Goal: Task Accomplishment & Management: Manage account settings

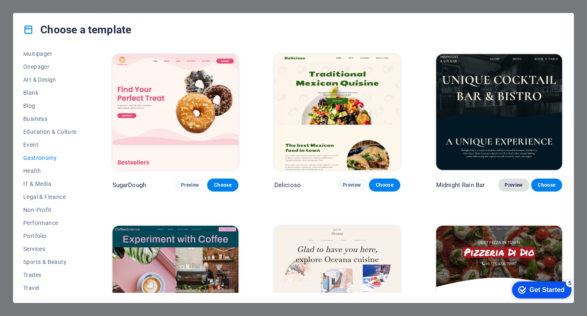
click at [499, 185] on button "Preview" at bounding box center [513, 185] width 31 height 13
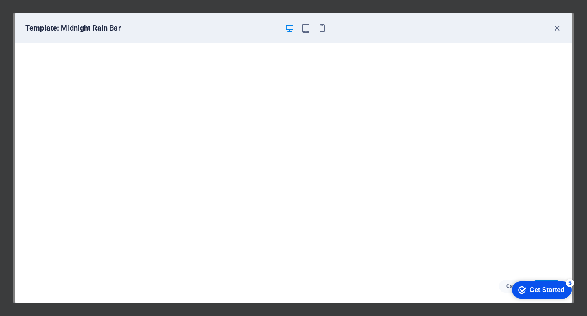
click at [549, 27] on div "Template: Midnight Rain Bar" at bounding box center [288, 28] width 526 height 10
click at [552, 29] on icon "button" at bounding box center [556, 28] width 9 height 9
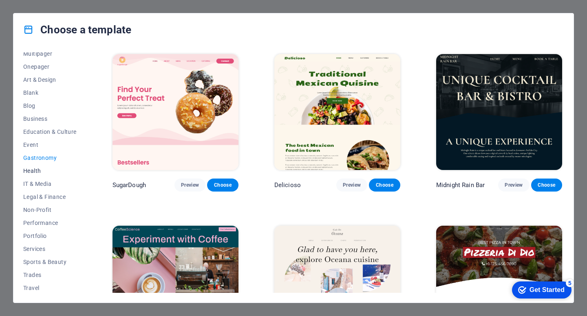
click at [48, 168] on span "Health" at bounding box center [49, 171] width 53 height 7
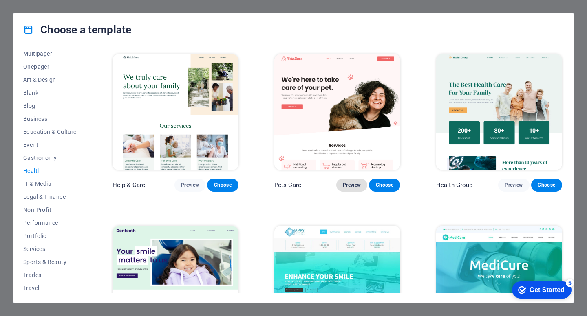
click at [354, 185] on span "Preview" at bounding box center [352, 185] width 18 height 7
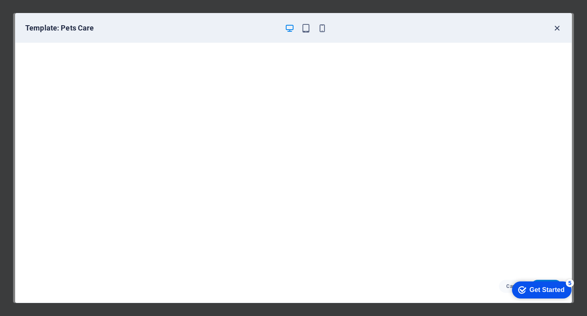
click at [560, 24] on icon "button" at bounding box center [556, 28] width 9 height 9
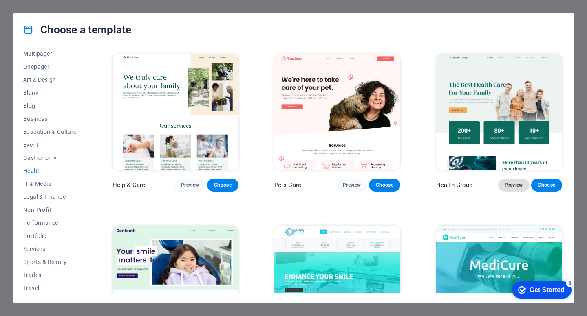
click at [507, 183] on span "Preview" at bounding box center [513, 185] width 18 height 7
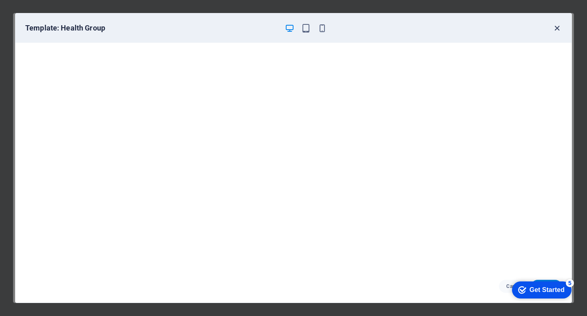
click at [553, 28] on icon "button" at bounding box center [556, 28] width 9 height 9
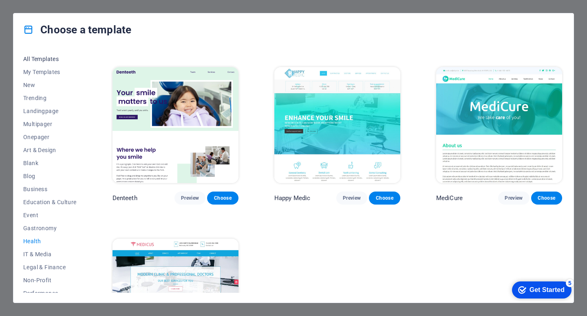
click at [44, 59] on span "All Templates" at bounding box center [49, 59] width 53 height 7
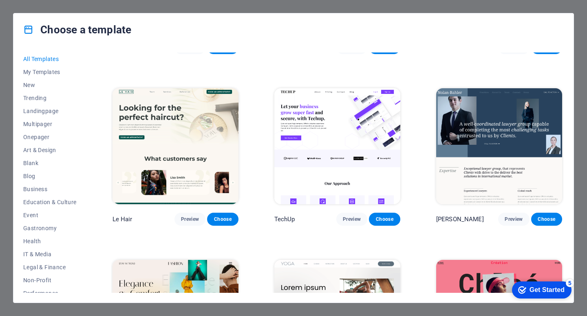
scroll to position [2370, 0]
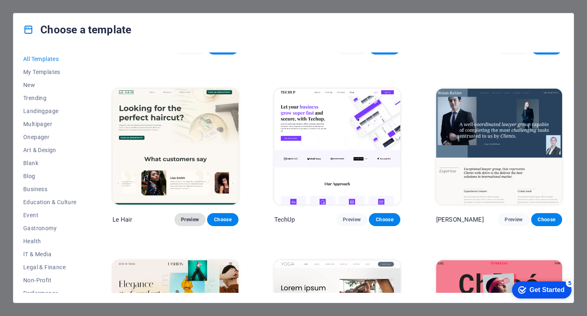
click at [187, 213] on button "Preview" at bounding box center [189, 219] width 31 height 13
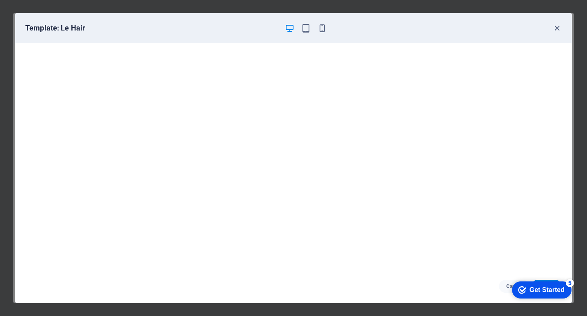
click at [557, 22] on div "Template: Le Hair" at bounding box center [293, 27] width 556 height 29
click at [557, 32] on icon "button" at bounding box center [556, 28] width 9 height 9
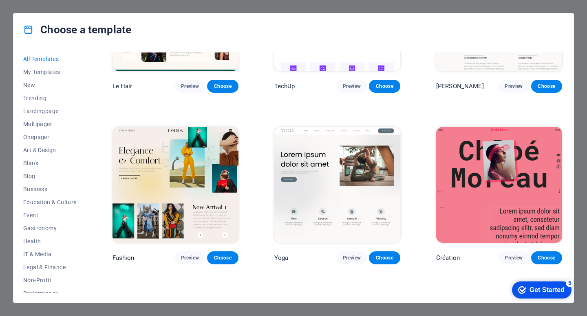
scroll to position [2504, 0]
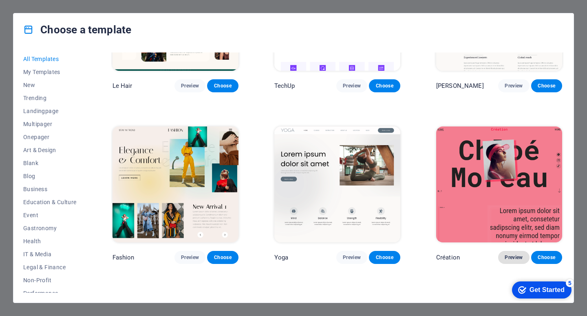
click at [509, 255] on span "Preview" at bounding box center [513, 258] width 18 height 7
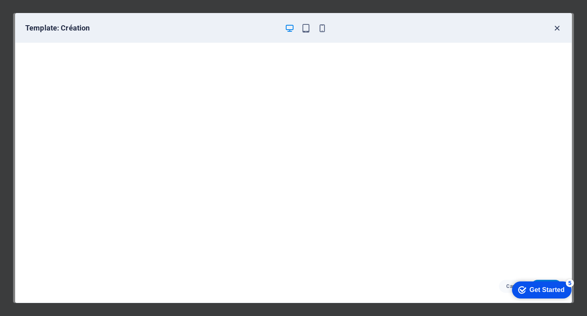
click at [554, 31] on icon "button" at bounding box center [556, 28] width 9 height 9
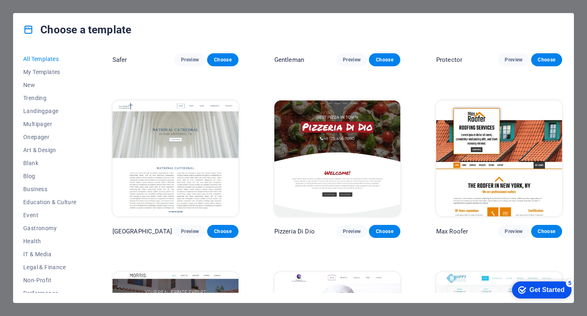
scroll to position [3389, 0]
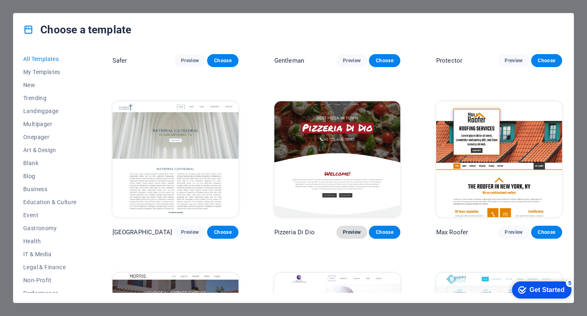
click at [355, 226] on button "Preview" at bounding box center [351, 232] width 31 height 13
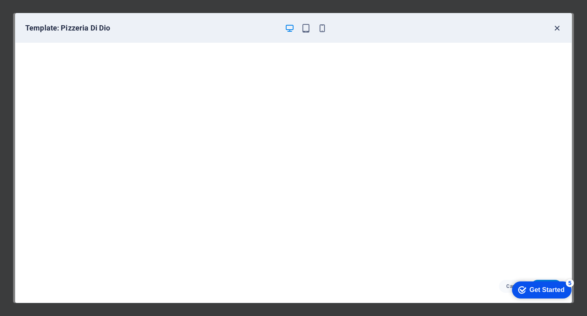
click at [559, 24] on icon "button" at bounding box center [556, 28] width 9 height 9
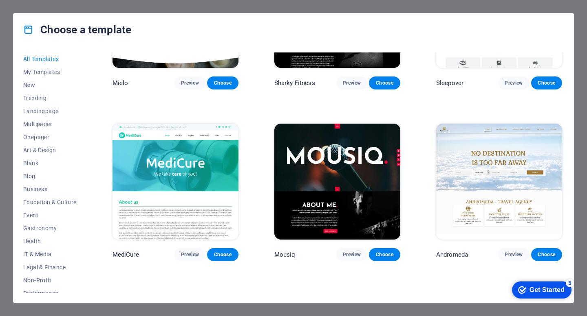
scroll to position [5431, 0]
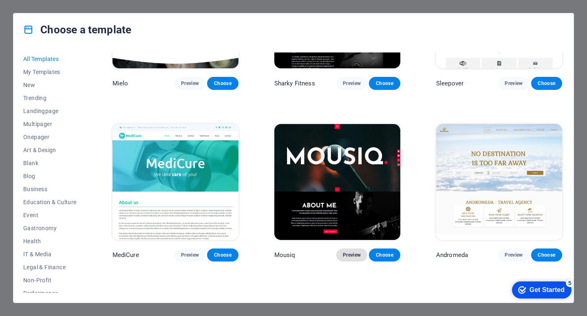
click at [347, 252] on span "Preview" at bounding box center [352, 255] width 18 height 7
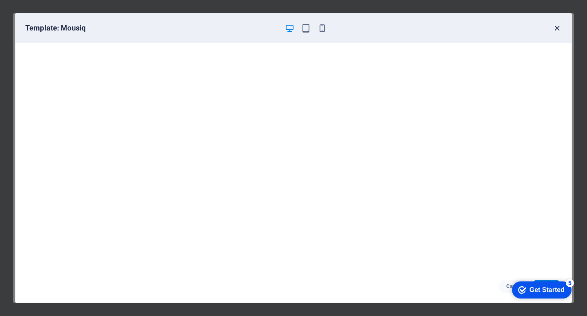
click at [558, 27] on icon "button" at bounding box center [556, 28] width 9 height 9
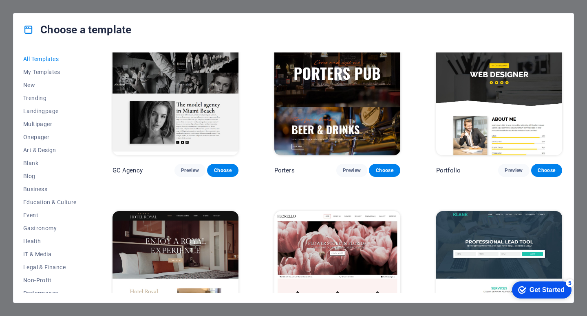
scroll to position [6189, 0]
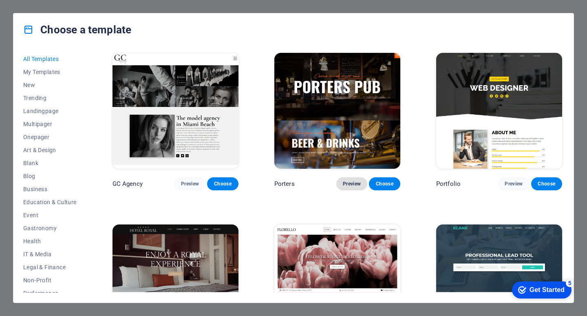
click at [349, 181] on span "Preview" at bounding box center [352, 184] width 18 height 7
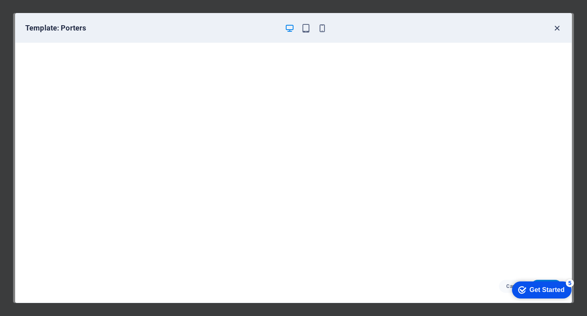
click at [556, 27] on icon "button" at bounding box center [556, 28] width 9 height 9
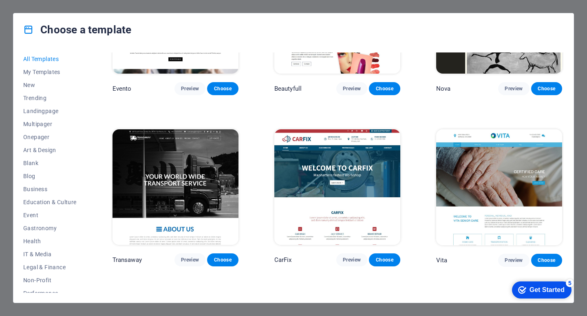
scroll to position [6634, 0]
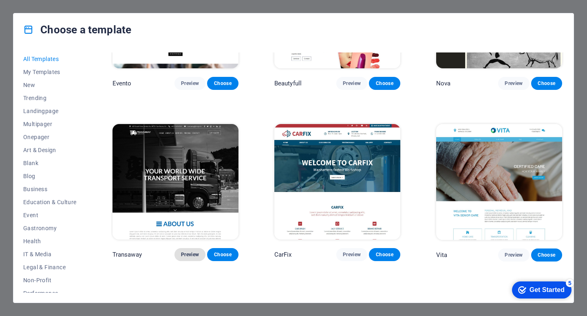
click at [194, 252] on span "Preview" at bounding box center [190, 255] width 18 height 7
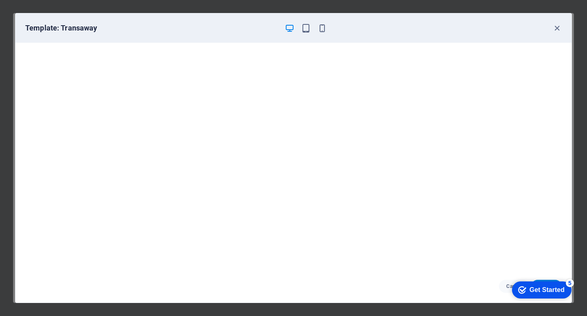
click at [563, 29] on div "Template: Transaway" at bounding box center [293, 27] width 556 height 29
click at [558, 26] on icon "button" at bounding box center [556, 28] width 9 height 9
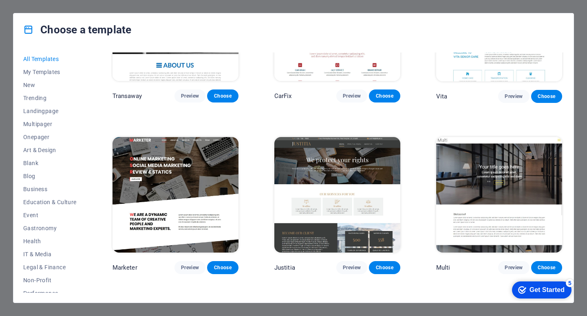
scroll to position [6794, 0]
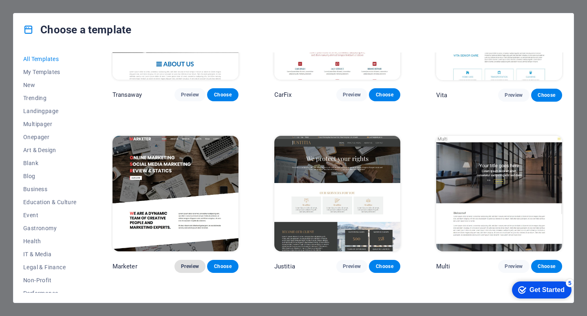
click at [187, 264] on span "Preview" at bounding box center [190, 267] width 18 height 7
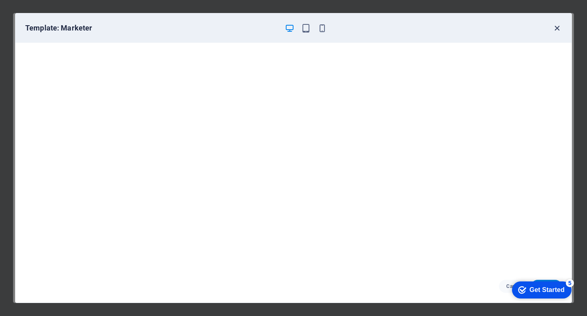
click at [554, 31] on icon "button" at bounding box center [556, 28] width 9 height 9
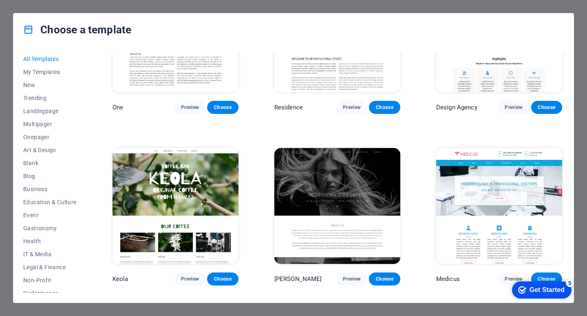
scroll to position [7126, 0]
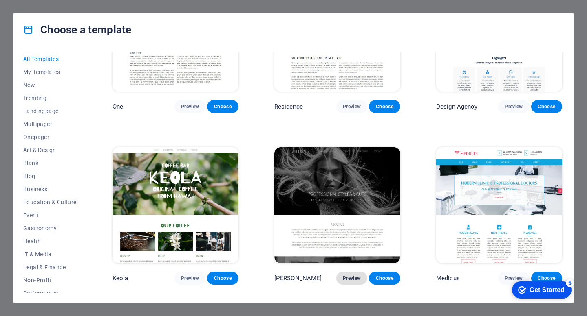
click at [347, 275] on span "Preview" at bounding box center [352, 278] width 18 height 7
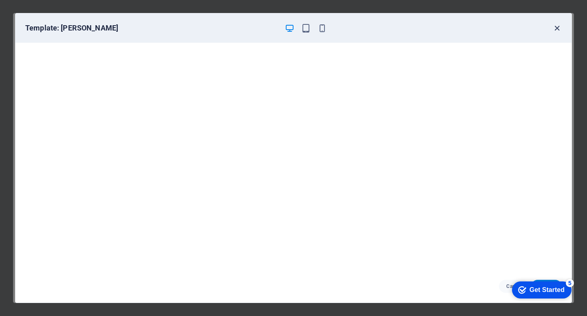
click at [555, 32] on icon "button" at bounding box center [556, 28] width 9 height 9
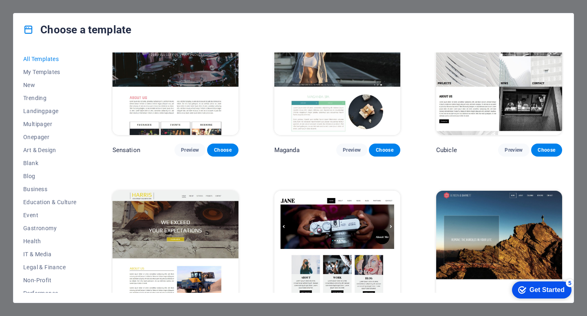
scroll to position [7427, 0]
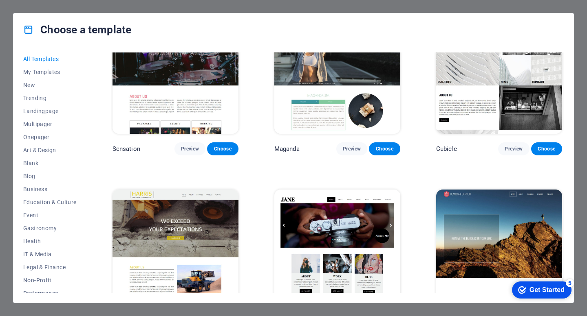
click at [507, 316] on span "Preview" at bounding box center [513, 321] width 18 height 7
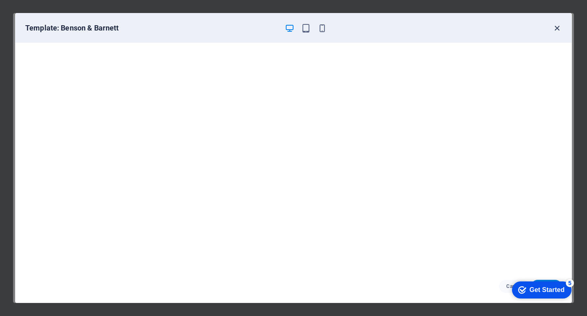
click at [557, 26] on icon "button" at bounding box center [556, 28] width 9 height 9
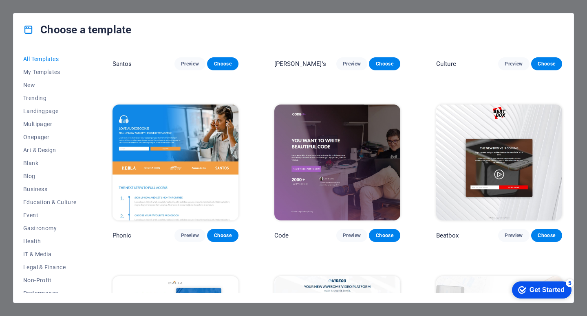
scroll to position [7863, 0]
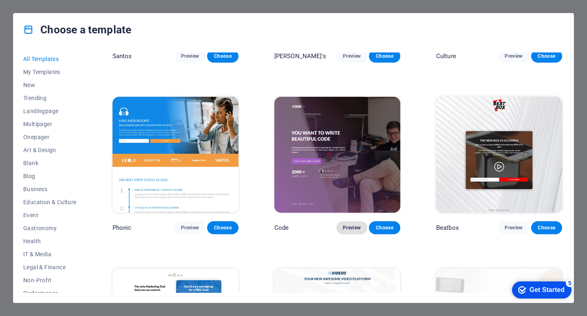
click at [350, 222] on button "Preview" at bounding box center [351, 228] width 31 height 13
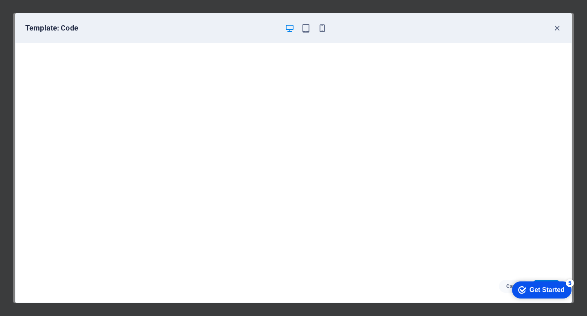
scroll to position [2, 0]
click at [556, 27] on icon "button" at bounding box center [556, 28] width 9 height 9
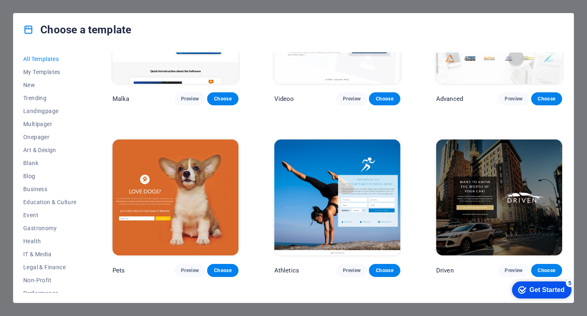
scroll to position [8175, 0]
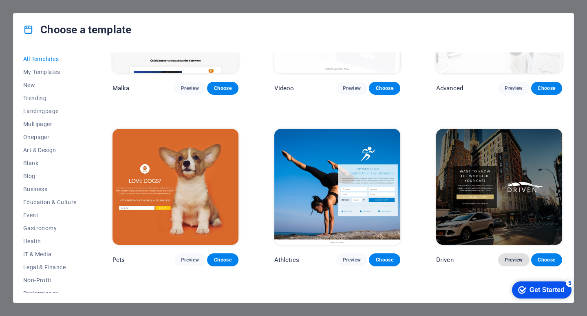
click at [509, 254] on button "Preview" at bounding box center [513, 260] width 31 height 13
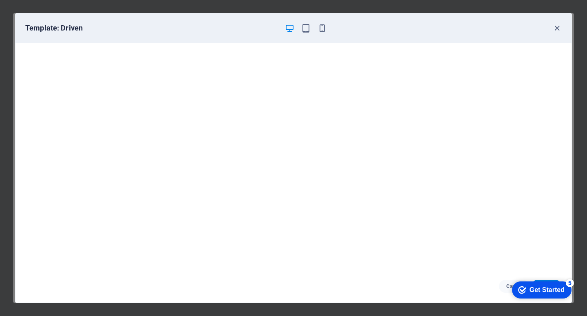
scroll to position [0, 0]
click at [560, 25] on icon "button" at bounding box center [556, 28] width 9 height 9
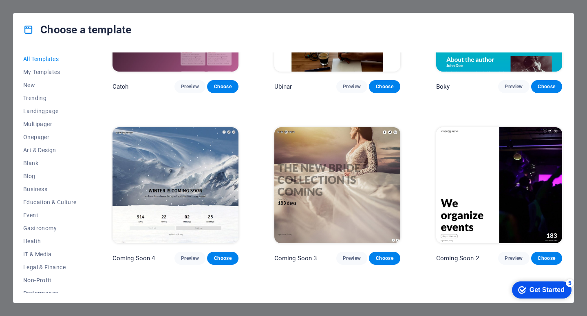
scroll to position [9036, 0]
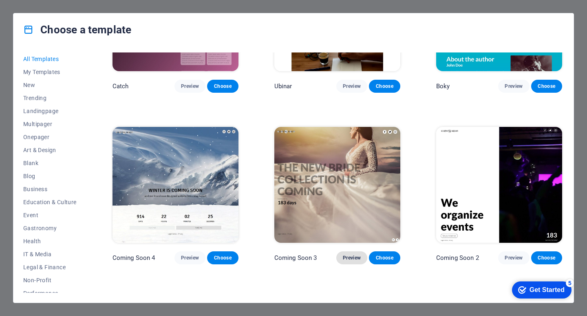
click at [350, 255] on span "Preview" at bounding box center [352, 258] width 18 height 7
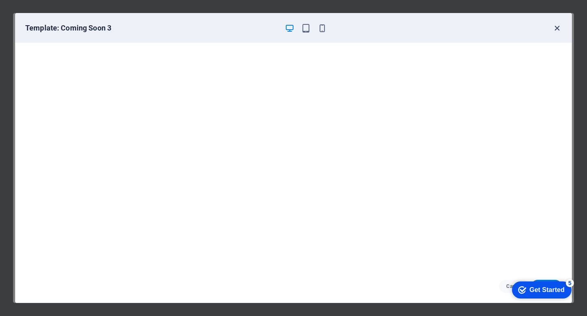
click at [554, 27] on icon "button" at bounding box center [556, 28] width 9 height 9
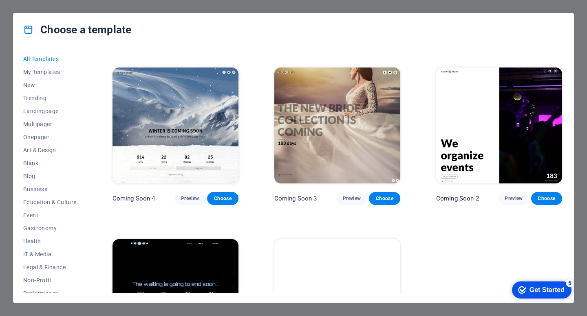
scroll to position [9117, 0]
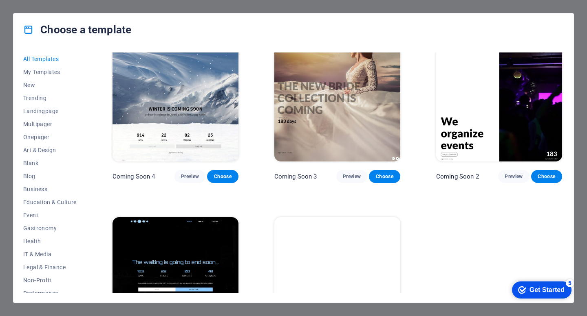
click at [178, 217] on img at bounding box center [175, 275] width 126 height 116
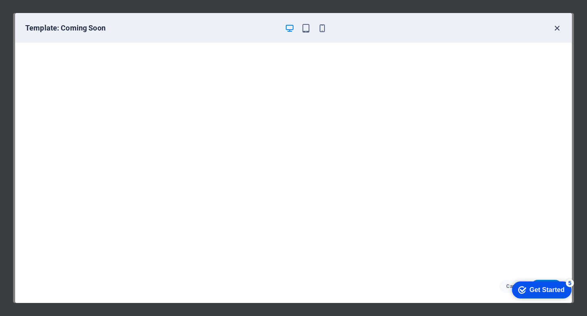
click at [556, 24] on icon "button" at bounding box center [556, 28] width 9 height 9
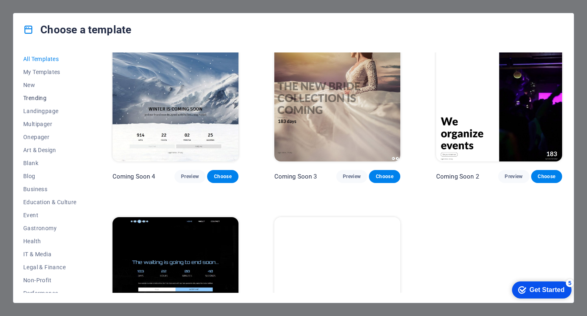
click at [47, 101] on span "Trending" at bounding box center [49, 98] width 53 height 7
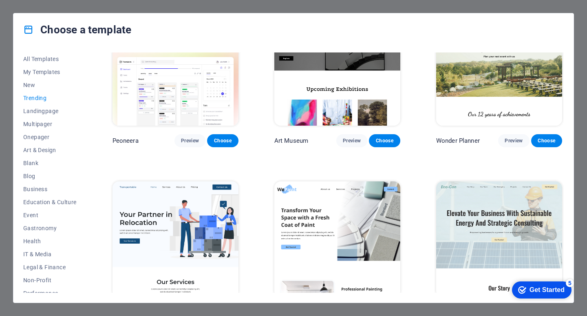
scroll to position [0, 0]
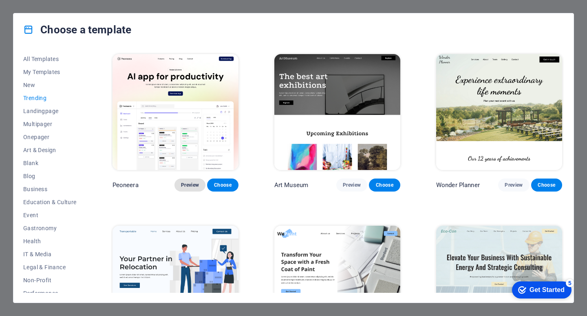
click at [181, 182] on span "Preview" at bounding box center [190, 185] width 18 height 7
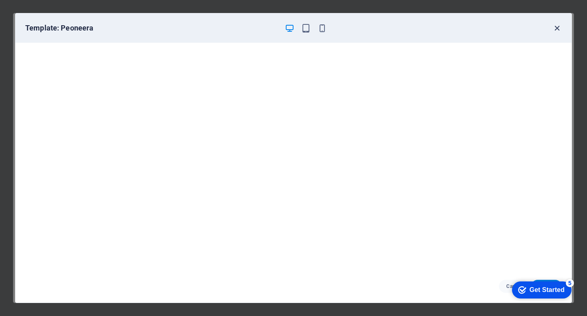
click at [554, 30] on icon "button" at bounding box center [556, 28] width 9 height 9
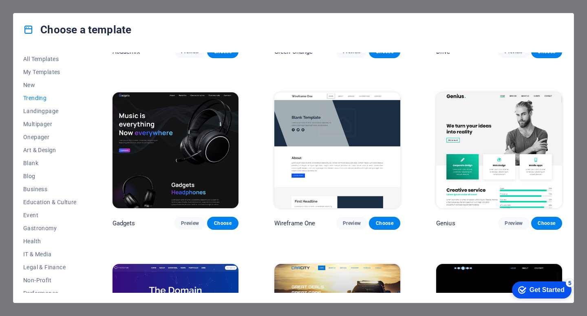
scroll to position [503, 0]
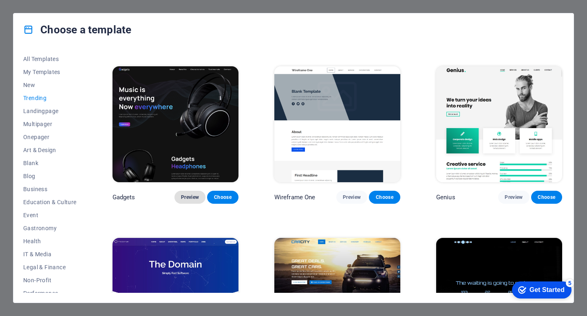
click at [195, 195] on span "Preview" at bounding box center [190, 197] width 18 height 7
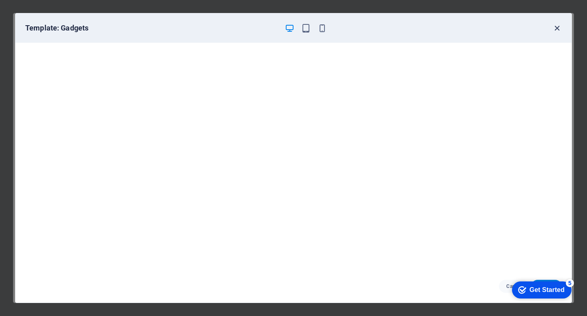
click at [560, 25] on icon "button" at bounding box center [556, 28] width 9 height 9
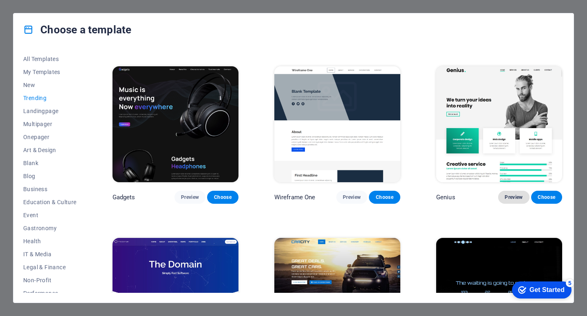
click at [499, 196] on button "Preview" at bounding box center [513, 197] width 31 height 13
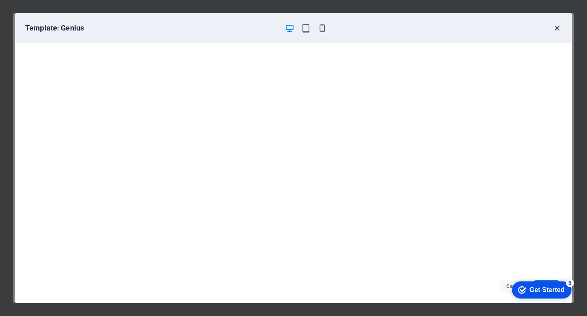
click at [558, 29] on icon "button" at bounding box center [556, 28] width 9 height 9
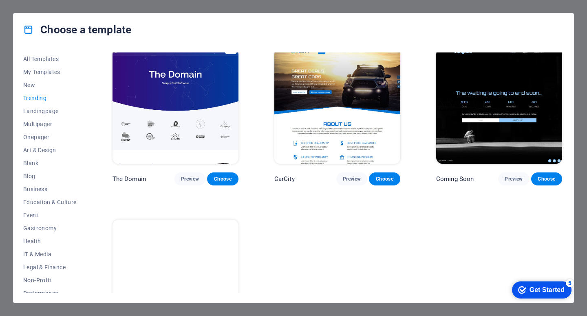
scroll to position [693, 0]
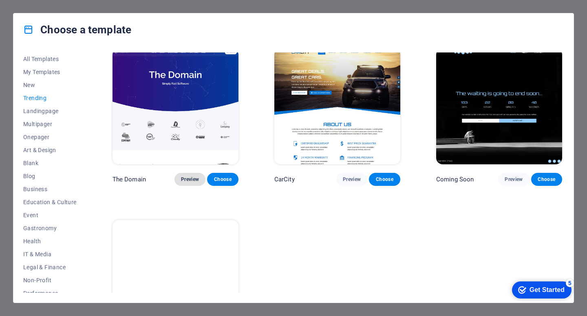
click at [186, 176] on span "Preview" at bounding box center [190, 179] width 18 height 7
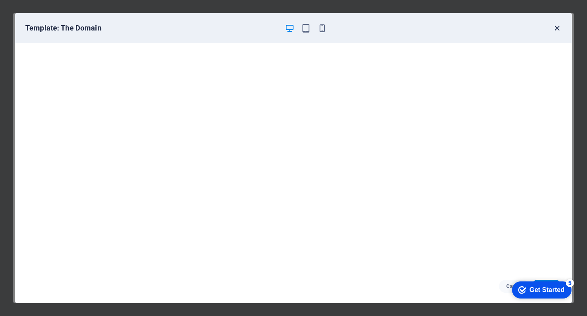
click at [555, 31] on icon "button" at bounding box center [556, 28] width 9 height 9
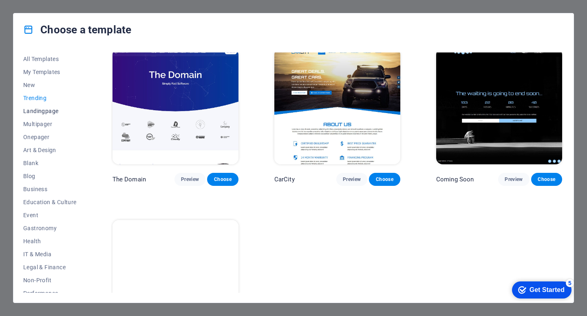
click at [35, 110] on span "Landingpage" at bounding box center [49, 111] width 53 height 7
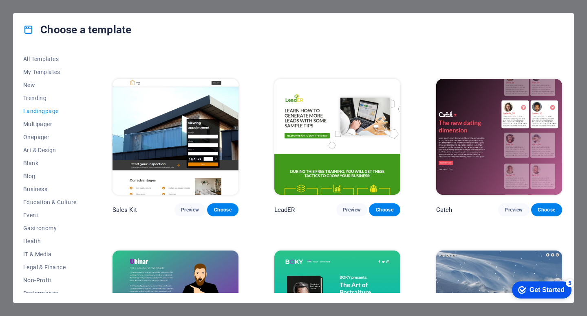
scroll to position [1000, 0]
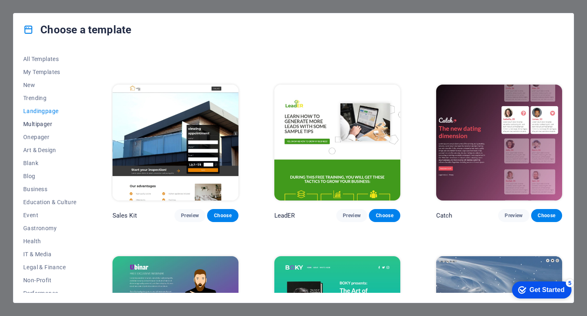
click at [44, 120] on button "Multipager" at bounding box center [49, 124] width 53 height 13
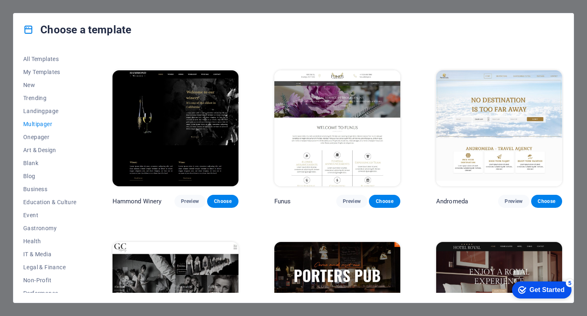
scroll to position [2894, 0]
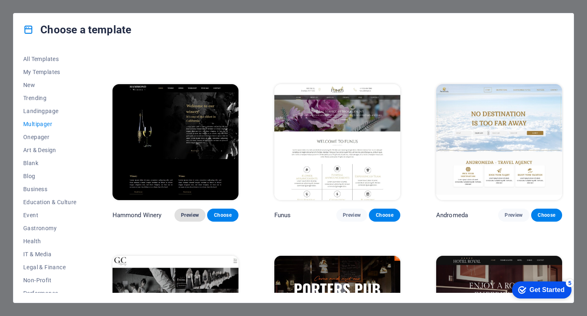
click at [194, 212] on span "Preview" at bounding box center [190, 215] width 18 height 7
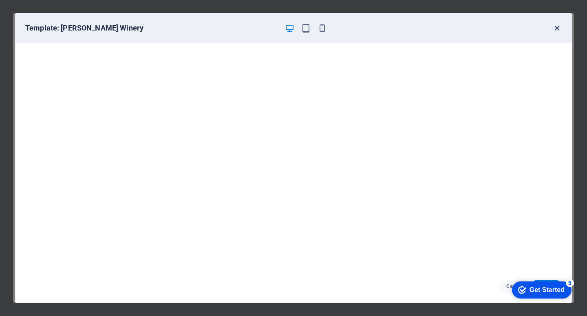
click at [556, 28] on icon "button" at bounding box center [556, 28] width 9 height 9
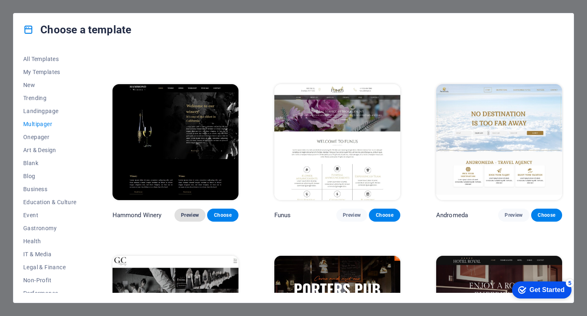
click at [194, 212] on span "Preview" at bounding box center [190, 215] width 18 height 7
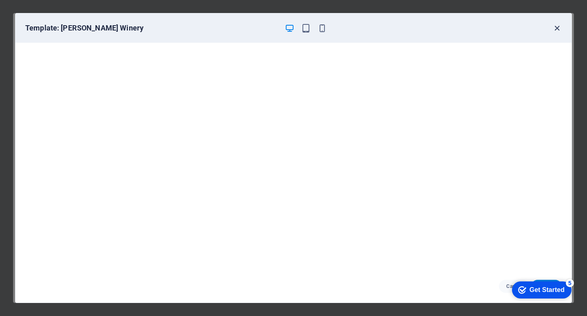
click at [559, 26] on icon "button" at bounding box center [556, 28] width 9 height 9
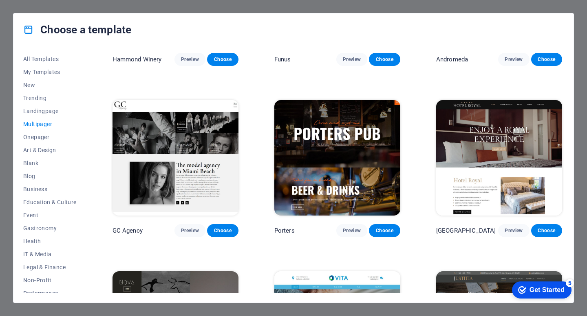
scroll to position [3045, 0]
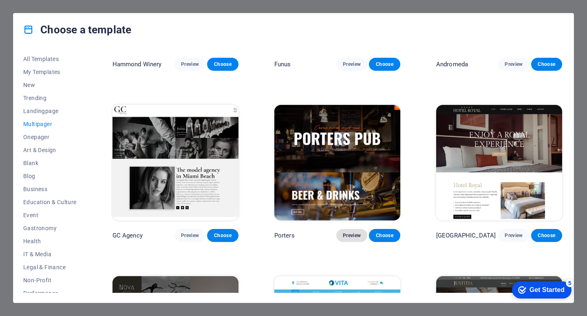
click at [356, 233] on span "Preview" at bounding box center [352, 236] width 18 height 7
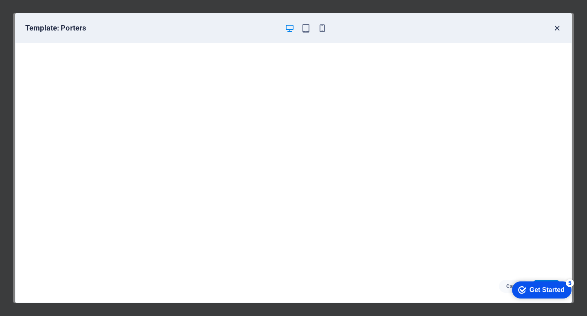
click at [557, 31] on icon "button" at bounding box center [556, 28] width 9 height 9
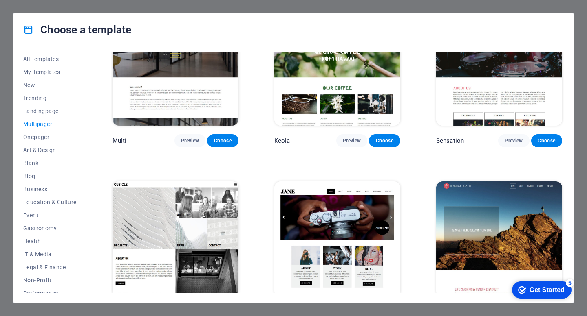
scroll to position [3485, 0]
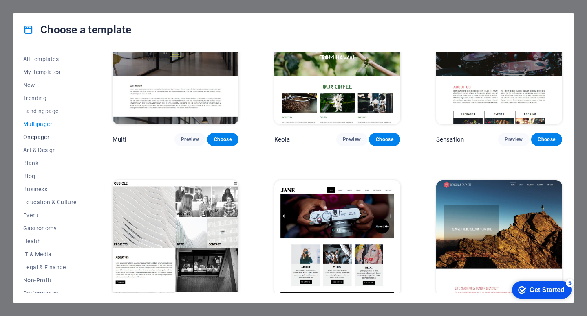
click at [26, 143] on button "Onepager" at bounding box center [49, 137] width 53 height 13
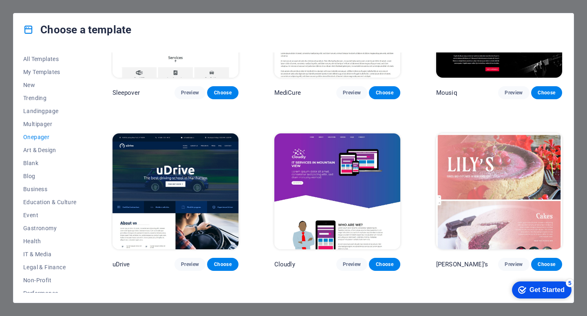
scroll to position [2497, 0]
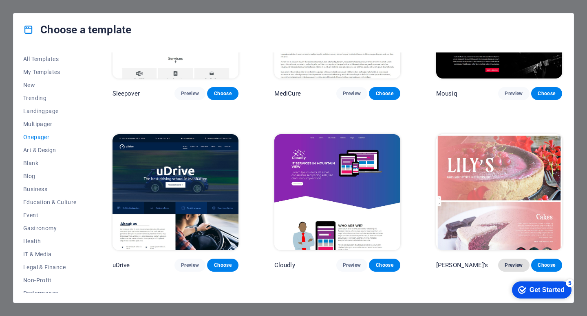
click at [506, 262] on span "Preview" at bounding box center [513, 265] width 18 height 7
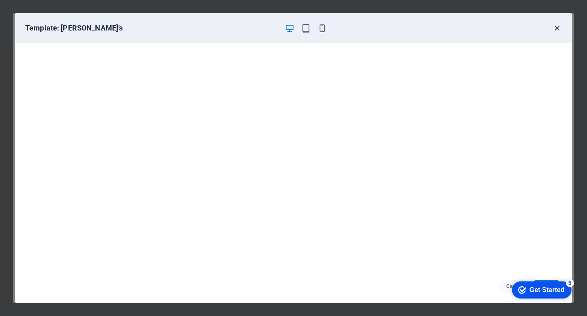
click at [556, 31] on icon "button" at bounding box center [556, 28] width 9 height 9
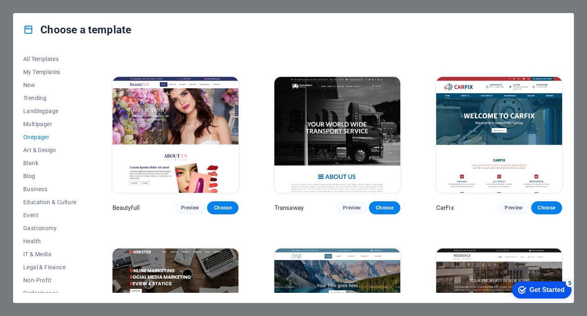
scroll to position [3299, 0]
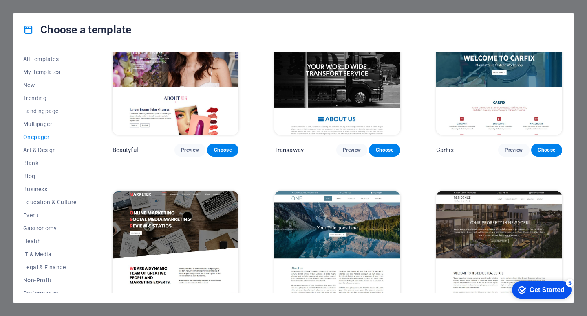
click at [29, 142] on button "Onepager" at bounding box center [49, 137] width 53 height 13
click at [34, 154] on button "Art & Design" at bounding box center [49, 150] width 53 height 13
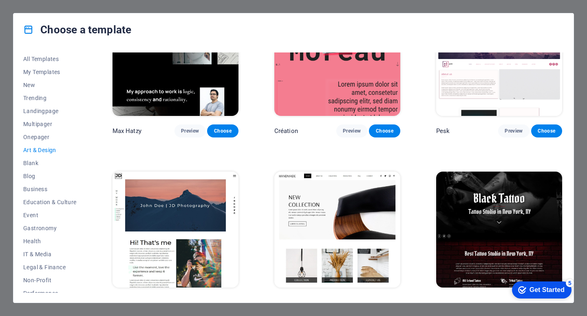
scroll to position [0, 0]
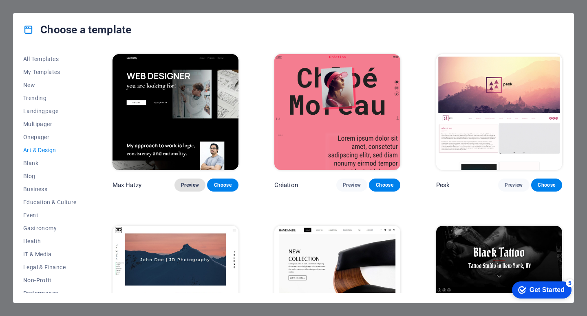
click at [193, 182] on span "Preview" at bounding box center [190, 185] width 18 height 7
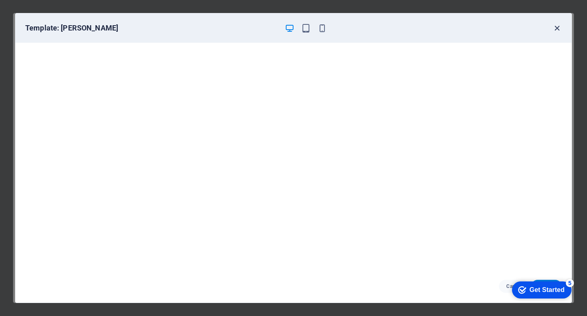
click at [554, 29] on icon "button" at bounding box center [556, 28] width 9 height 9
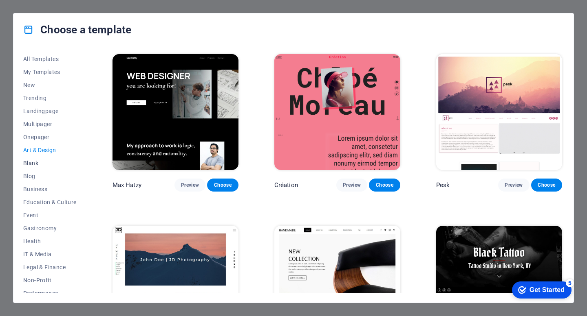
click at [37, 160] on span "Blank" at bounding box center [49, 163] width 53 height 7
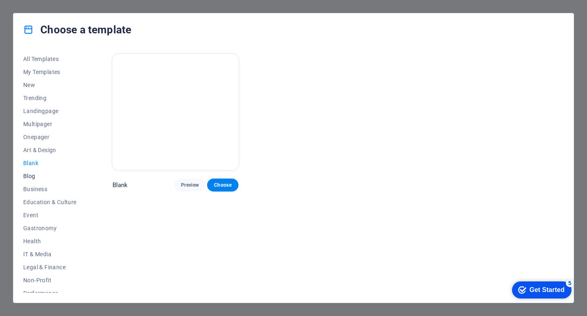
click at [33, 177] on span "Blog" at bounding box center [49, 176] width 53 height 7
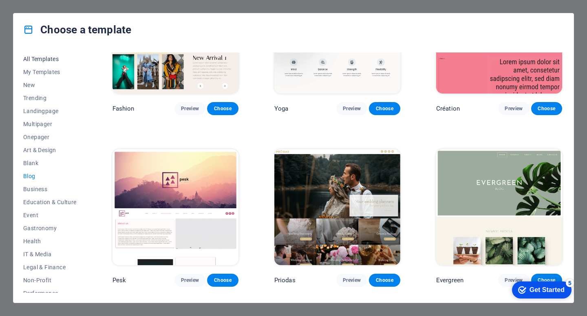
click at [49, 59] on span "All Templates" at bounding box center [49, 59] width 53 height 7
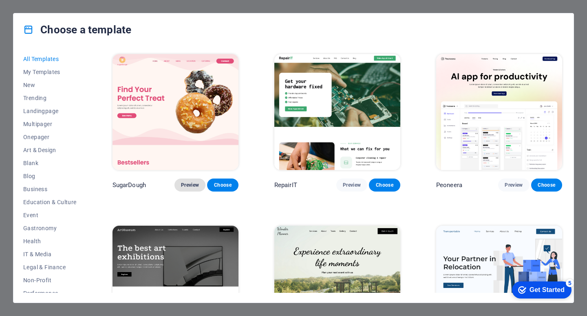
click at [189, 182] on span "Preview" at bounding box center [190, 185] width 18 height 7
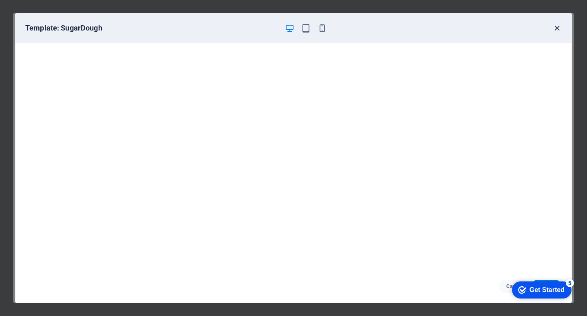
click at [557, 25] on icon "button" at bounding box center [556, 28] width 9 height 9
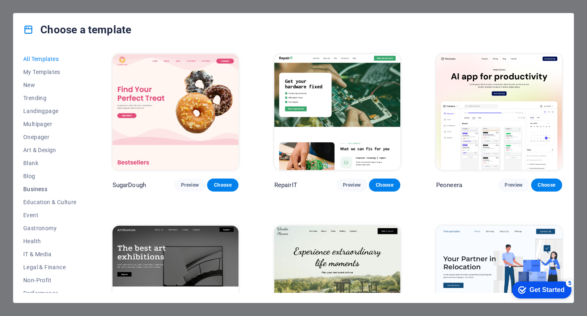
click at [31, 191] on span "Business" at bounding box center [49, 189] width 53 height 7
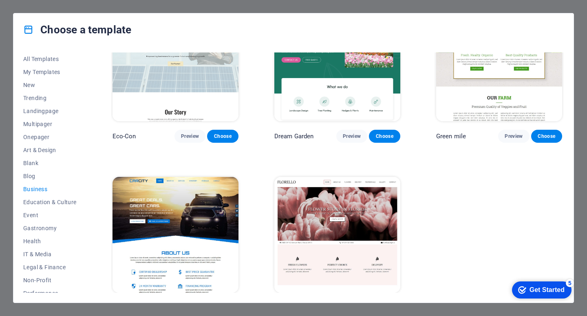
scroll to position [51, 0]
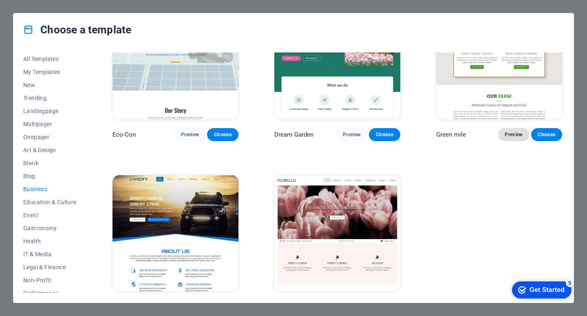
click at [501, 134] on button "Preview" at bounding box center [513, 134] width 31 height 13
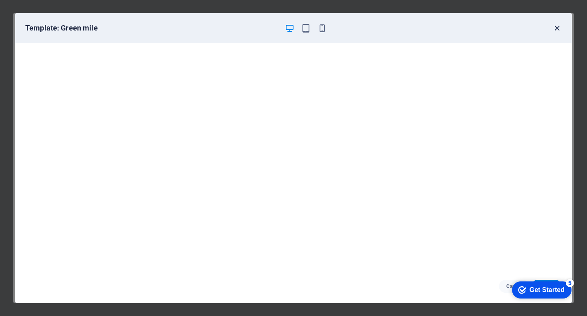
click at [560, 28] on icon "button" at bounding box center [556, 28] width 9 height 9
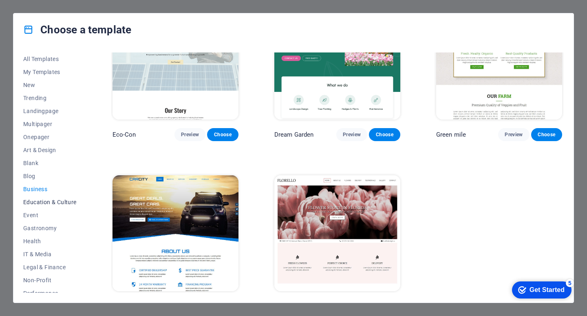
click at [40, 206] on button "Education & Culture" at bounding box center [49, 202] width 53 height 13
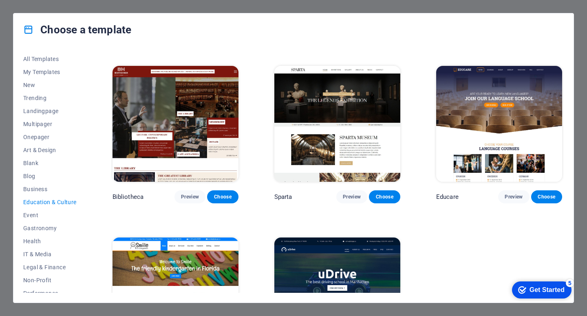
scroll to position [239, 0]
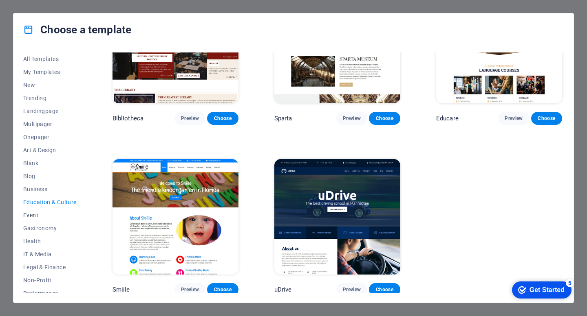
click at [62, 212] on span "Event" at bounding box center [49, 215] width 53 height 7
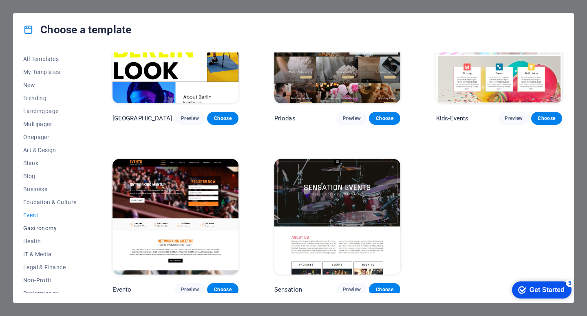
click at [41, 230] on span "Gastronomy" at bounding box center [49, 228] width 53 height 7
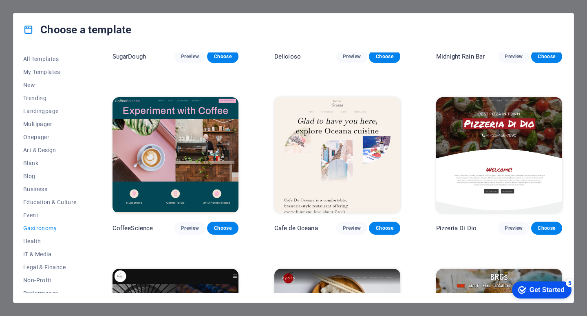
scroll to position [129, 0]
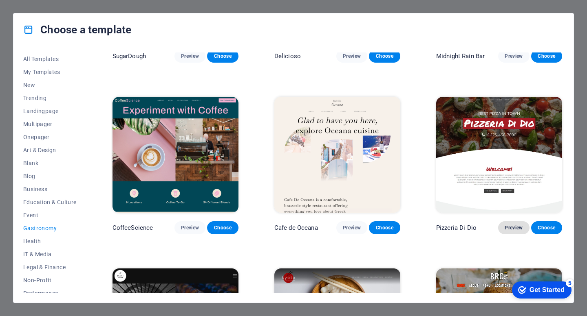
click at [517, 222] on button "Preview" at bounding box center [513, 228] width 31 height 13
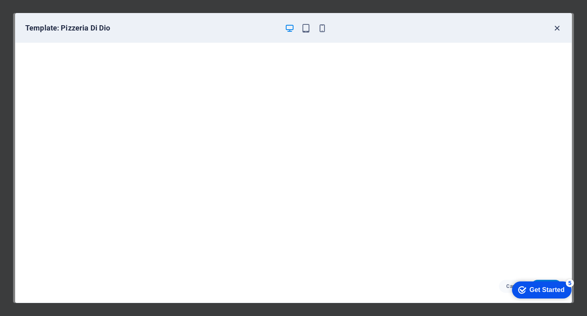
click at [557, 29] on icon "button" at bounding box center [556, 28] width 9 height 9
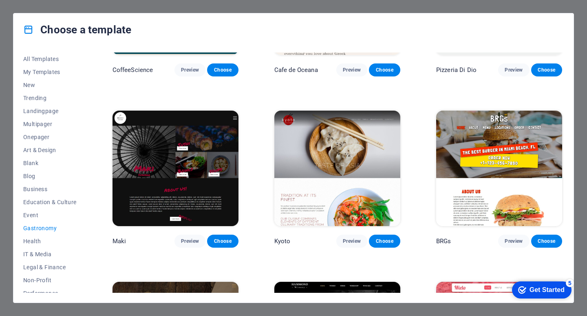
scroll to position [285, 0]
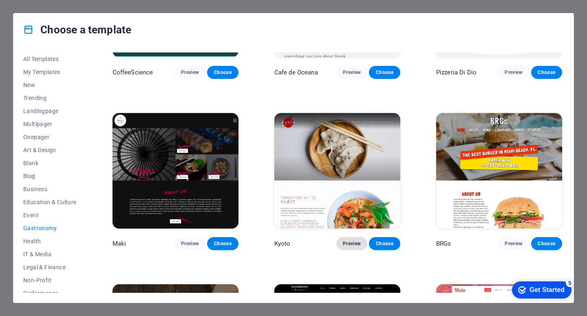
click at [355, 237] on button "Preview" at bounding box center [351, 243] width 31 height 13
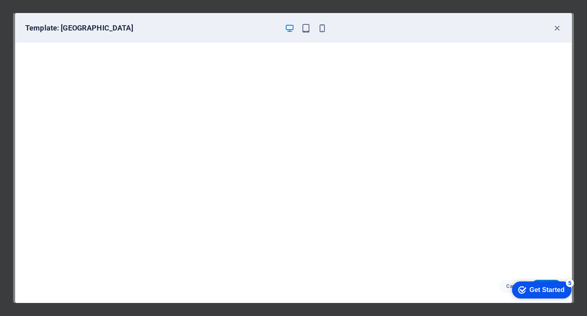
scroll to position [0, 0]
click at [555, 28] on icon "button" at bounding box center [556, 28] width 9 height 9
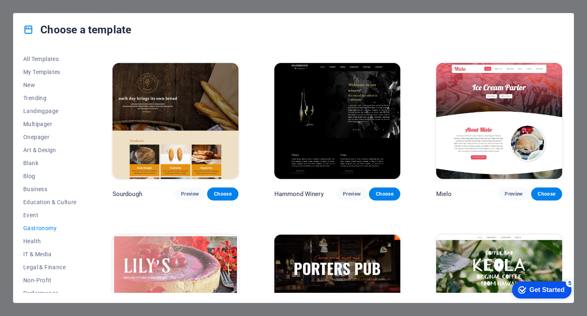
scroll to position [507, 0]
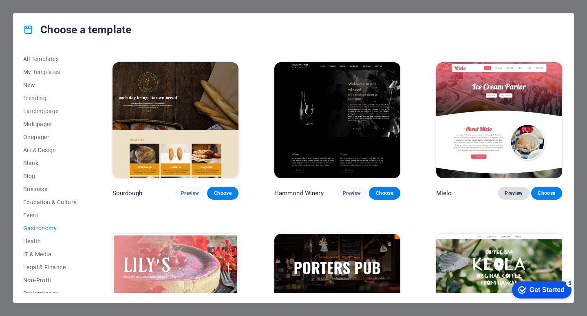
click at [509, 194] on button "Preview" at bounding box center [513, 193] width 31 height 13
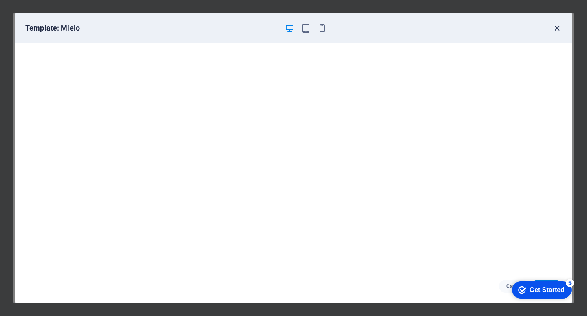
click at [560, 29] on icon "button" at bounding box center [556, 28] width 9 height 9
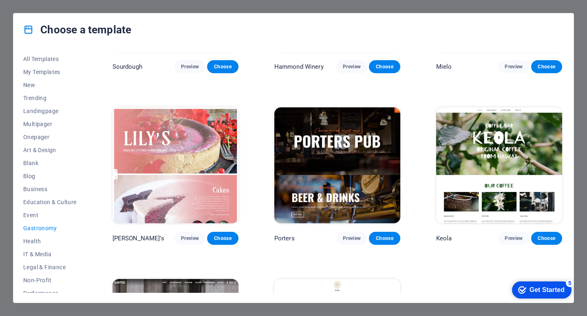
scroll to position [637, 0]
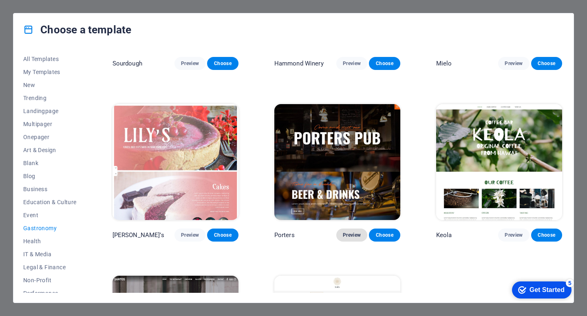
click at [349, 232] on span "Preview" at bounding box center [352, 235] width 18 height 7
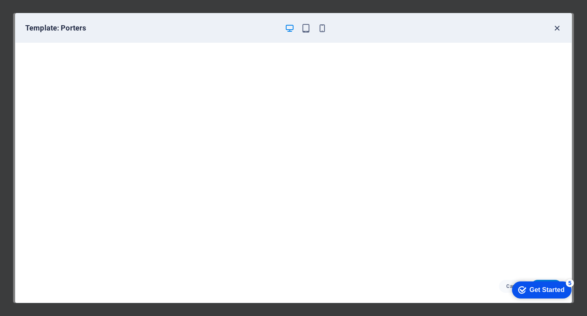
click at [558, 28] on icon "button" at bounding box center [556, 28] width 9 height 9
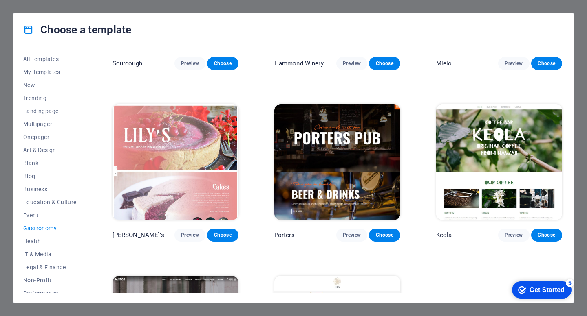
scroll to position [751, 0]
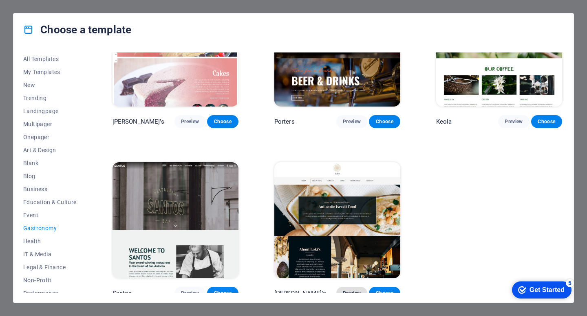
click at [343, 290] on span "Preview" at bounding box center [352, 293] width 18 height 7
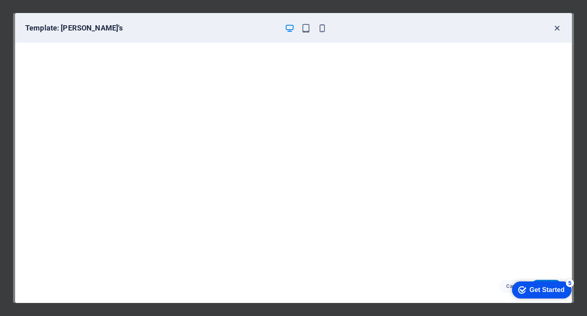
click at [557, 26] on icon "button" at bounding box center [556, 28] width 9 height 9
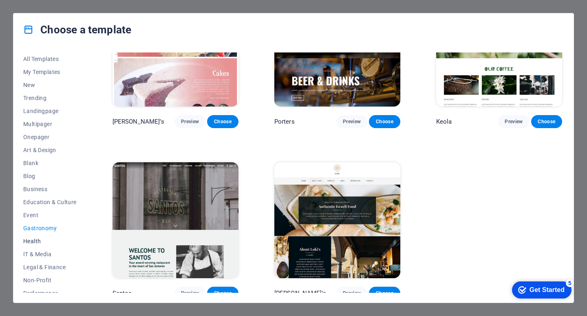
click at [29, 245] on button "Health" at bounding box center [49, 241] width 53 height 13
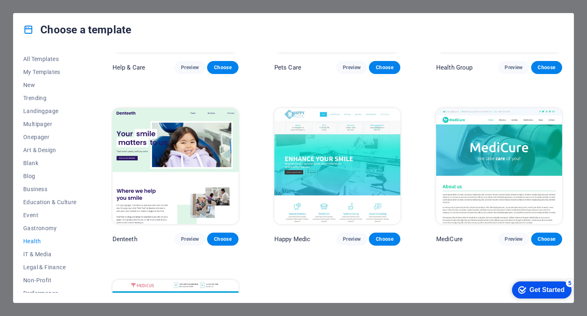
scroll to position [0, 0]
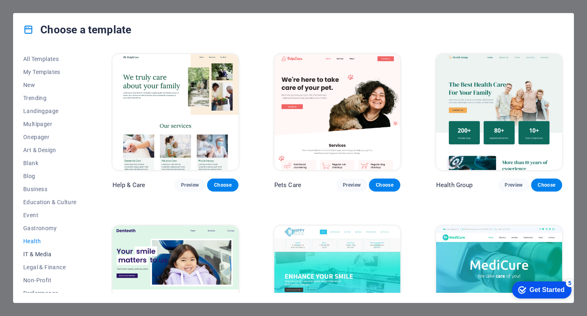
click at [44, 254] on span "IT & Media" at bounding box center [49, 254] width 53 height 7
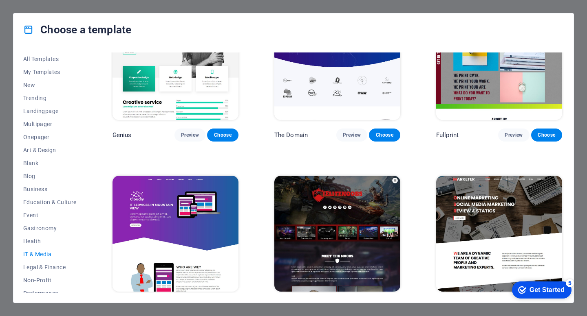
scroll to position [409, 0]
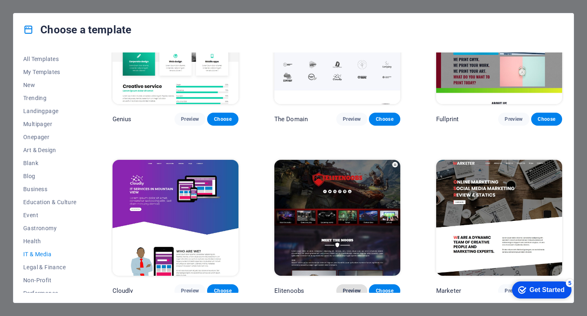
click at [347, 288] on span "Preview" at bounding box center [352, 291] width 18 height 7
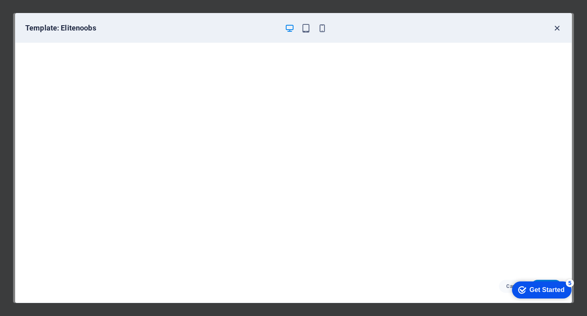
click at [556, 26] on icon "button" at bounding box center [556, 28] width 9 height 9
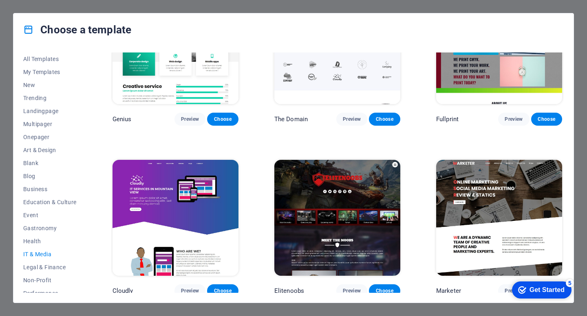
click at [493, 221] on img at bounding box center [499, 218] width 126 height 116
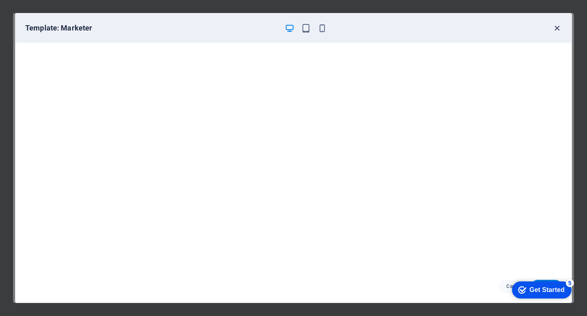
click at [556, 31] on icon "button" at bounding box center [556, 28] width 9 height 9
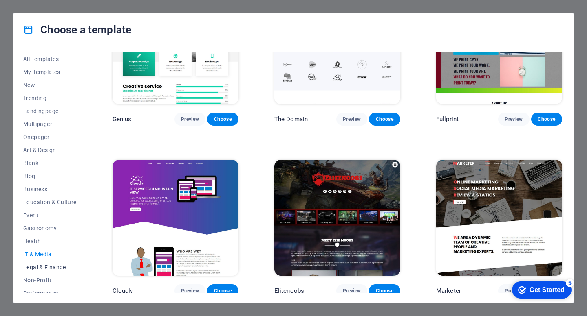
click at [36, 270] on span "Legal & Finance" at bounding box center [49, 267] width 53 height 7
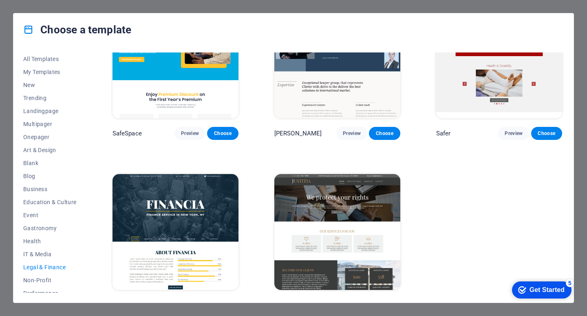
scroll to position [68, 0]
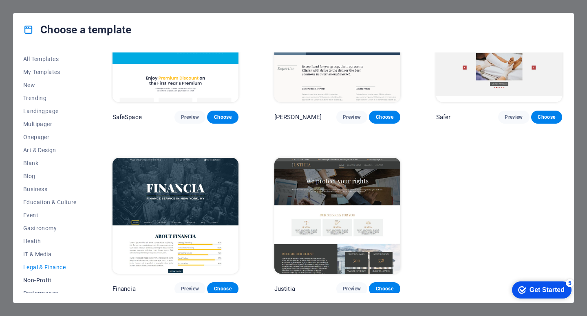
click at [57, 280] on span "Non-Profit" at bounding box center [49, 280] width 53 height 7
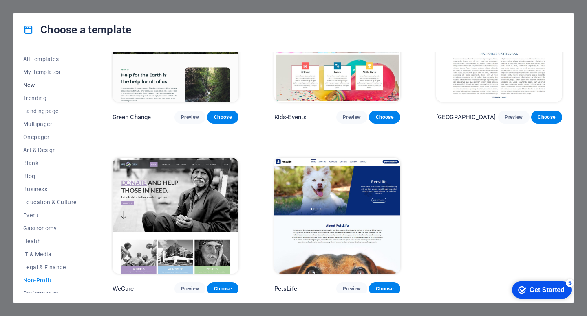
click at [33, 84] on span "New" at bounding box center [49, 85] width 53 height 7
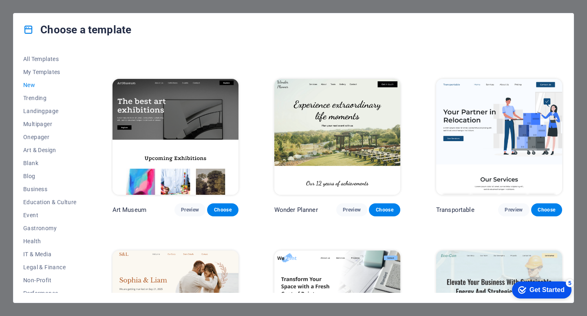
scroll to position [148, 0]
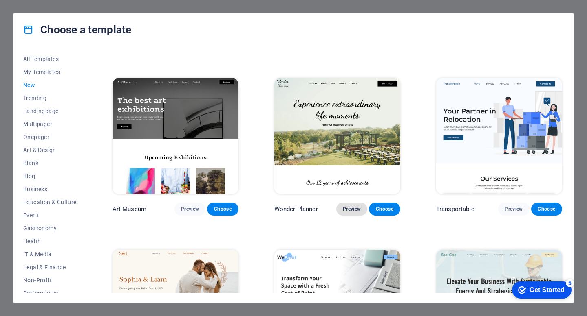
click at [349, 206] on span "Preview" at bounding box center [352, 209] width 18 height 7
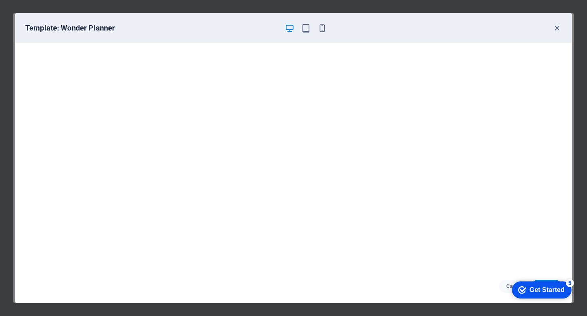
click at [563, 24] on div "Template: Wonder Planner" at bounding box center [293, 27] width 556 height 29
click at [553, 31] on icon "button" at bounding box center [556, 28] width 9 height 9
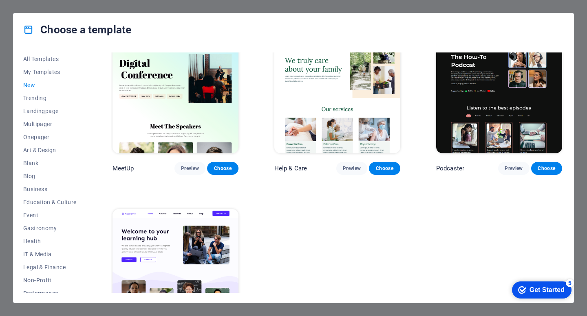
scroll to position [580, 0]
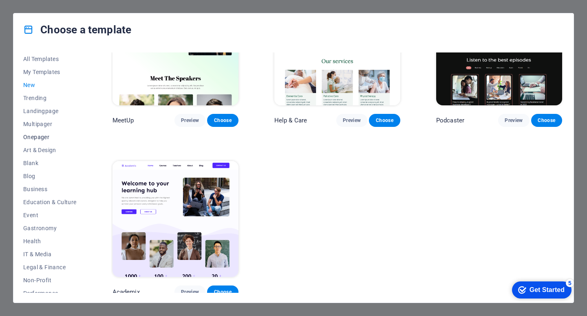
click at [36, 139] on span "Onepager" at bounding box center [49, 137] width 53 height 7
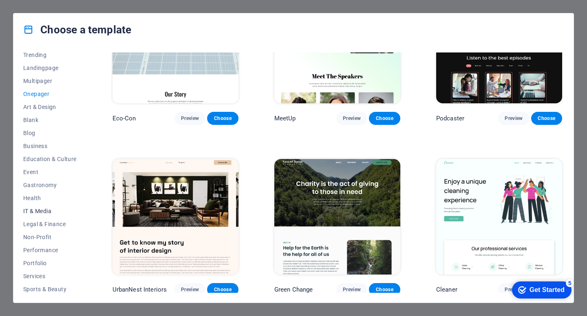
scroll to position [31, 0]
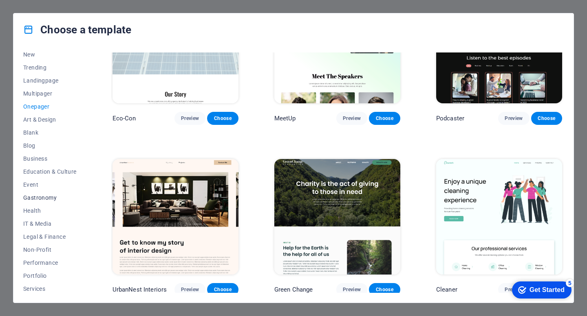
click at [28, 195] on span "Gastronomy" at bounding box center [49, 198] width 53 height 7
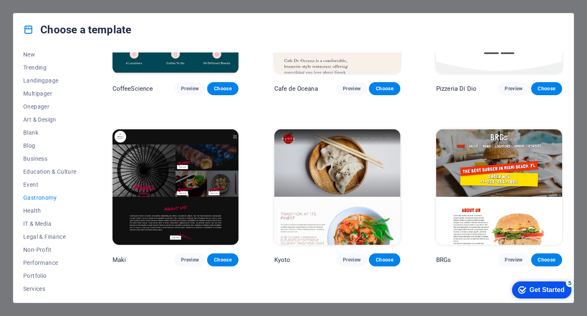
scroll to position [271, 0]
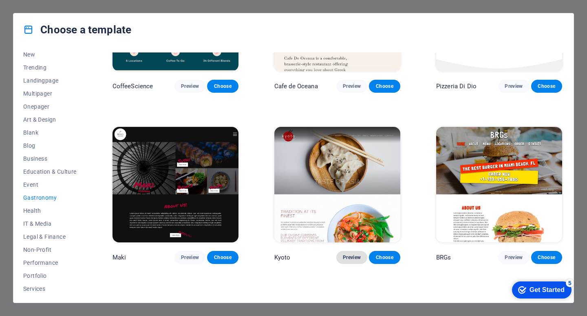
click at [355, 259] on button "Preview" at bounding box center [351, 257] width 31 height 13
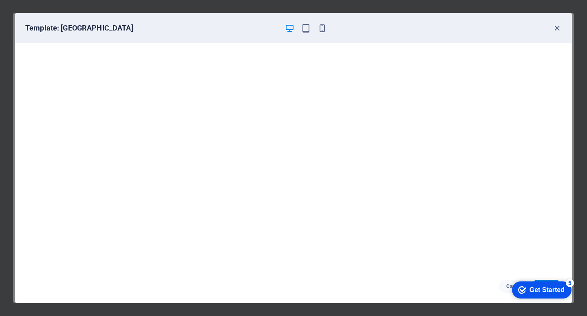
click at [525, 274] on div "Cancel Choose" at bounding box center [293, 286] width 556 height 33
click at [534, 290] on div "Get Started" at bounding box center [546, 290] width 35 height 7
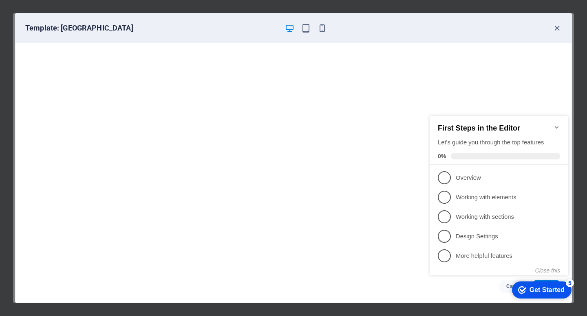
click at [557, 124] on icon "Minimize checklist" at bounding box center [556, 127] width 7 height 7
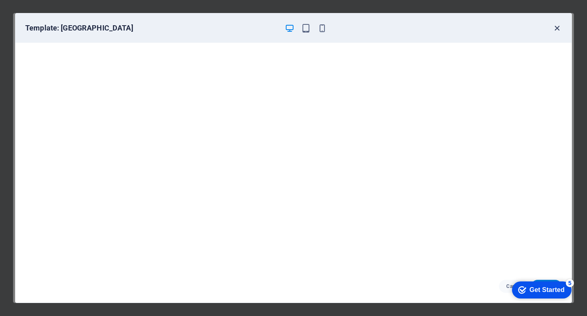
click at [561, 24] on icon "button" at bounding box center [556, 28] width 9 height 9
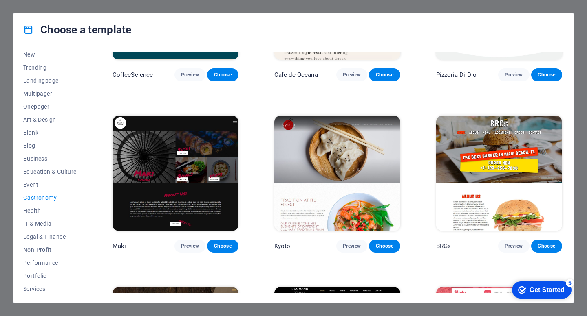
scroll to position [284, 0]
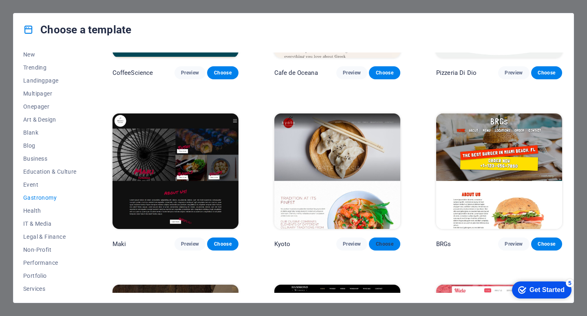
click at [388, 244] on span "Choose" at bounding box center [384, 244] width 18 height 7
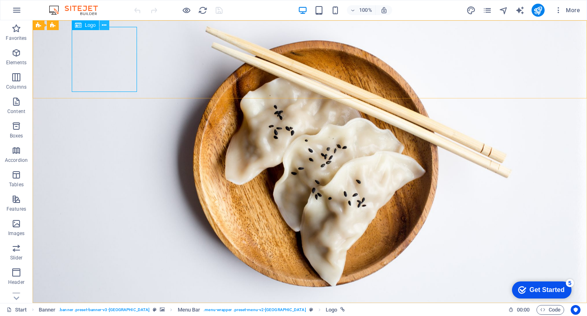
click at [103, 27] on icon at bounding box center [104, 25] width 4 height 9
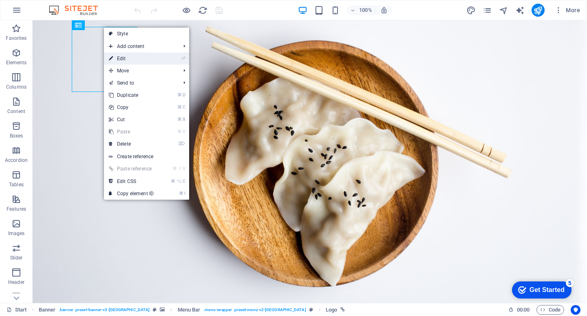
click at [143, 58] on link "⏎ Edit" at bounding box center [131, 59] width 55 height 12
select select "px"
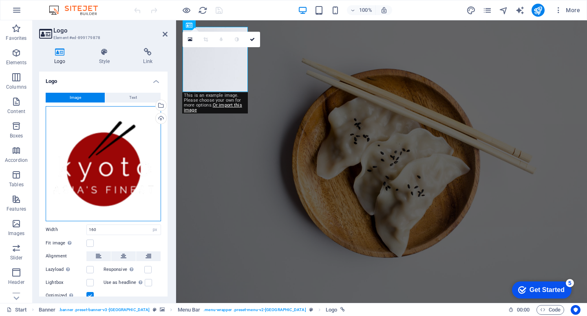
click at [127, 165] on div "Drag files here, click to choose files or select files from Files or our free s…" at bounding box center [103, 163] width 115 height 115
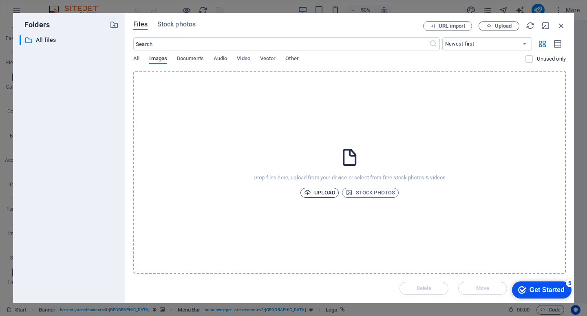
click at [314, 191] on span "Upload" at bounding box center [319, 193] width 31 height 10
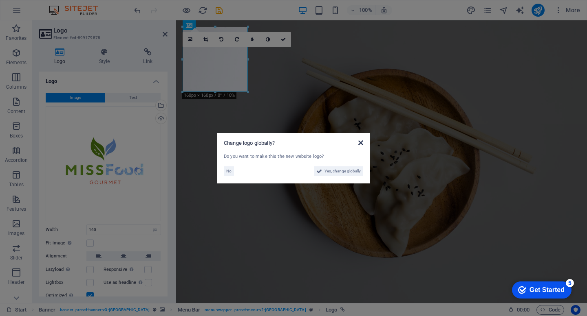
click at [359, 143] on icon at bounding box center [360, 143] width 5 height 7
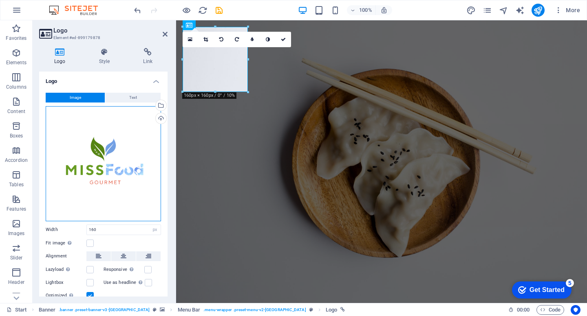
click at [116, 178] on div "Drag files here, click to choose files or select files from Files or our free s…" at bounding box center [103, 163] width 115 height 115
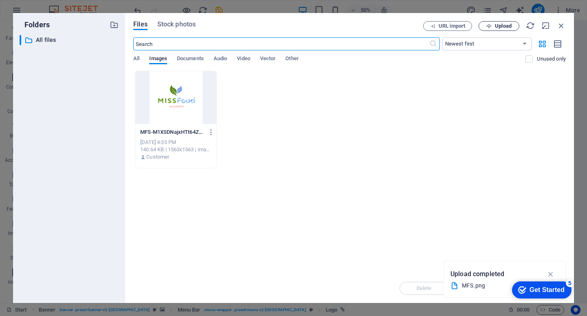
click at [496, 25] on span "Upload" at bounding box center [502, 26] width 17 height 5
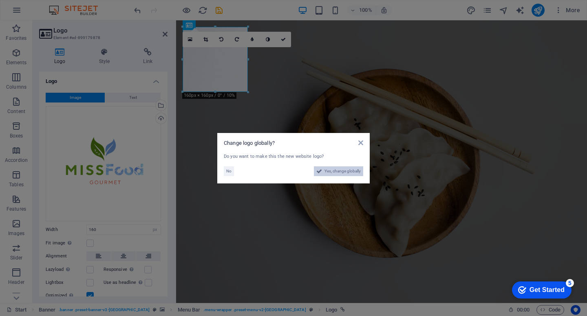
click at [333, 175] on span "Yes, change globally" at bounding box center [342, 172] width 36 height 10
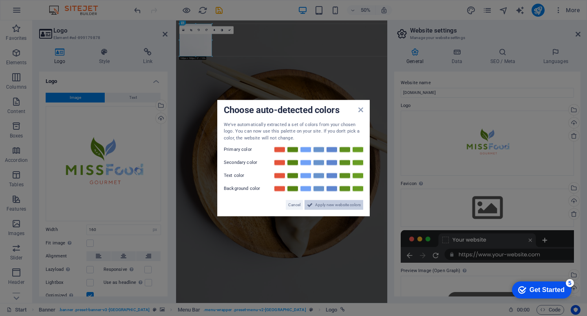
click at [335, 204] on span "Apply new website colors" at bounding box center [338, 205] width 46 height 10
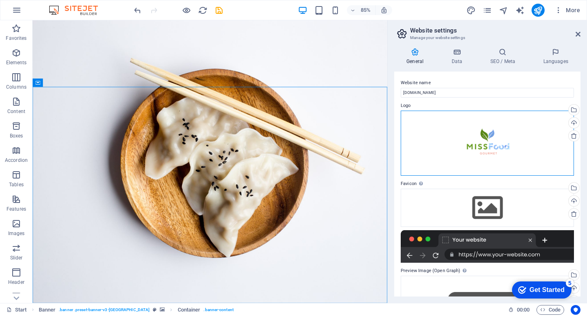
click at [503, 147] on div "Drag files here, click to choose files or select files from Files or our free s…" at bounding box center [486, 143] width 173 height 65
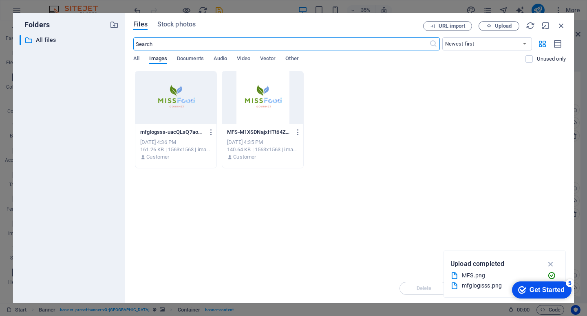
click at [202, 108] on div at bounding box center [175, 97] width 81 height 53
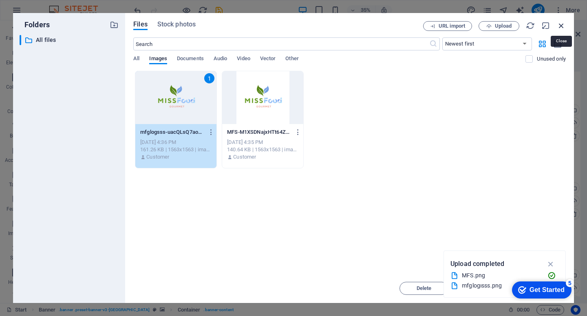
click at [559, 23] on icon "button" at bounding box center [560, 25] width 9 height 9
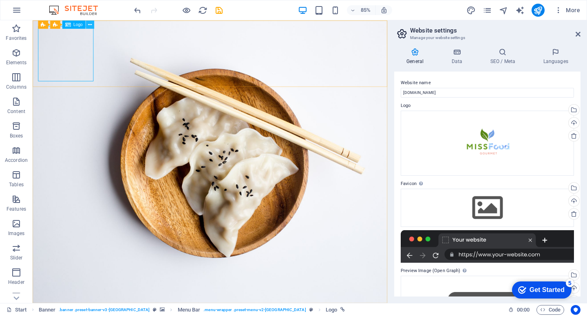
click at [92, 24] on button at bounding box center [90, 24] width 8 height 8
click at [578, 39] on header "Website settings Manage your website settings" at bounding box center [487, 30] width 185 height 21
click at [578, 33] on icon at bounding box center [577, 34] width 5 height 7
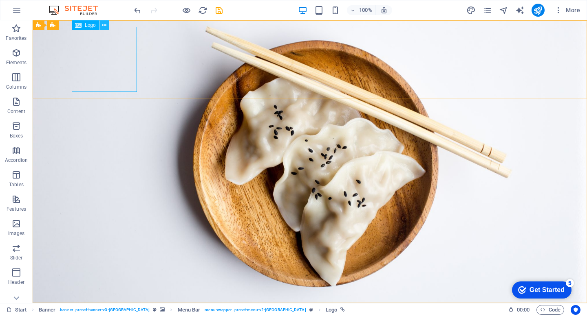
click at [103, 27] on icon at bounding box center [104, 25] width 4 height 9
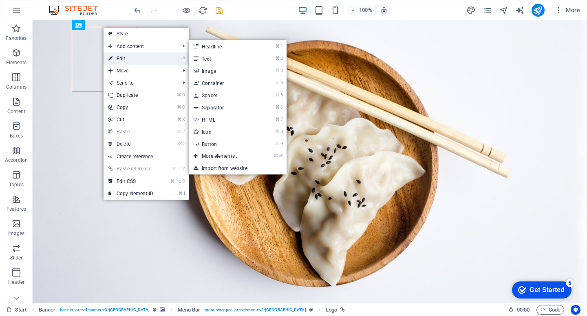
click at [118, 57] on link "⏎ Edit" at bounding box center [130, 59] width 55 height 12
select select "px"
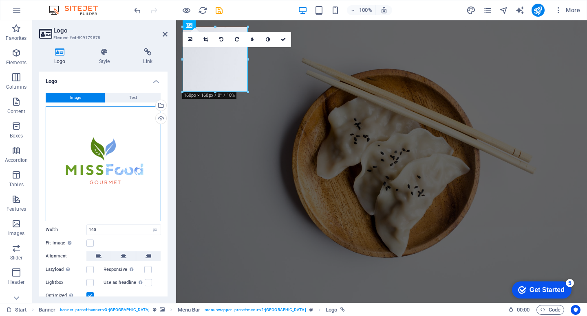
click at [133, 166] on div "Drag files here, click to choose files or select files from Files or our free s…" at bounding box center [103, 163] width 115 height 115
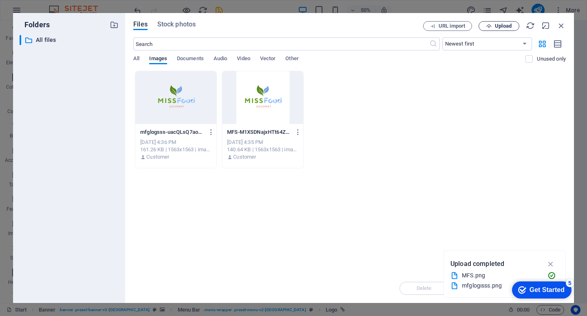
click at [503, 30] on button "Upload" at bounding box center [498, 26] width 41 height 10
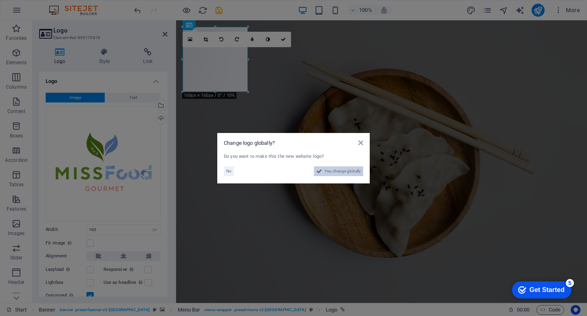
click at [345, 168] on span "Yes, change globally" at bounding box center [342, 172] width 36 height 10
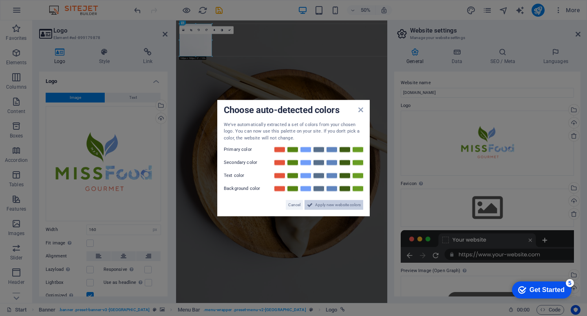
click at [342, 206] on span "Apply new website colors" at bounding box center [338, 205] width 46 height 10
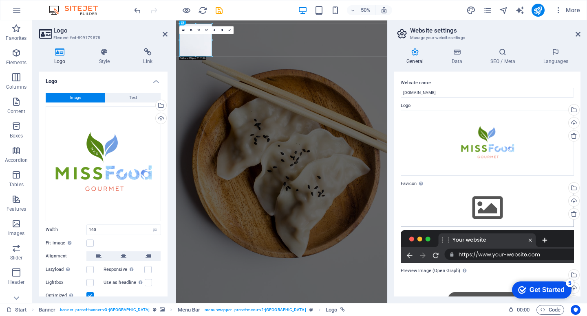
scroll to position [79, 0]
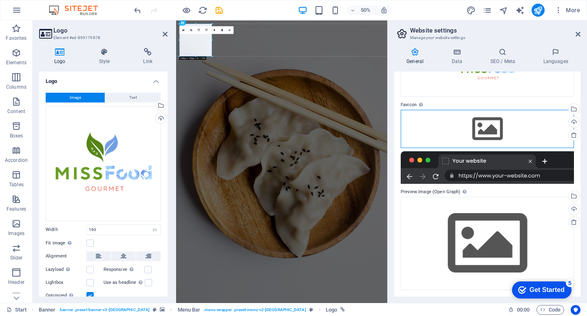
click at [492, 122] on div "Drag files here, click to choose files or select files from Files or our free s…" at bounding box center [486, 129] width 173 height 38
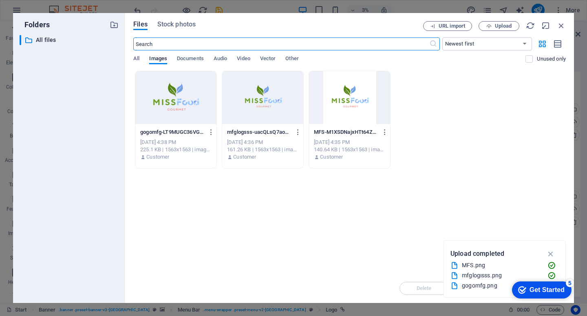
click at [259, 102] on div at bounding box center [262, 97] width 81 height 53
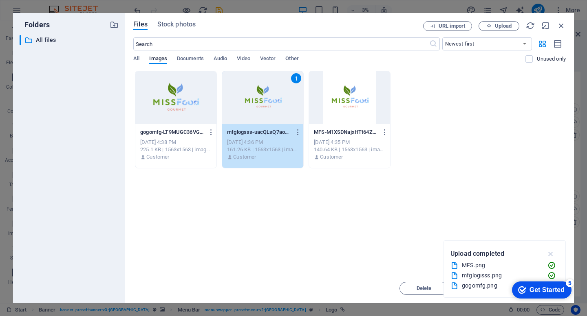
click at [554, 255] on icon "button" at bounding box center [550, 254] width 9 height 9
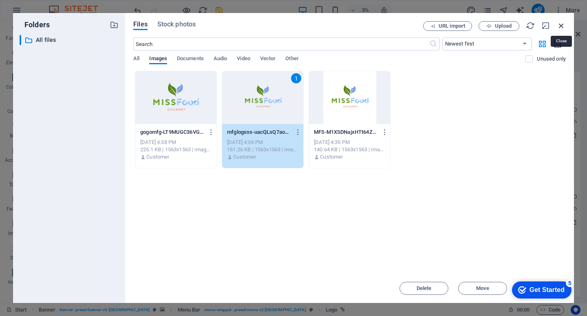
click at [560, 30] on icon "button" at bounding box center [560, 25] width 9 height 9
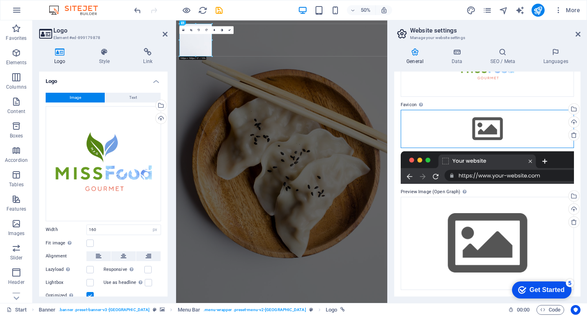
click at [481, 130] on div "Drag files here, click to choose files or select files from Files or our free s…" at bounding box center [486, 129] width 173 height 38
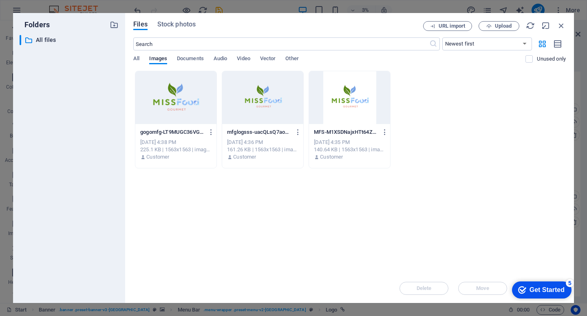
click at [350, 88] on div at bounding box center [349, 97] width 81 height 53
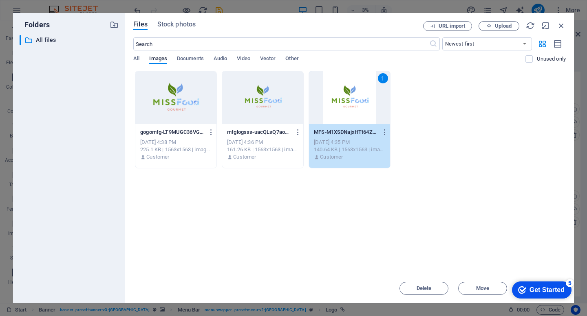
click at [277, 121] on div at bounding box center [262, 97] width 81 height 53
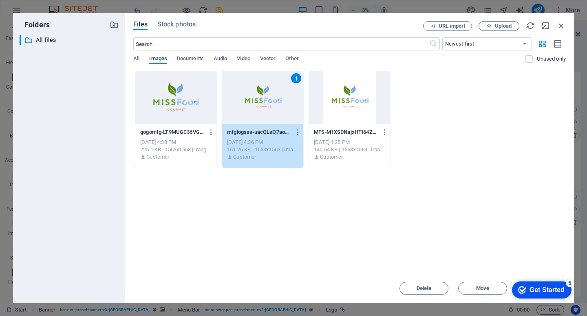
click at [534, 287] on div "Get Started" at bounding box center [546, 290] width 35 height 7
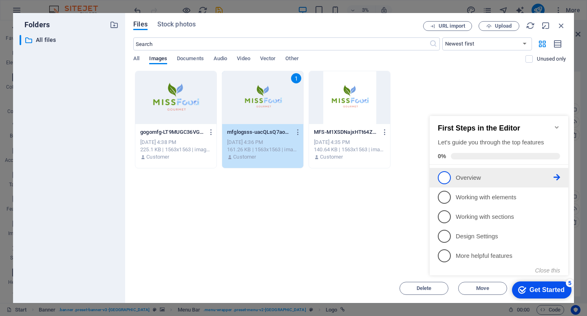
click at [441, 182] on link "1 Overview - incomplete" at bounding box center [498, 177] width 122 height 13
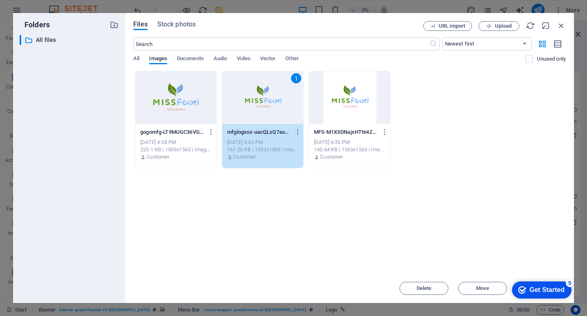
scroll to position [0, 0]
drag, startPoint x: 481, startPoint y: 229, endPoint x: 404, endPoint y: 167, distance: 99.0
click at [405, 168] on div "Drop files here to upload them instantly gogomfg-LT9MUGC36VG3jsMhogMJ7A.png gog…" at bounding box center [349, 172] width 432 height 203
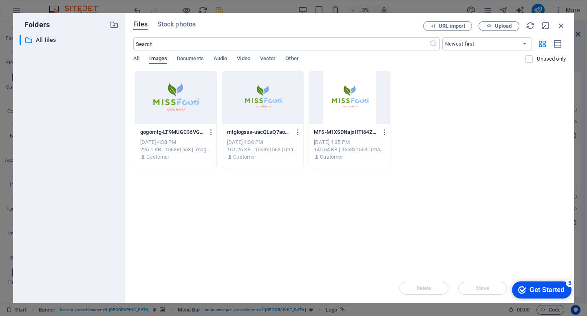
click at [252, 104] on div at bounding box center [262, 97] width 81 height 53
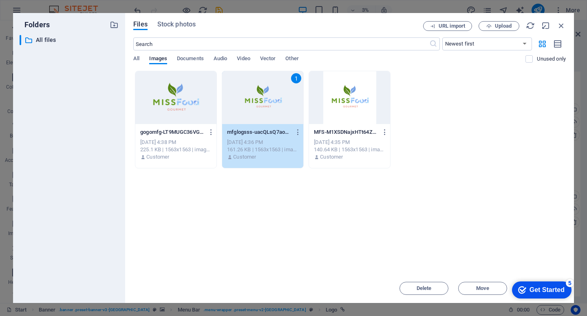
click at [252, 104] on div "1" at bounding box center [262, 97] width 81 height 53
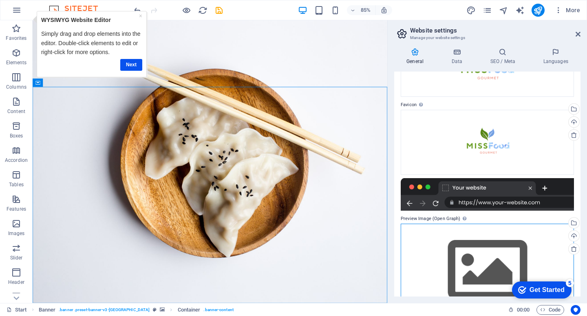
click at [461, 231] on div "Drag files here, click to choose files or select files from Files or our free s…" at bounding box center [486, 270] width 173 height 93
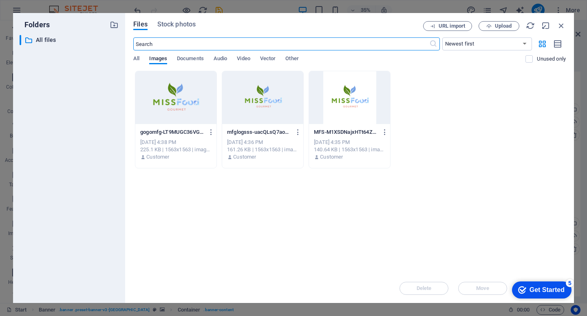
click at [560, 21] on div "Files Stock photos URL import Upload ​ Newest first Oldest first Name (A-Z) Nam…" at bounding box center [349, 158] width 448 height 290
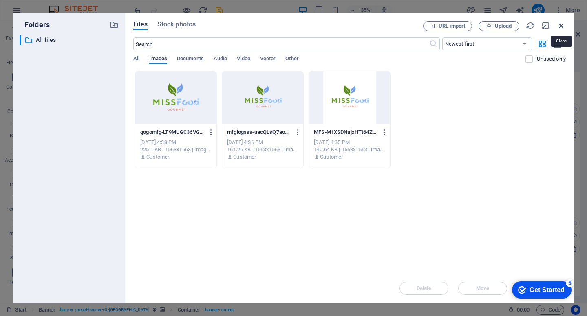
click at [560, 23] on icon "button" at bounding box center [560, 25] width 9 height 9
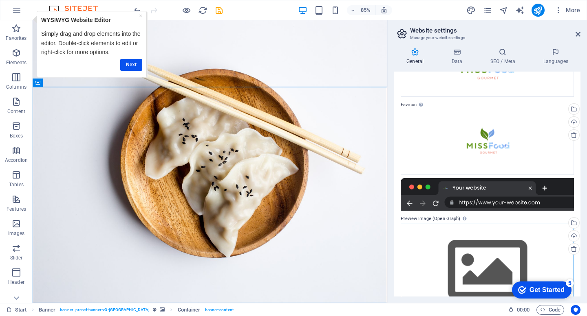
click at [461, 268] on div "Drag files here, click to choose files or select files from Files or our free s…" at bounding box center [486, 270] width 173 height 93
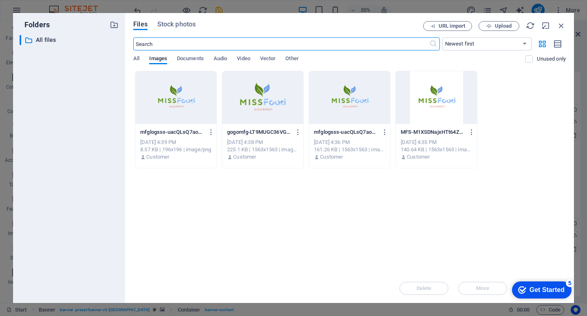
click at [246, 95] on div at bounding box center [262, 97] width 81 height 53
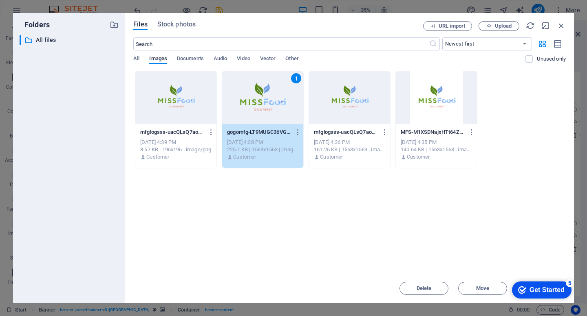
click at [246, 97] on div "1" at bounding box center [262, 97] width 81 height 53
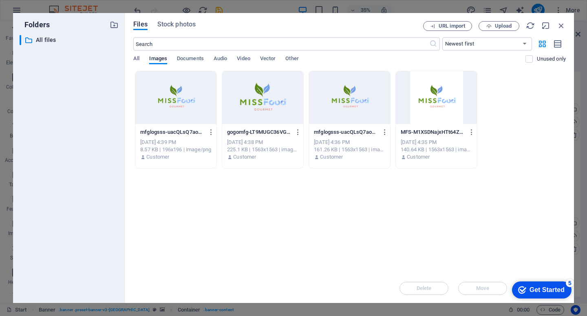
click at [246, 97] on div at bounding box center [262, 97] width 81 height 53
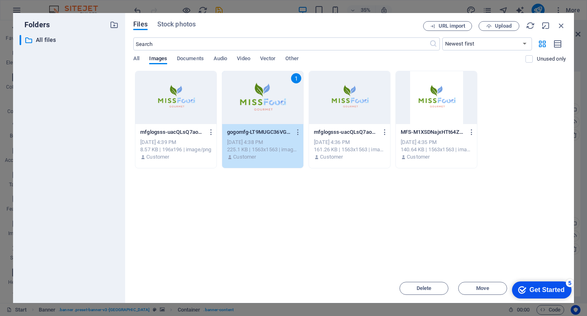
click at [246, 97] on div "1" at bounding box center [262, 97] width 81 height 53
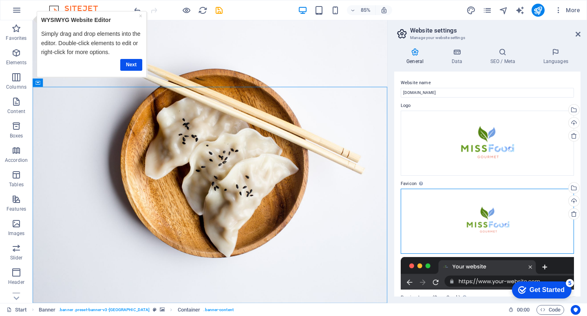
click at [501, 221] on div "Drag files here, click to choose files or select files from Files or our free s…" at bounding box center [486, 221] width 173 height 65
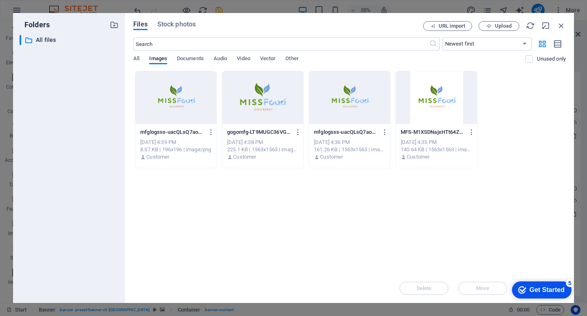
click at [259, 112] on div at bounding box center [262, 97] width 81 height 53
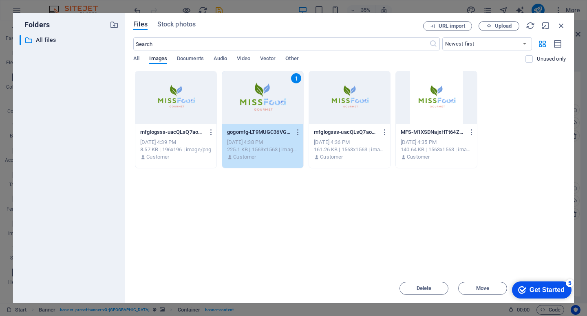
click at [259, 112] on div "1" at bounding box center [262, 97] width 81 height 53
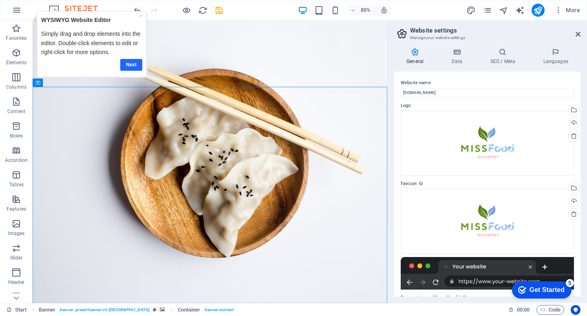
click at [134, 66] on link "Next" at bounding box center [131, 65] width 22 height 12
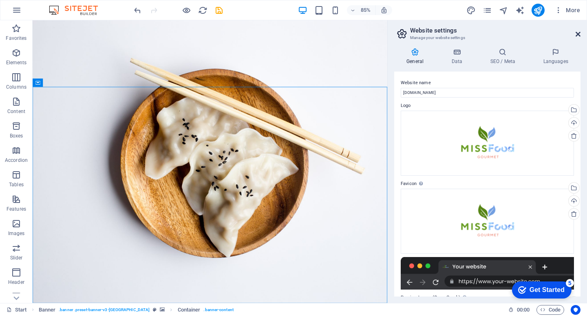
click at [578, 33] on icon at bounding box center [577, 34] width 5 height 7
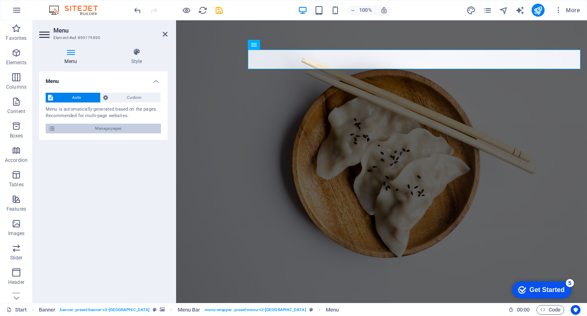
click at [108, 126] on span "Manage pages" at bounding box center [108, 129] width 101 height 10
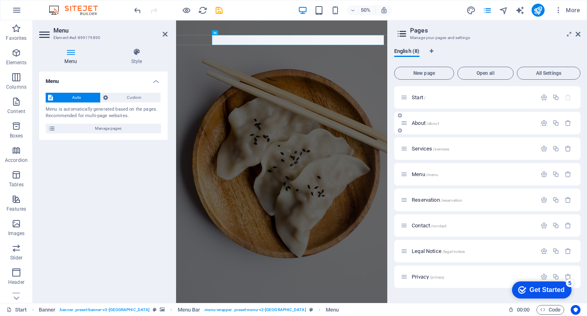
click at [426, 123] on span "About /about" at bounding box center [424, 123] width 27 height 6
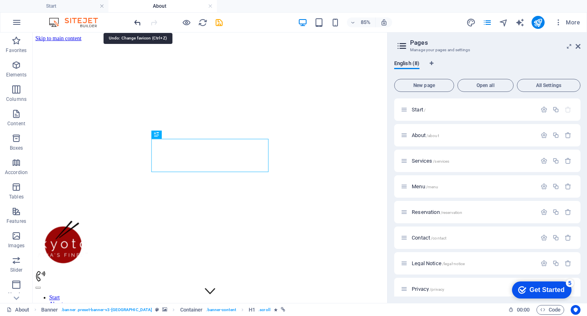
click at [134, 22] on icon "undo" at bounding box center [137, 22] width 9 height 9
click at [135, 22] on icon "undo" at bounding box center [137, 22] width 9 height 9
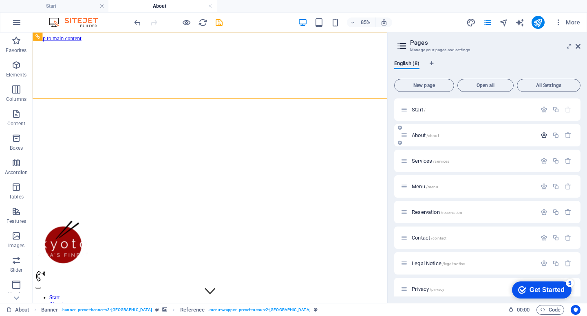
click at [544, 134] on icon "button" at bounding box center [543, 135] width 7 height 7
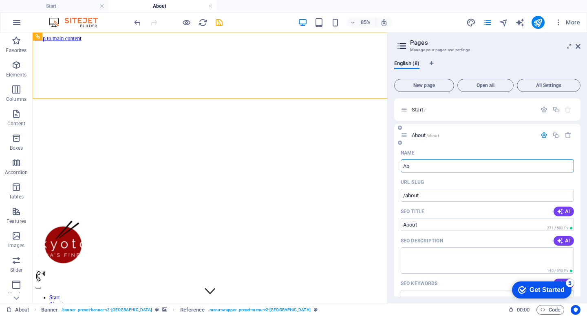
type input "A"
type input "H"
type input "/"
type input "Hak"
type input "/hakk"
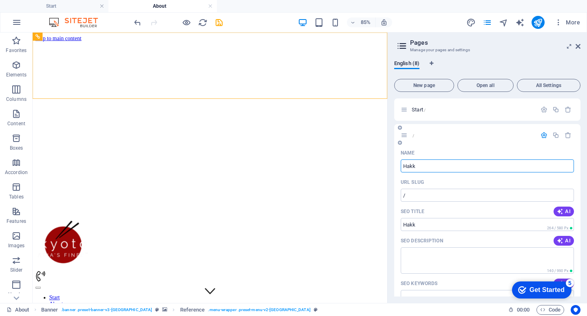
type input "Hakk"
type input "H"
type input "/h"
type input "H"
type input "HAKKIMIZDA"
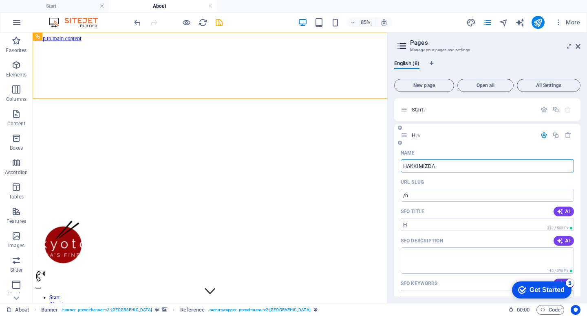
type input "/hakkimizda"
type input "HAKKIMIZDA"
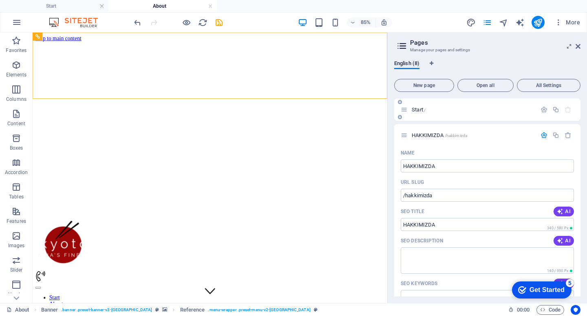
click at [442, 110] on p "Start /" at bounding box center [472, 109] width 122 height 5
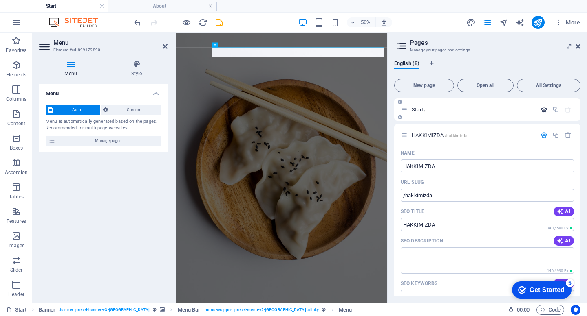
click at [545, 109] on icon "button" at bounding box center [543, 109] width 7 height 7
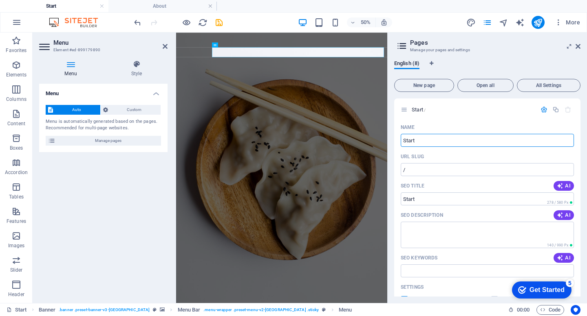
drag, startPoint x: 441, startPoint y: 143, endPoint x: 388, endPoint y: 143, distance: 53.4
click at [388, 143] on aside "Pages Manage your pages and settings English (8) New page Open all All Settings…" at bounding box center [487, 168] width 200 height 271
type input "S"
type input "BA"
type input "/b"
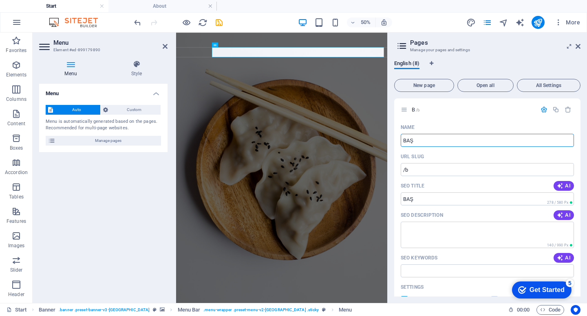
type input "BAŞ"
type input "/bas"
type input "B"
type input "/"
type input "MHG"
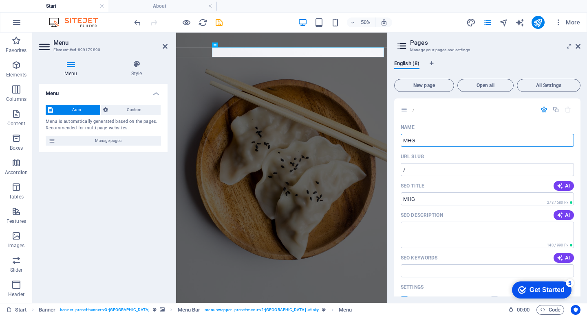
type input "/mhg"
type input "MH"
type input "/mh"
type input "M"
type input "/m"
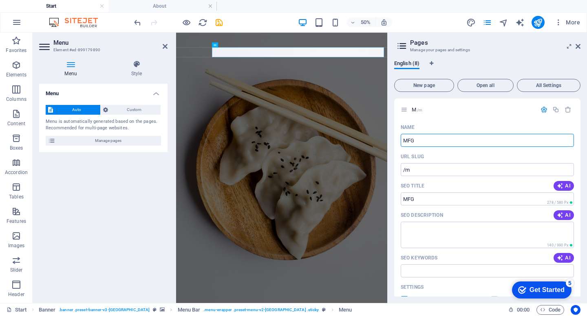
type input "MFG"
type input "/mfg"
type input "MFG"
click at [541, 108] on icon "button" at bounding box center [543, 109] width 7 height 7
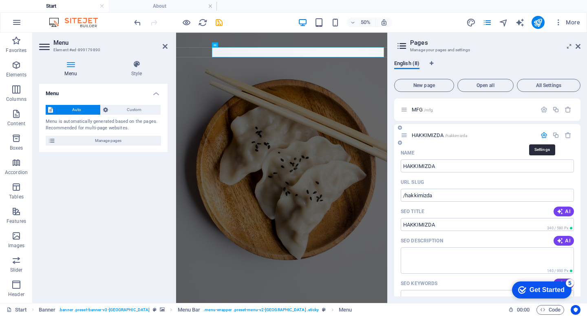
click at [540, 137] on icon "button" at bounding box center [543, 135] width 7 height 7
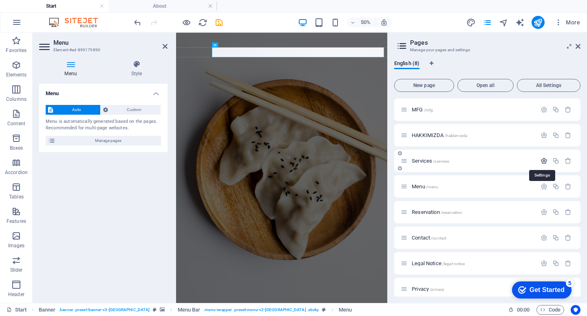
click at [540, 163] on icon "button" at bounding box center [543, 161] width 7 height 7
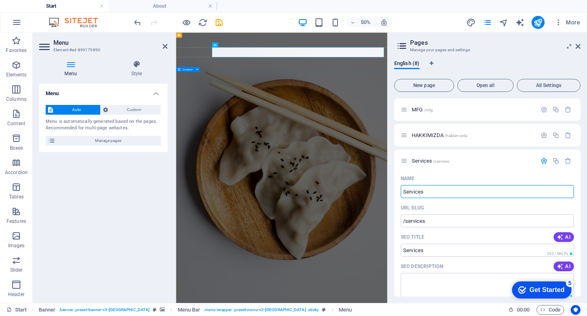
drag, startPoint x: 699, startPoint y: 223, endPoint x: 523, endPoint y: 339, distance: 210.8
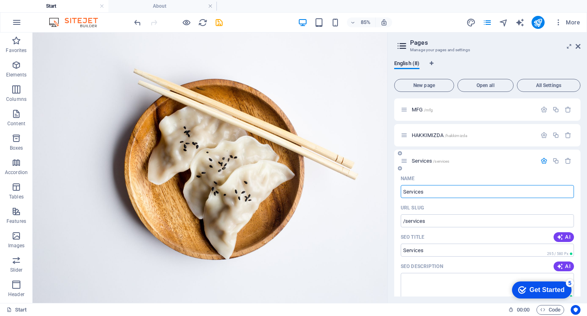
click at [488, 195] on input "Services" at bounding box center [486, 191] width 173 height 13
type input "HİZMETLERİMİZ"
type input "/hizmetlerimiz"
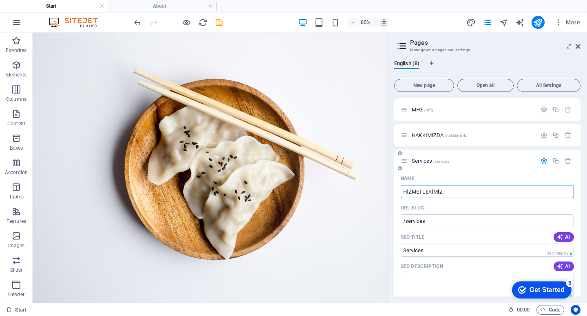
type input "HİZMETLERİMİZ"
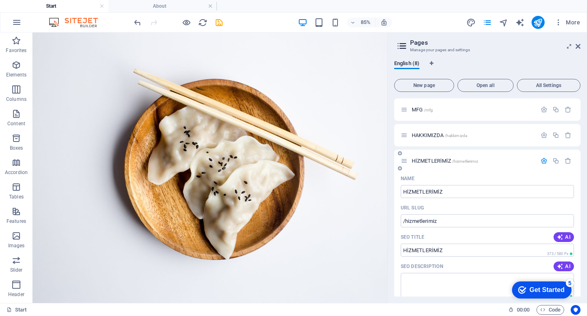
click at [471, 173] on div "Name" at bounding box center [486, 178] width 173 height 13
click at [540, 164] on icon "button" at bounding box center [543, 161] width 7 height 7
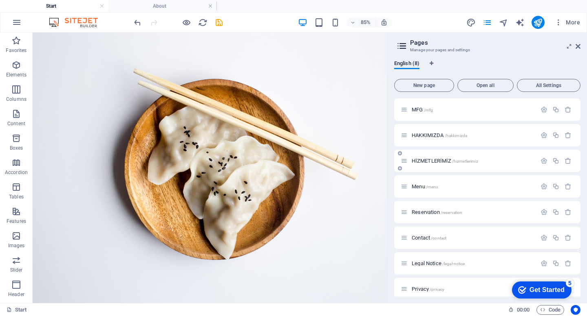
click at [539, 165] on div at bounding box center [556, 161] width 36 height 9
click at [541, 162] on icon "button" at bounding box center [543, 161] width 7 height 7
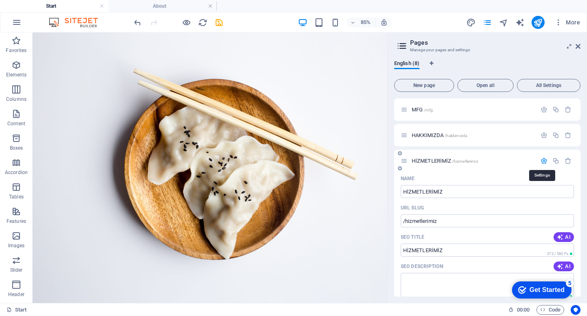
click at [541, 162] on icon "button" at bounding box center [543, 161] width 7 height 7
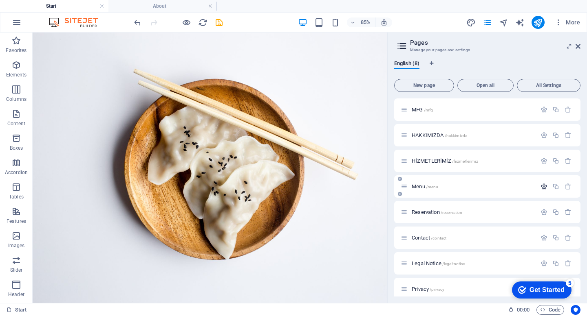
click at [542, 189] on icon "button" at bounding box center [543, 186] width 7 height 7
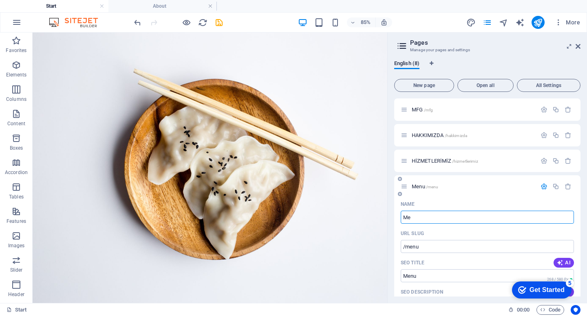
type input "M"
type input "/me"
type input "Me"
type input "M"
type input "/m"
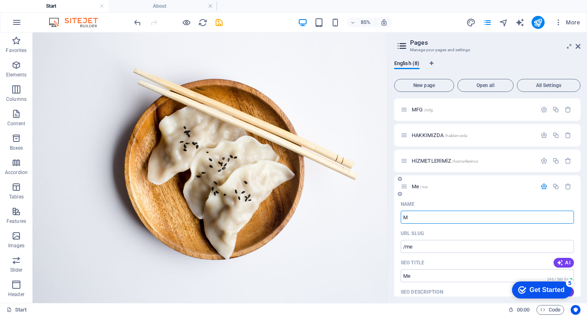
type input "M"
type input "MENÜ"
type input "/menue"
type input "MENÜ"
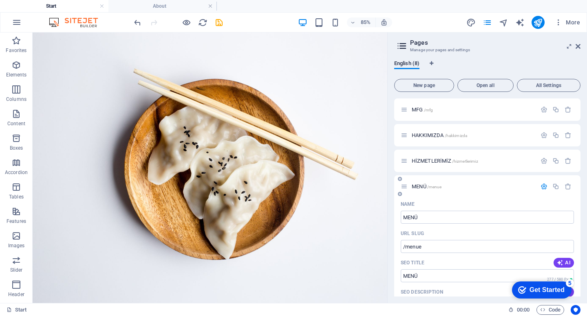
click at [543, 185] on icon "button" at bounding box center [543, 186] width 7 height 7
click at [540, 241] on icon "button" at bounding box center [543, 238] width 7 height 7
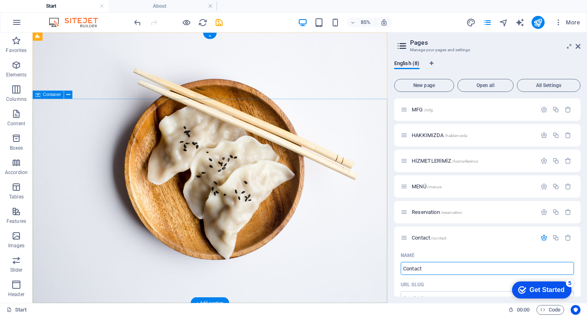
drag, startPoint x: 485, startPoint y: 300, endPoint x: 446, endPoint y: 308, distance: 39.9
type input "ContactİL"
type input "/contactil"
type input "ContactİL"
type input "C"
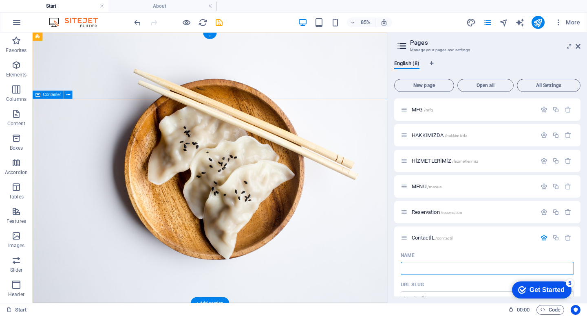
type input "İ"
type input "/"
type input "İLETİŞİM"
type input "/iletisim"
type input "İLETİŞİM"
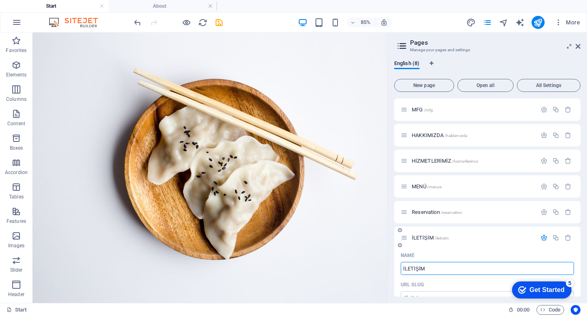
type input "İLETİŞİM"
click at [540, 241] on icon "button" at bounding box center [543, 238] width 7 height 7
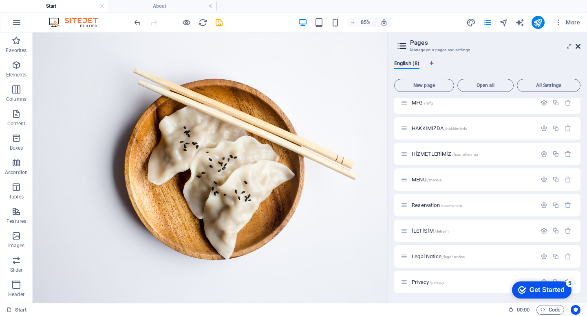
click at [580, 47] on icon at bounding box center [577, 46] width 5 height 7
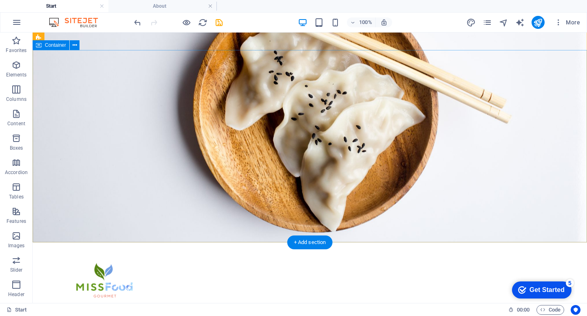
scroll to position [0, 0]
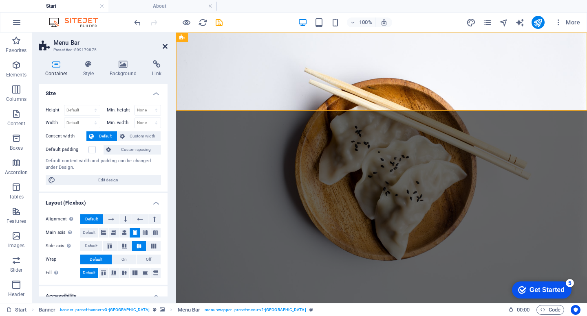
click at [165, 46] on icon at bounding box center [165, 46] width 5 height 7
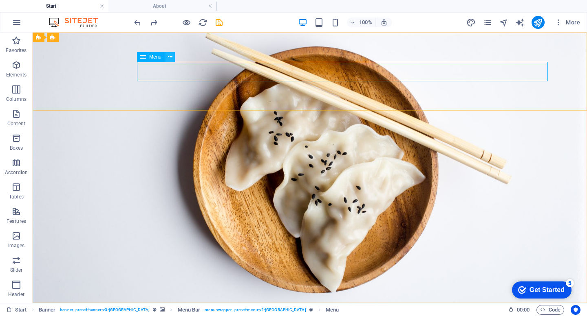
click at [169, 57] on icon at bounding box center [170, 57] width 4 height 9
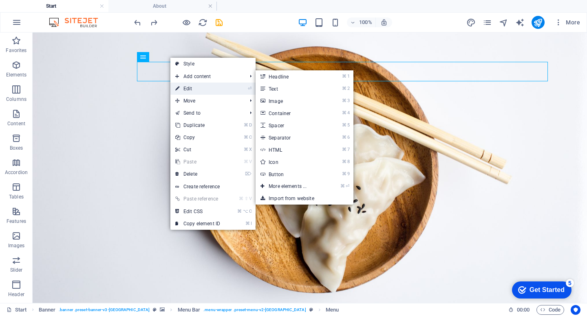
click at [192, 90] on link "⏎ Edit" at bounding box center [197, 89] width 55 height 12
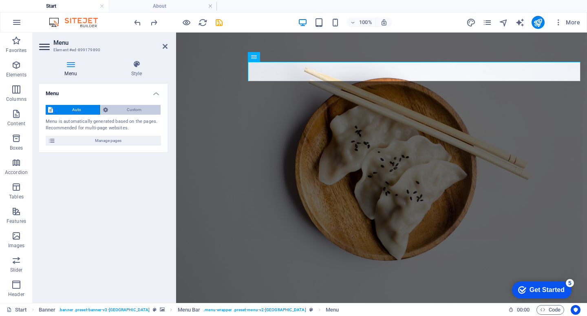
click at [105, 107] on icon at bounding box center [105, 110] width 5 height 10
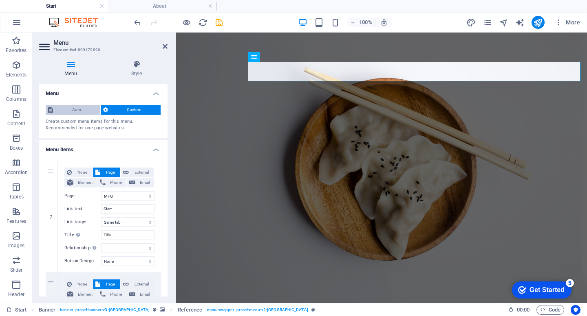
click at [78, 112] on span "Auto" at bounding box center [76, 110] width 42 height 10
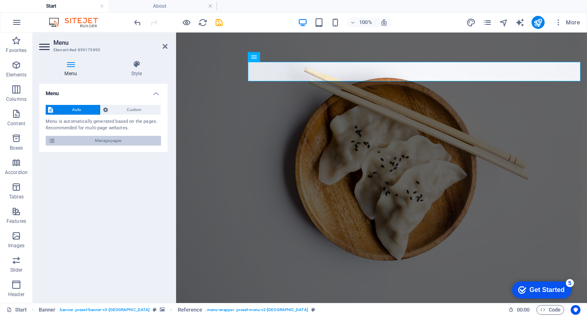
click at [90, 140] on span "Manage pages" at bounding box center [108, 141] width 101 height 10
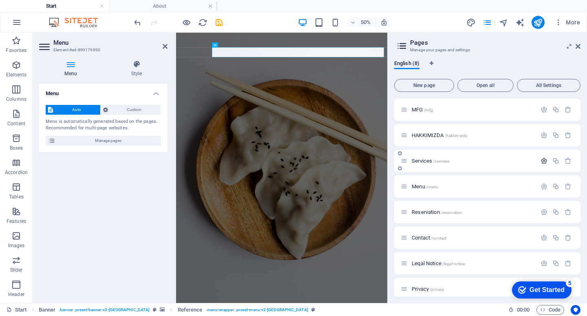
click at [543, 161] on icon "button" at bounding box center [543, 161] width 7 height 7
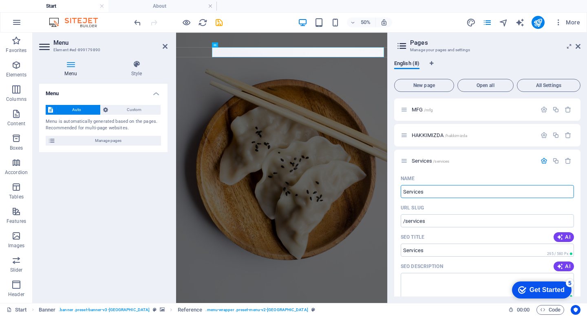
drag, startPoint x: 644, startPoint y: 222, endPoint x: 572, endPoint y: 345, distance: 141.9
click at [431, 196] on input "Services" at bounding box center [486, 191] width 173 height 13
click at [431, 194] on input "Services" at bounding box center [486, 191] width 173 height 13
type input "H"
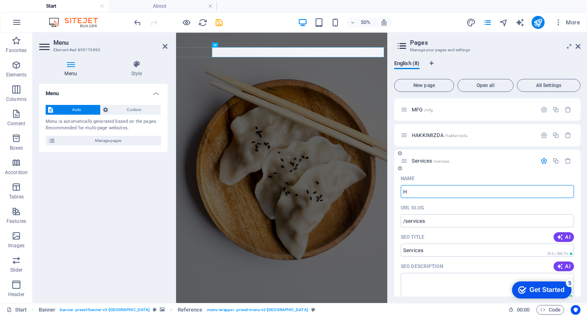
type input "/h"
type input "H"
type input "HİZMETLERİMİZ"
type input "/hizmetlerimiz"
type input "HİZMETLERİMİZ"
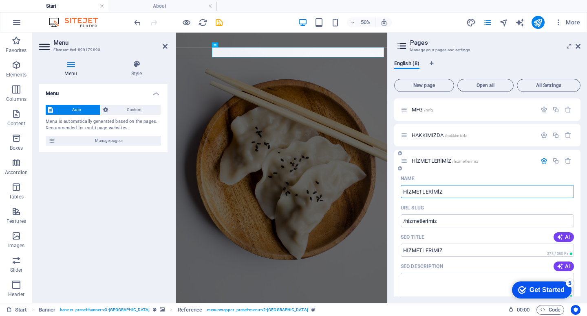
click at [490, 205] on div "URL SLUG" at bounding box center [486, 208] width 173 height 13
click at [543, 161] on icon "button" at bounding box center [543, 161] width 7 height 7
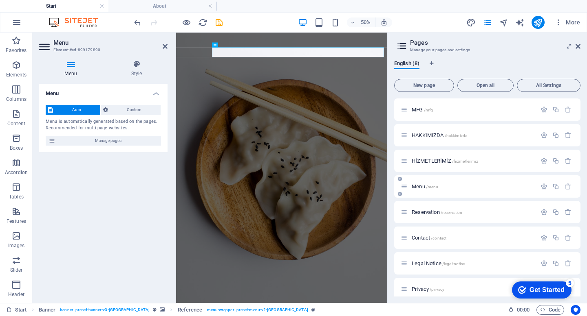
scroll to position [7, 0]
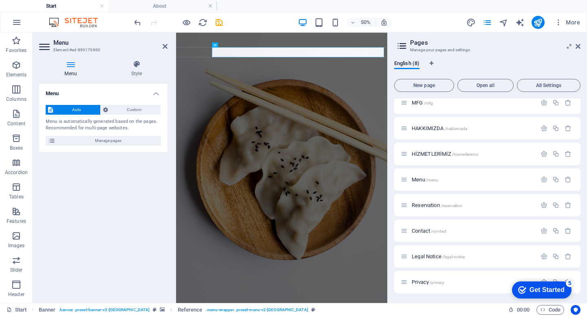
click at [558, 295] on div "checkmark Get Started 5" at bounding box center [541, 290] width 59 height 17
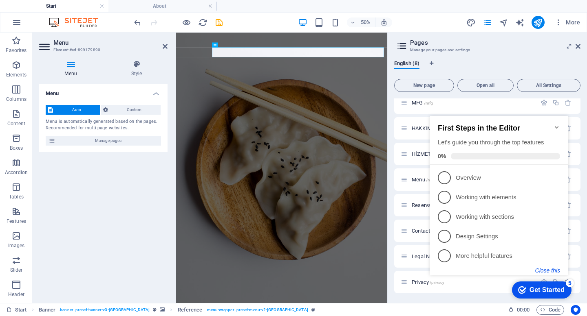
click at [547, 273] on button "Close this" at bounding box center [547, 271] width 25 height 7
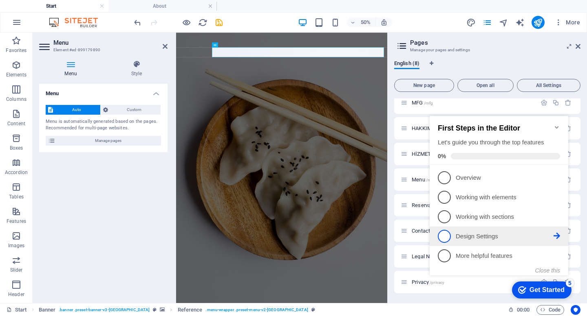
click at [442, 236] on span "4" at bounding box center [443, 236] width 13 height 13
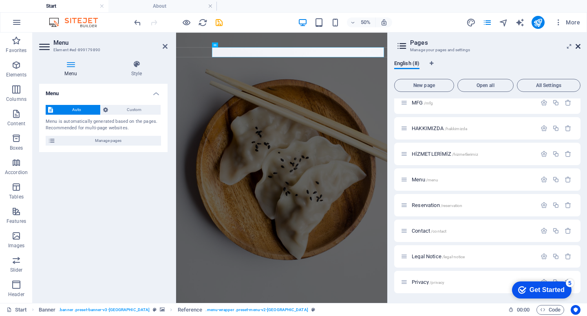
click at [579, 46] on icon at bounding box center [577, 46] width 5 height 7
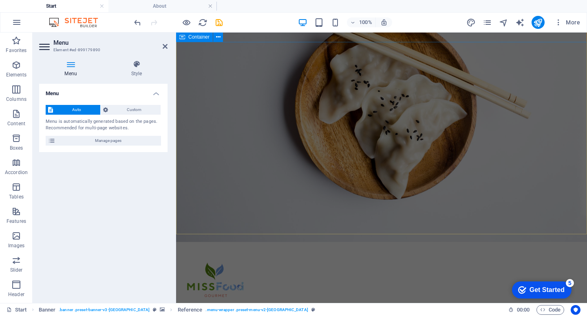
scroll to position [72, 0]
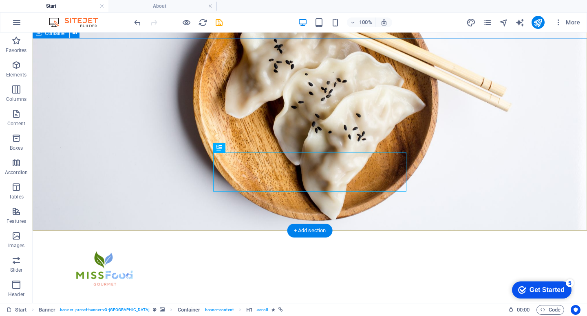
drag, startPoint x: 272, startPoint y: 167, endPoint x: 416, endPoint y: 167, distance: 143.4
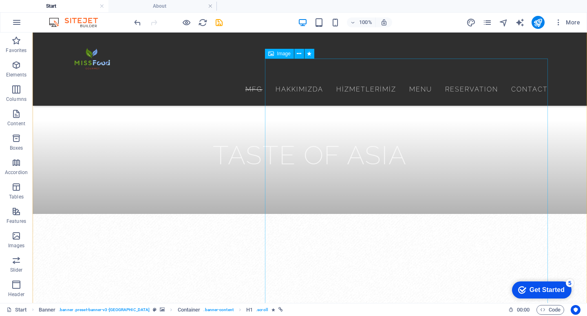
scroll to position [284, 0]
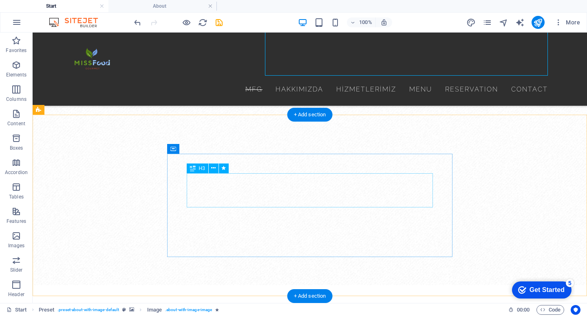
scroll to position [535, 0]
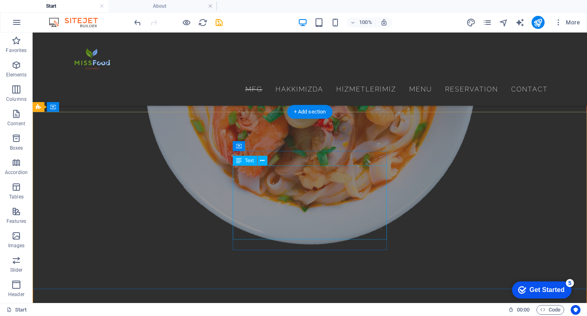
scroll to position [3232, 0]
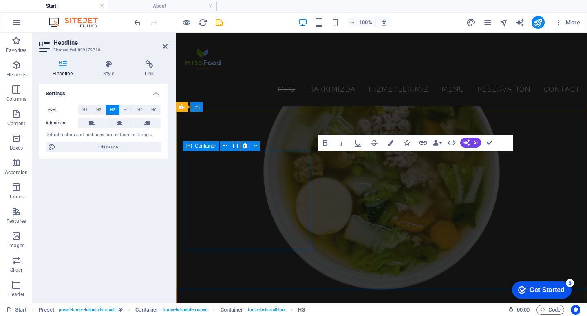
scroll to position [2690, 0]
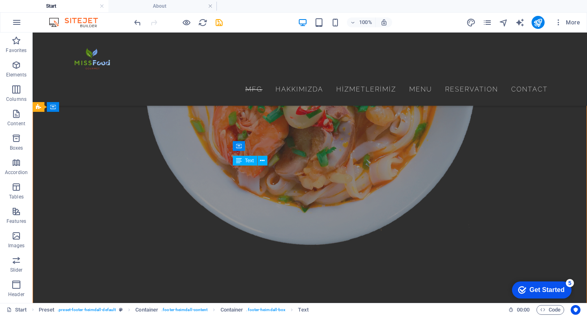
scroll to position [0, 0]
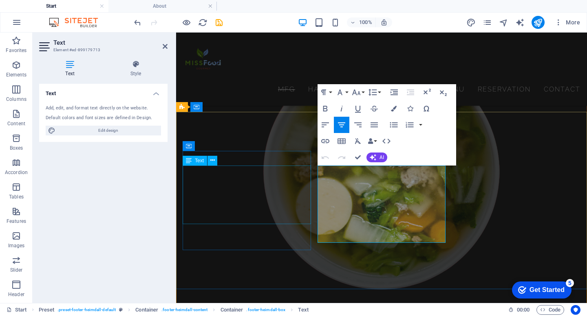
scroll to position [2690, 0]
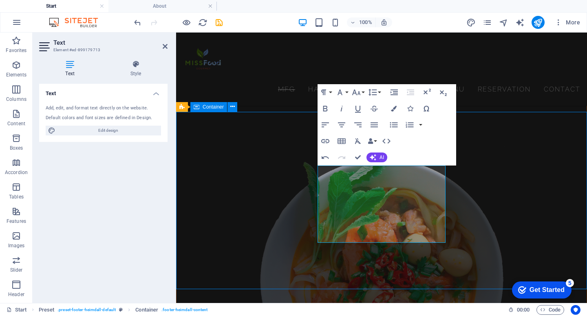
scroll to position [3232, 0]
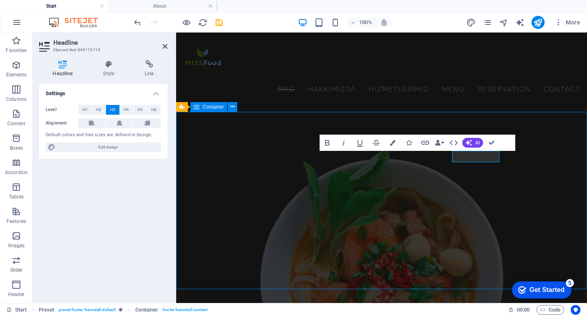
scroll to position [3232, 0]
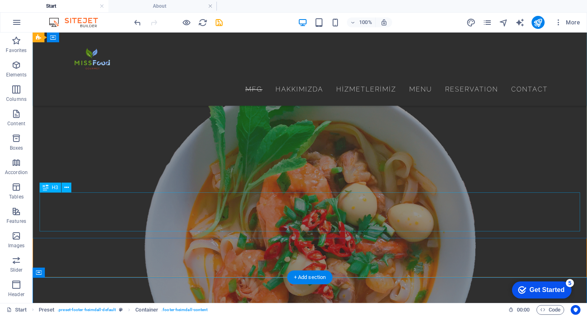
scroll to position [3066, 0]
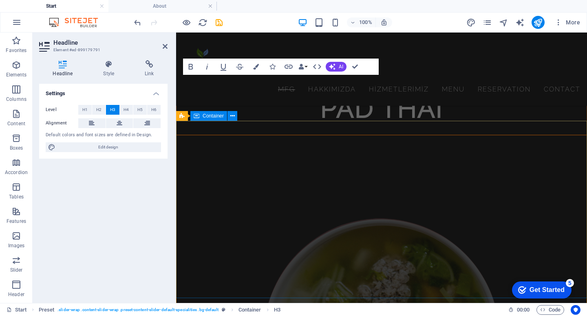
scroll to position [2642, 0]
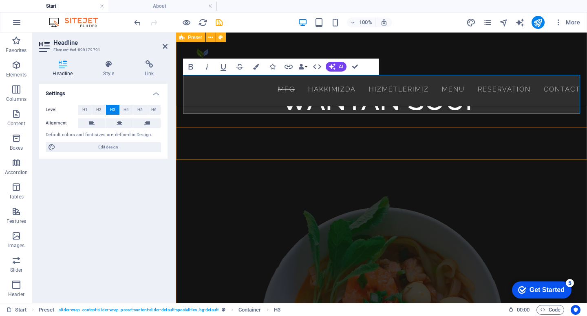
click at [356, 145] on div "[PERSON_NAME] soup Wantan soup Pad Thai mıss food gourmet" at bounding box center [381, 120] width 411 height 1848
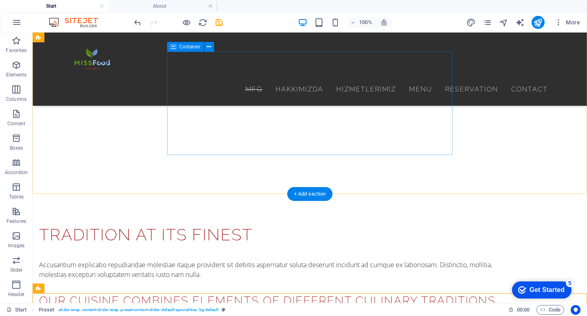
scroll to position [637, 0]
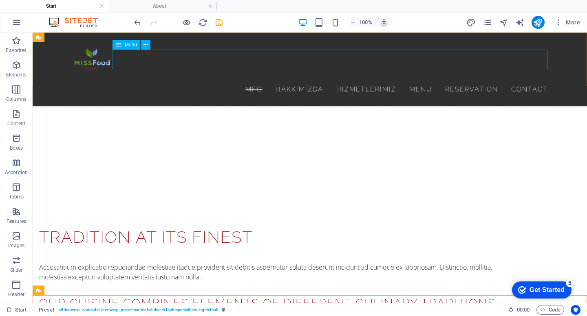
click at [311, 80] on nav "MFG HAKKIMIZDA HİZMETLERİMİZ Menu Reservation Contact" at bounding box center [310, 90] width 476 height 20
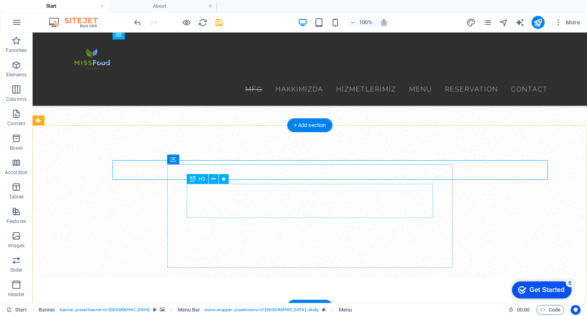
scroll to position [546, 0]
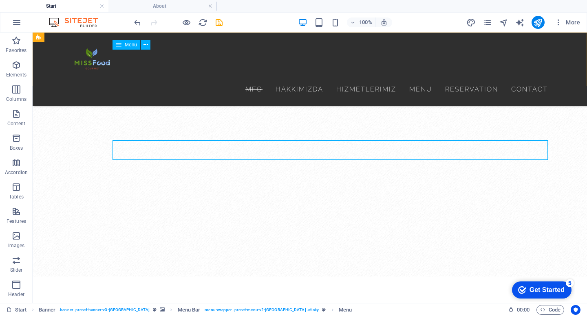
click at [284, 80] on nav "MFG HAKKIMIZDA HİZMETLERİMİZ Menu Reservation Contact" at bounding box center [310, 90] width 476 height 20
click at [295, 80] on nav "MFG HAKKIMIZDA HİZMETLERİMİZ Menu Reservation Contact" at bounding box center [310, 90] width 476 height 20
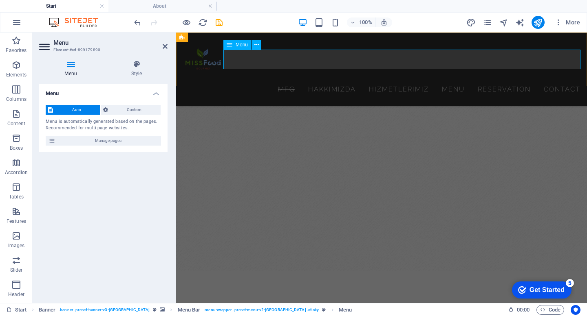
click at [295, 80] on nav "MFG HAKKIMIZDA HİZMETLERİMİZ Menu Reservation Contact" at bounding box center [381, 90] width 398 height 20
click at [165, 45] on icon at bounding box center [165, 46] width 5 height 7
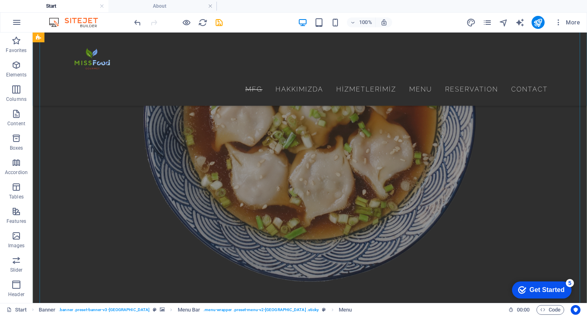
scroll to position [2780, 0]
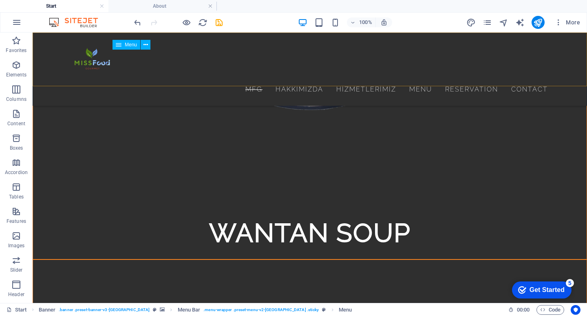
click at [304, 80] on nav "MFG HAKKIMIZDA HİZMETLERİMİZ Menu Reservation Contact" at bounding box center [310, 90] width 476 height 20
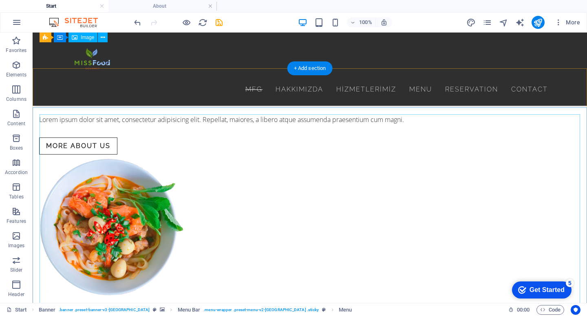
scroll to position [745, 0]
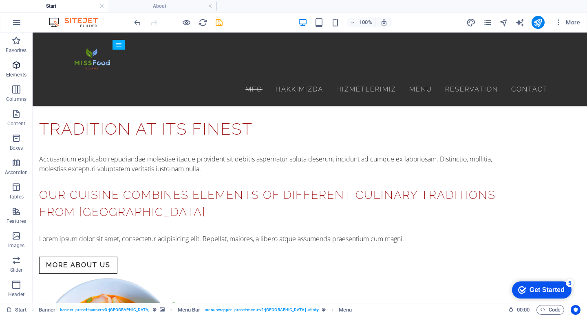
click at [19, 65] on icon "button" at bounding box center [16, 65] width 10 height 10
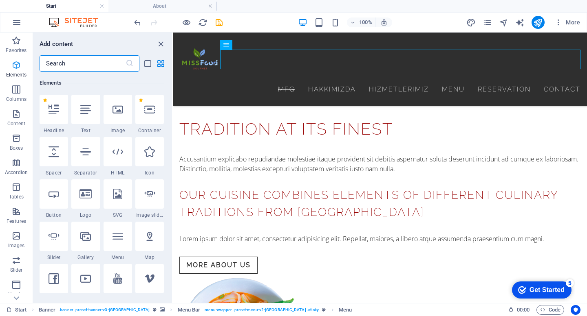
scroll to position [87, 0]
click at [344, 80] on nav "MFG HAKKIMIZDA HİZMETLERİMİZ Menu Reservation Contact" at bounding box center [379, 90] width 401 height 20
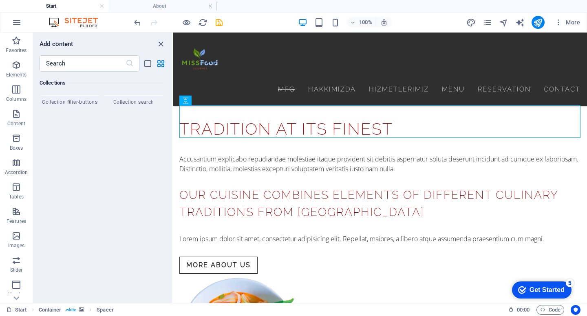
scroll to position [7818, 0]
click at [160, 44] on icon "close panel" at bounding box center [160, 44] width 9 height 9
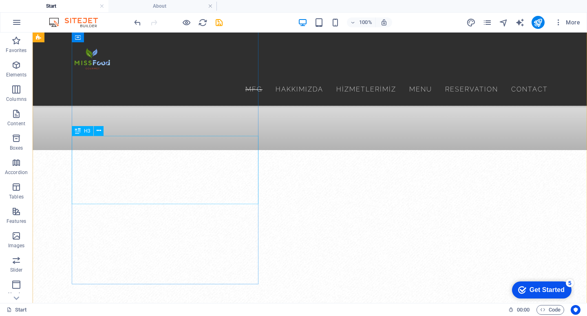
scroll to position [328, 0]
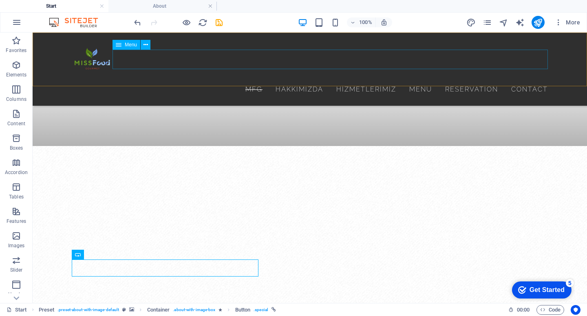
click at [297, 80] on nav "MFG HAKKIMIZDA HİZMETLERİMİZ Menu Reservation Contact" at bounding box center [310, 90] width 476 height 20
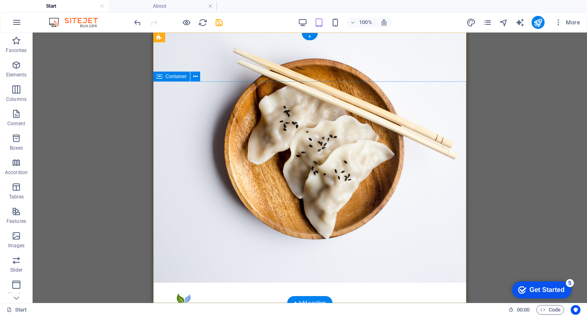
scroll to position [0, 0]
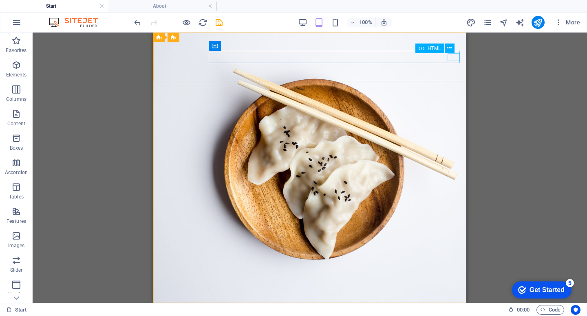
click at [455, 53] on div "HTML" at bounding box center [437, 49] width 44 height 10
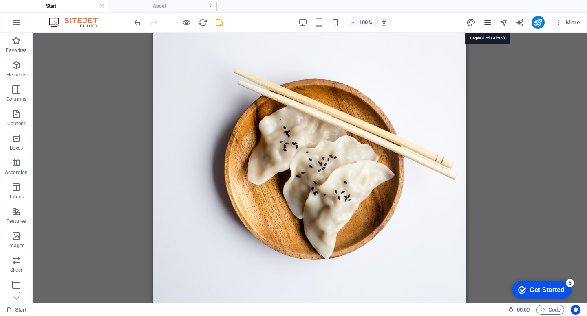
click at [488, 22] on icon "pages" at bounding box center [486, 22] width 9 height 9
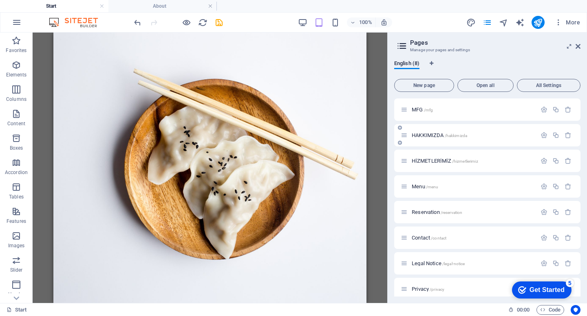
click at [447, 140] on div "HAKKIMIZDA /hakkimizda" at bounding box center [487, 135] width 186 height 22
click at [437, 136] on span "HAKKIMIZDA /hakkimizda" at bounding box center [438, 135] width 55 height 6
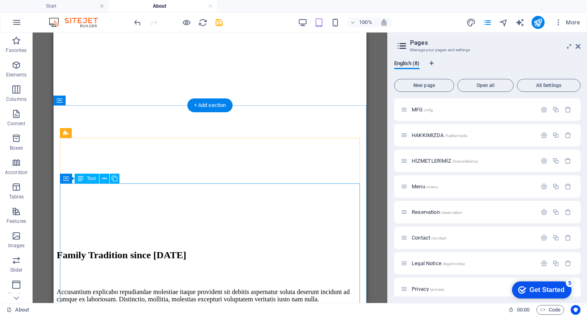
scroll to position [344, 0]
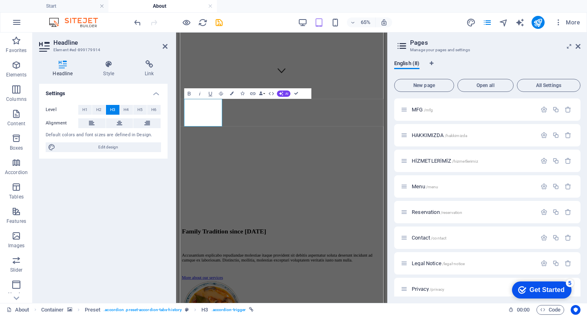
click at [112, 158] on div "Headline Element #ed-899179914 Headline Style Link Settings Level H1 H2 H3 H4 H…" at bounding box center [210, 168] width 354 height 271
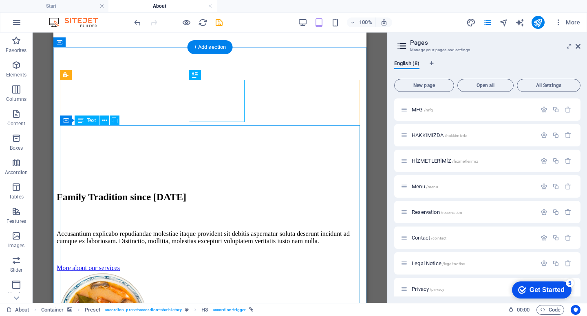
scroll to position [402, 0]
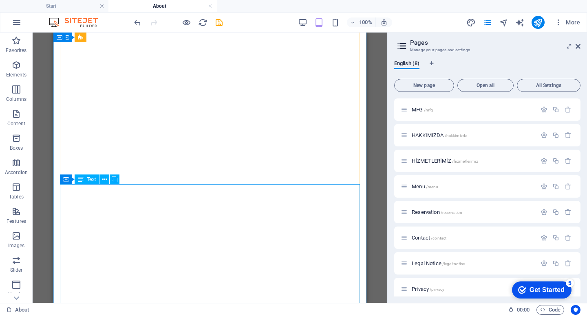
scroll to position [1179, 0]
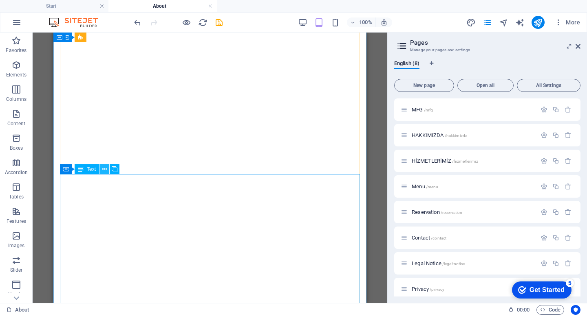
click at [102, 169] on icon at bounding box center [104, 169] width 4 height 9
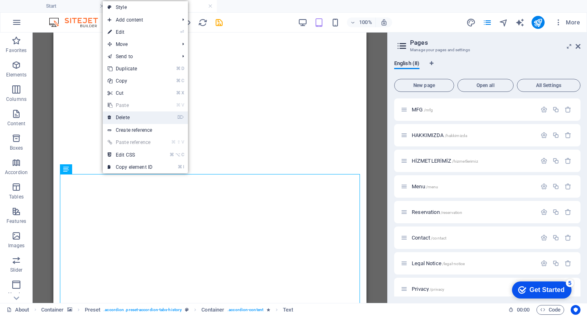
drag, startPoint x: 154, startPoint y: 113, endPoint x: 101, endPoint y: 81, distance: 62.5
click at [154, 113] on link "⌦ Delete" at bounding box center [130, 118] width 55 height 12
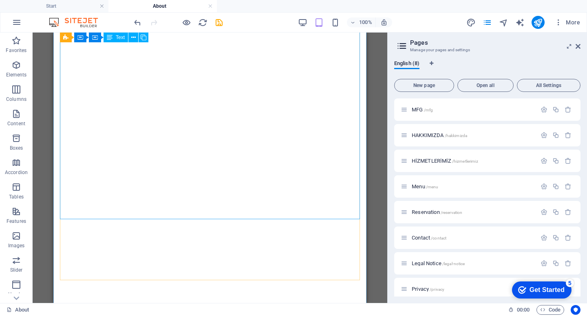
scroll to position [1126, 0]
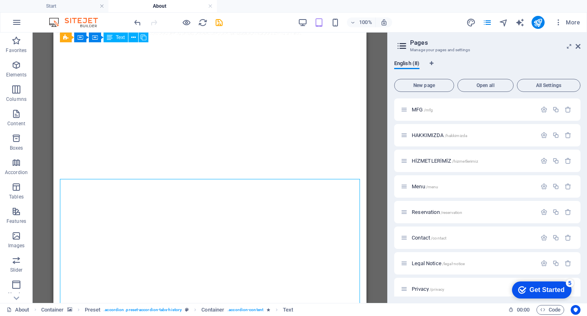
scroll to position [877, 0]
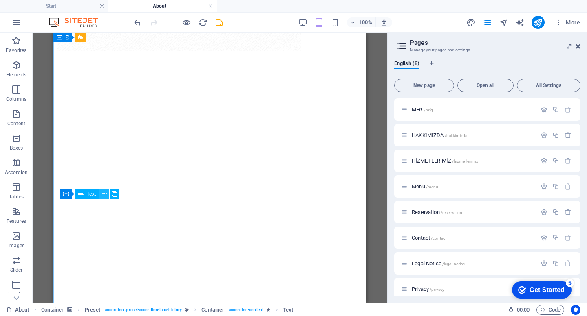
click at [105, 196] on icon at bounding box center [104, 194] width 4 height 9
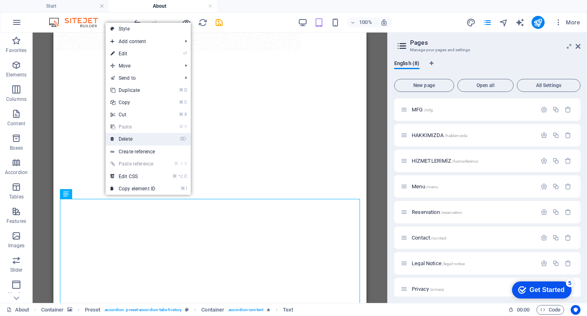
click at [131, 139] on link "⌦ Delete" at bounding box center [132, 139] width 55 height 12
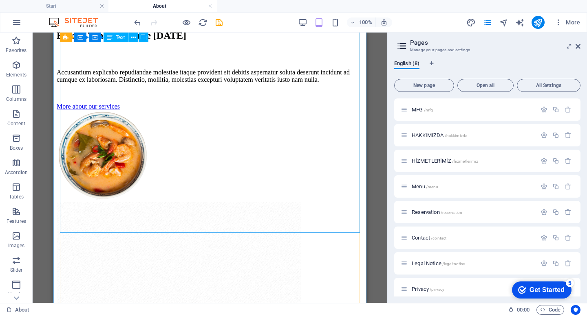
scroll to position [569, 0]
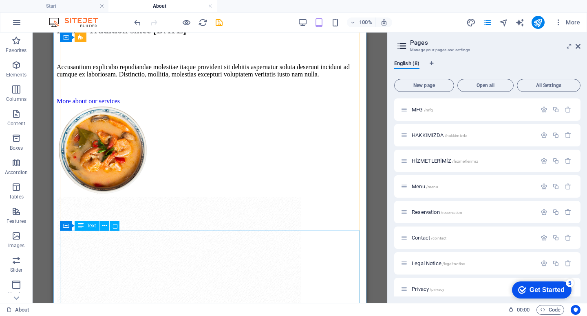
click at [102, 224] on icon at bounding box center [104, 226] width 4 height 9
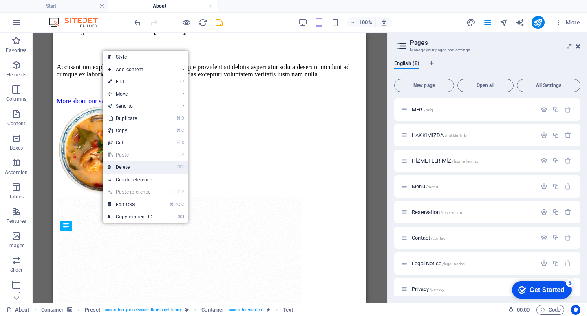
click at [145, 165] on link "⌦ Delete" at bounding box center [130, 167] width 55 height 12
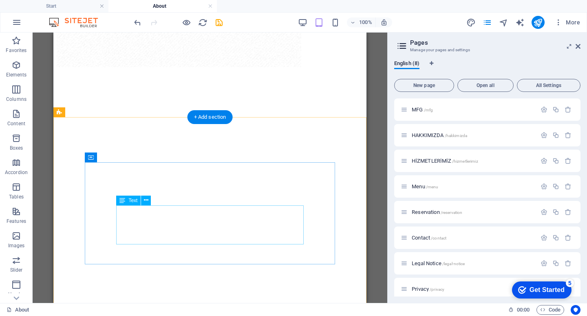
scroll to position [907, 0]
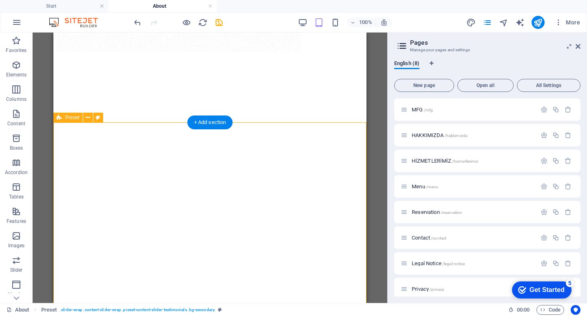
scroll to position [869, 0]
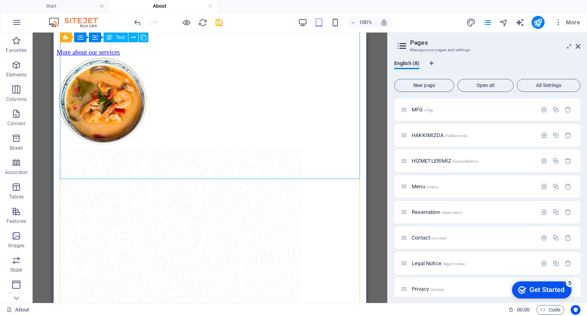
scroll to position [617, 0]
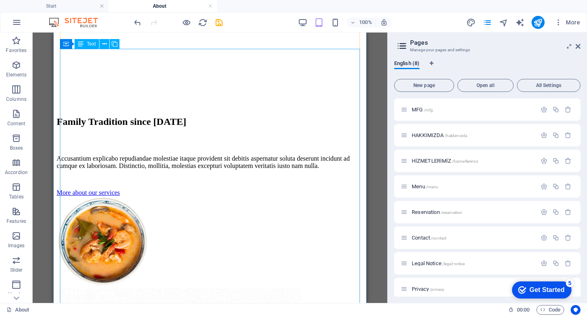
scroll to position [478, 0]
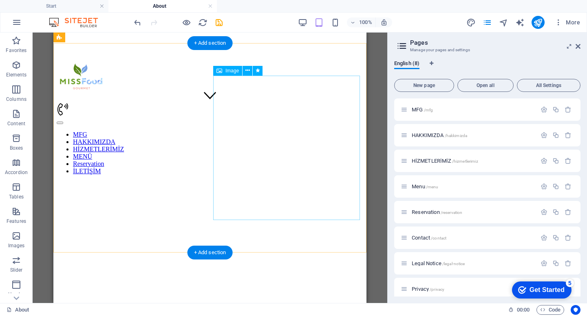
scroll to position [193, 0]
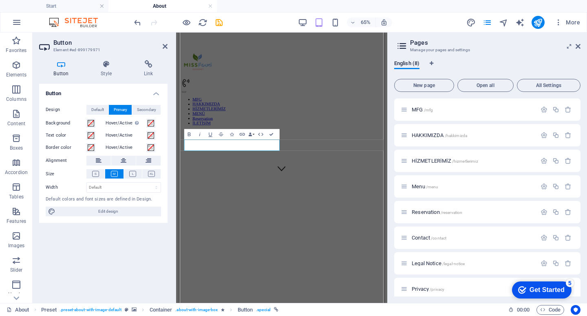
scroll to position [188, 0]
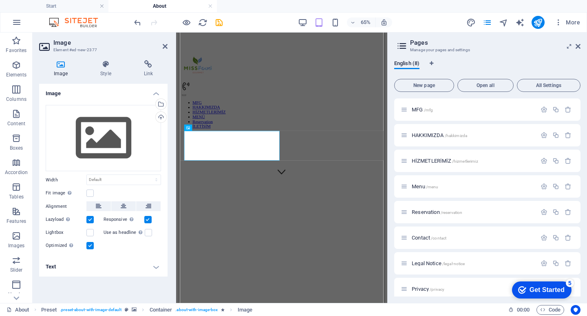
click at [162, 50] on header "Image Element #ed-new-2377" at bounding box center [103, 43] width 128 height 21
click at [163, 47] on icon at bounding box center [165, 46] width 5 height 7
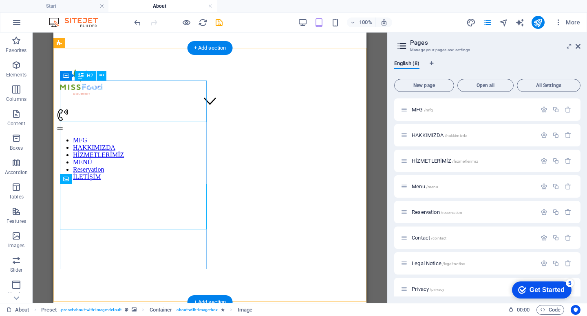
click at [148, 105] on div "H1 Banner Banner Container Banner Reference Preset Image Preset Container Conta…" at bounding box center [210, 168] width 354 height 271
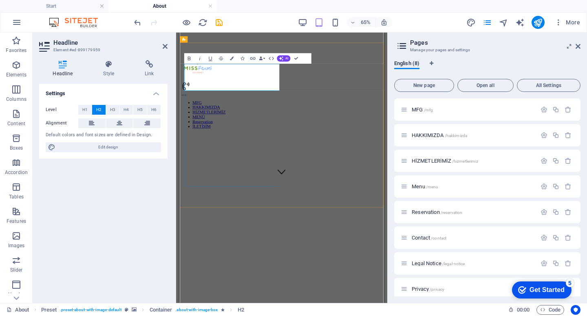
drag, startPoint x: 294, startPoint y: 109, endPoint x: 187, endPoint y: 79, distance: 111.2
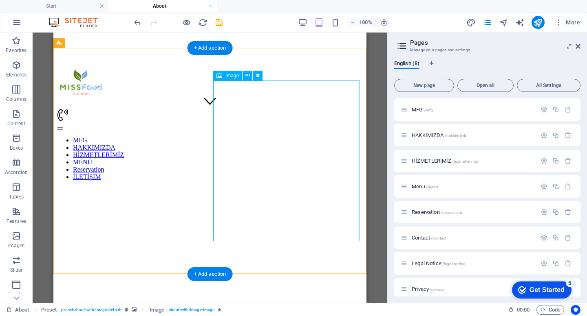
select select "%"
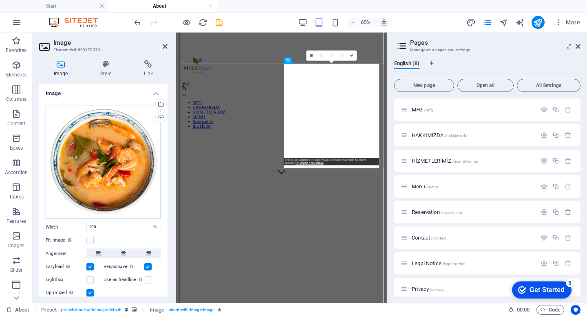
click at [143, 119] on div "Drag files here, click to choose files or select files from Files or our free s…" at bounding box center [103, 162] width 115 height 114
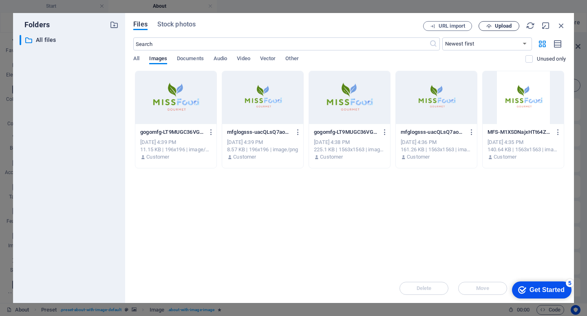
click at [494, 24] on span "Upload" at bounding box center [498, 26] width 33 height 5
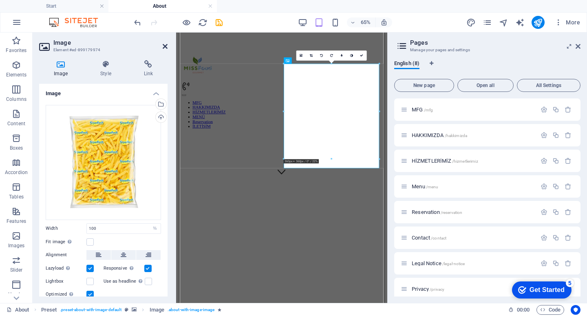
click at [166, 46] on icon at bounding box center [165, 46] width 5 height 7
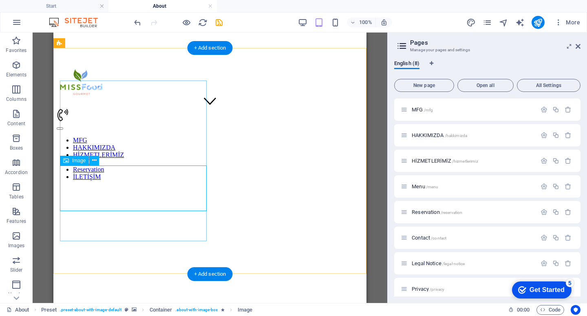
click at [74, 162] on span "Image" at bounding box center [78, 160] width 13 height 5
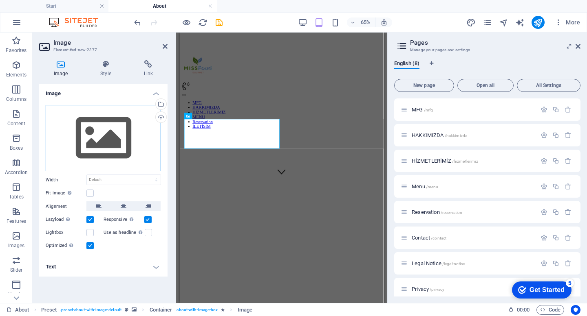
click at [126, 118] on div "Drag files here, click to choose files or select files from Files or our free s…" at bounding box center [103, 138] width 115 height 67
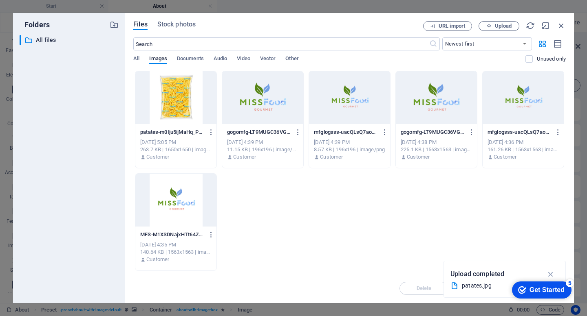
click at [551, 66] on div "Unused only" at bounding box center [545, 62] width 40 height 15
click at [301, 29] on div "Files Stock photos" at bounding box center [278, 25] width 290 height 9
click at [109, 29] on div "Folders" at bounding box center [69, 25] width 99 height 11
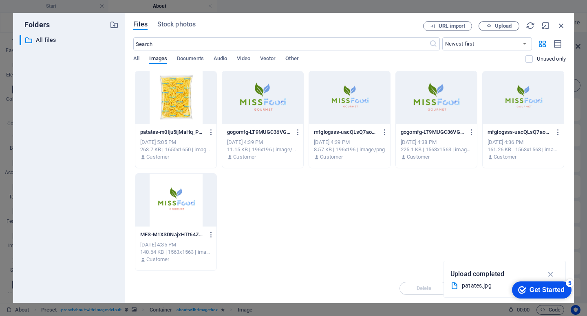
click at [109, 29] on div "Folders" at bounding box center [69, 25] width 99 height 11
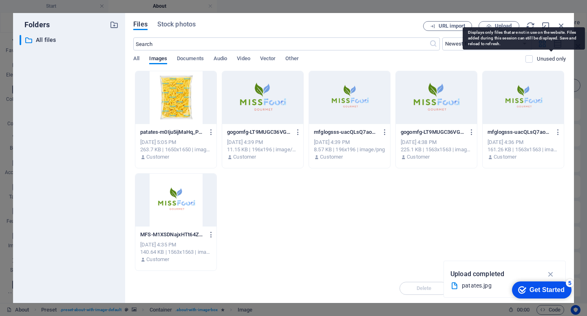
click at [547, 57] on p "Unused only" at bounding box center [550, 58] width 29 height 7
click at [0, 0] on input "checkbox" at bounding box center [0, 0] width 0 height 0
click at [544, 55] on p "Unused only" at bounding box center [550, 58] width 29 height 7
click at [0, 0] on input "checkbox" at bounding box center [0, 0] width 0 height 0
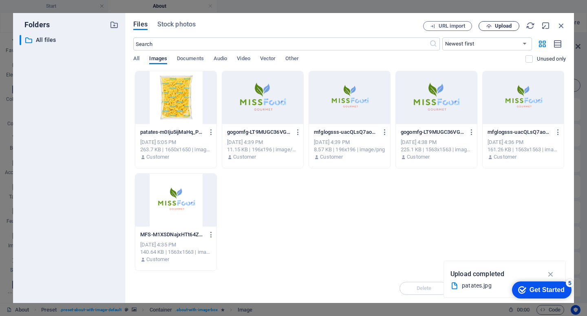
click at [492, 27] on span "Upload" at bounding box center [498, 26] width 33 height 5
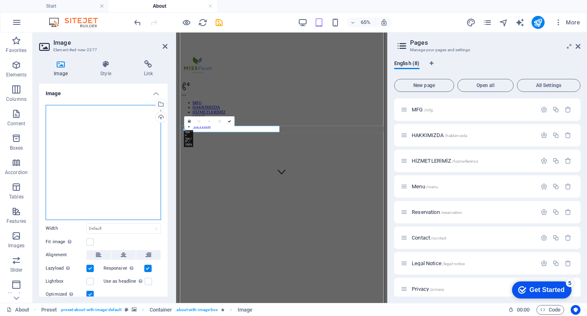
click at [109, 166] on div "Drag files here, click to choose files or select files from Files or our free s…" at bounding box center [103, 162] width 115 height 115
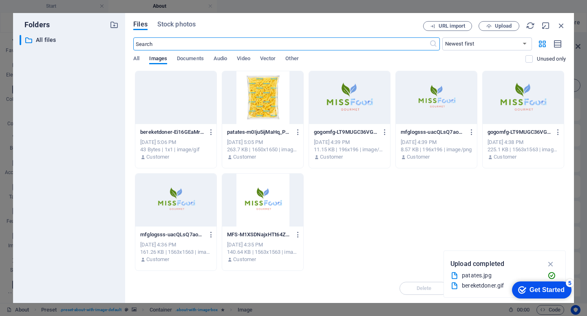
click at [186, 108] on div at bounding box center [175, 97] width 81 height 53
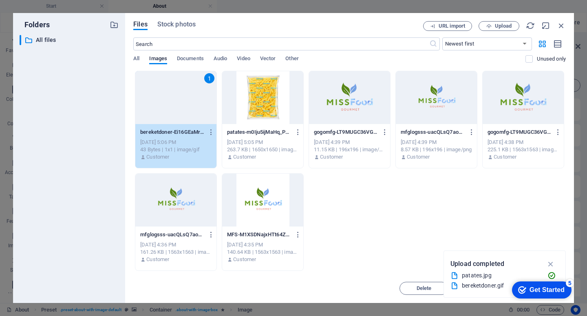
click at [157, 100] on div "1" at bounding box center [175, 97] width 81 height 53
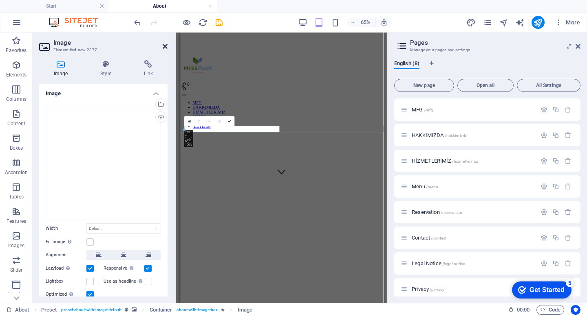
click at [165, 44] on icon at bounding box center [165, 46] width 5 height 7
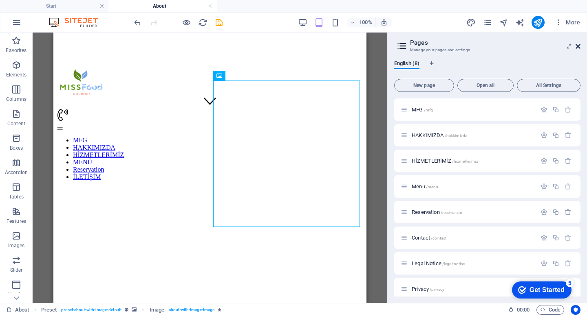
click at [579, 46] on icon at bounding box center [577, 46] width 5 height 7
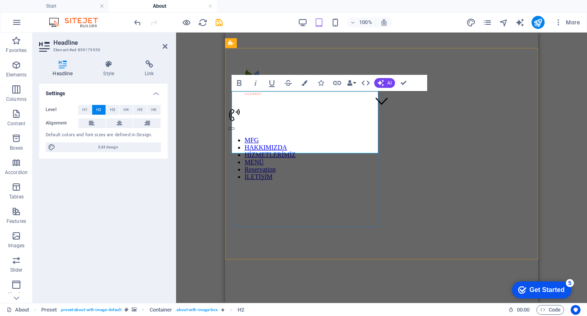
click at [393, 187] on figure at bounding box center [381, 187] width 306 height 0
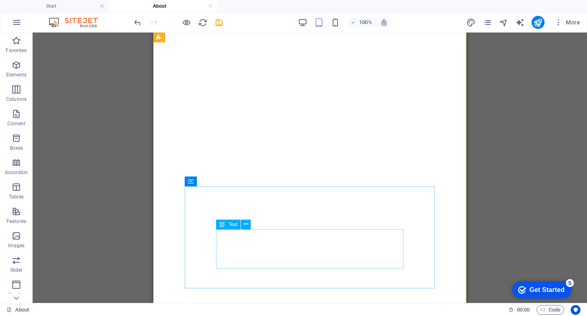
scroll to position [1022, 0]
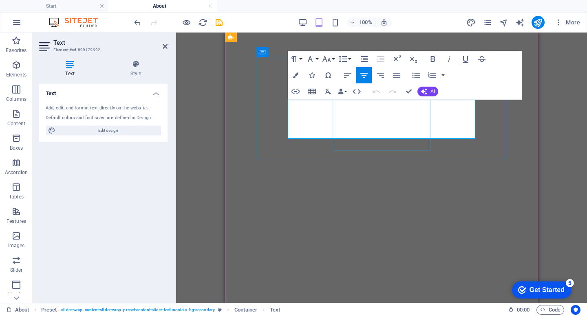
select select "xMidYMid"
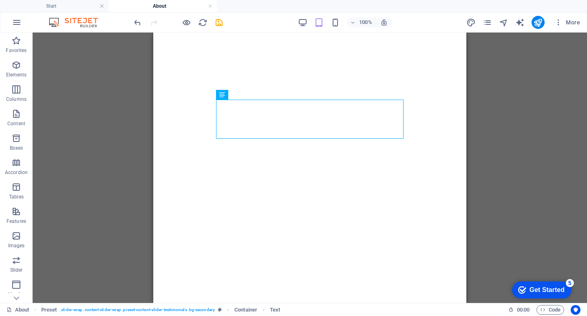
click at [528, 149] on div "H1 Banner Banner Container Banner Reference Preset Image Container Preset Conta…" at bounding box center [310, 168] width 554 height 271
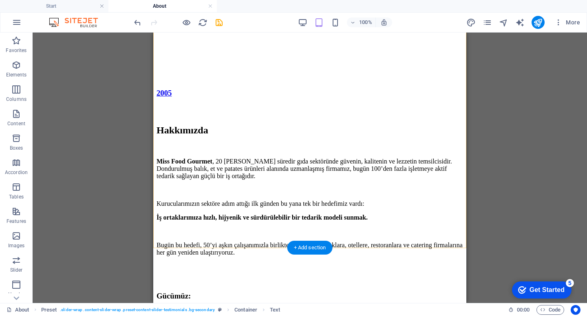
scroll to position [1369, 0]
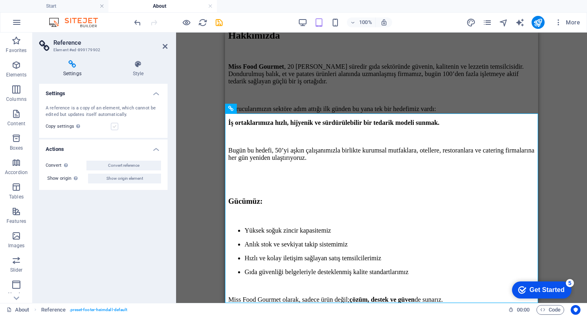
click at [112, 130] on label at bounding box center [114, 126] width 7 height 7
click at [0, 0] on input "Copy settings Use the same settings (flex, animation, position, style) as for t…" at bounding box center [0, 0] width 0 height 0
click at [125, 70] on h4 "Style" at bounding box center [138, 68] width 59 height 17
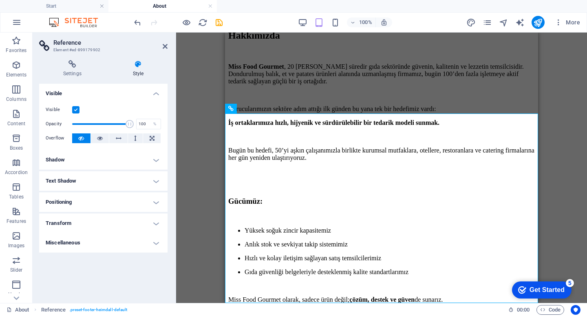
click at [85, 177] on h4 "Text Shadow" at bounding box center [103, 181] width 128 height 20
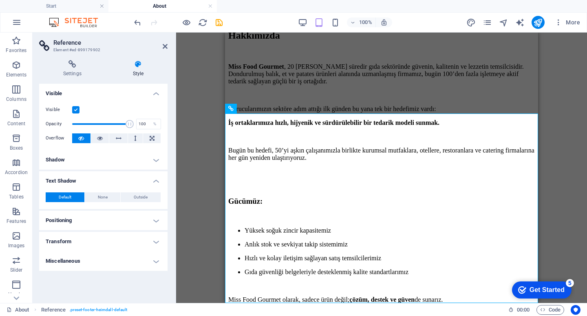
click at [97, 226] on h4 "Positioning" at bounding box center [103, 221] width 128 height 20
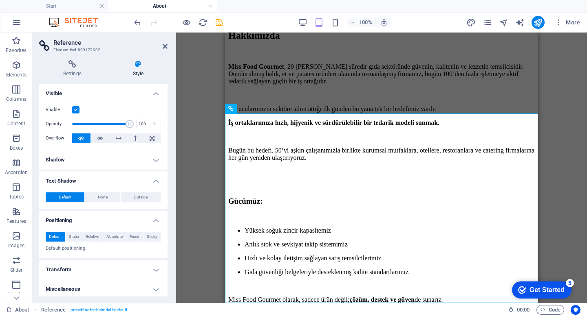
click at [101, 261] on h4 "Transform" at bounding box center [103, 270] width 128 height 20
click at [168, 42] on aside "Reference Element #ed-899179902 Settings Style Settings A reference is a copy o…" at bounding box center [104, 168] width 143 height 271
click at [167, 43] on aside "Reference Element #ed-899179902 Settings Style Settings A reference is a copy o…" at bounding box center [104, 168] width 143 height 271
click at [166, 45] on icon at bounding box center [165, 46] width 5 height 7
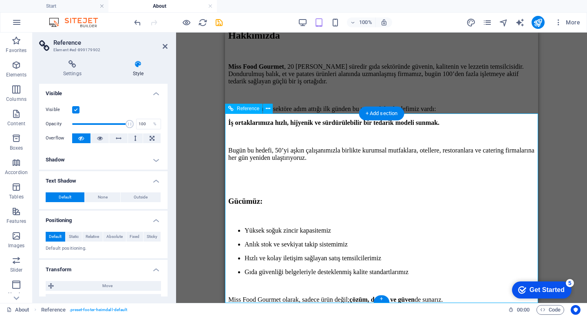
click at [234, 111] on div "Reference" at bounding box center [243, 109] width 37 height 10
click at [235, 109] on div "Reference" at bounding box center [243, 109] width 37 height 10
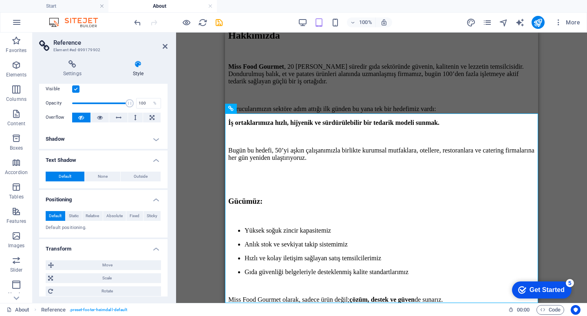
scroll to position [0, 0]
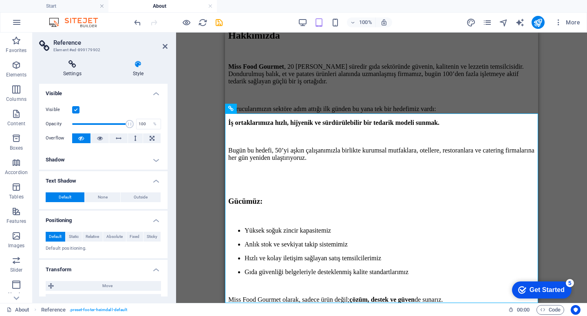
click at [72, 70] on h4 "Settings" at bounding box center [74, 68] width 70 height 17
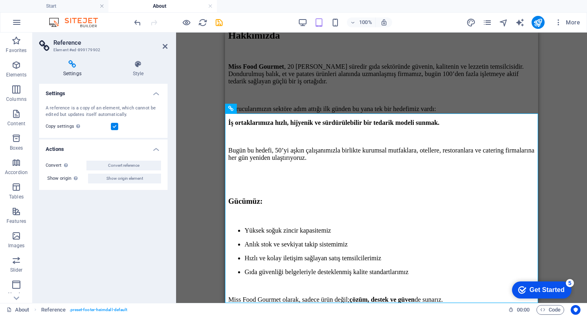
click at [112, 125] on label at bounding box center [114, 126] width 7 height 7
click at [0, 0] on input "Copy settings Use the same settings (flex, animation, position, style) as for t…" at bounding box center [0, 0] width 0 height 0
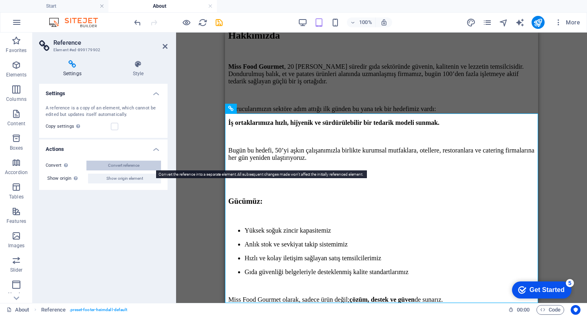
click at [123, 163] on span "Convert reference" at bounding box center [123, 166] width 31 height 10
select select "footer"
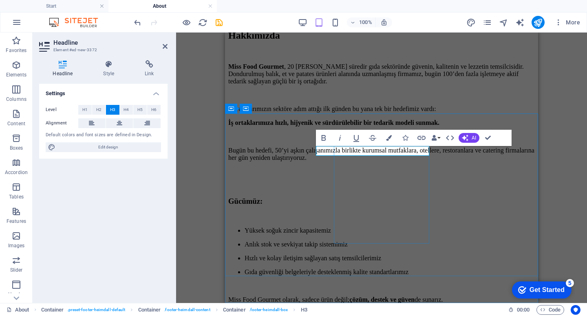
scroll to position [0, 25]
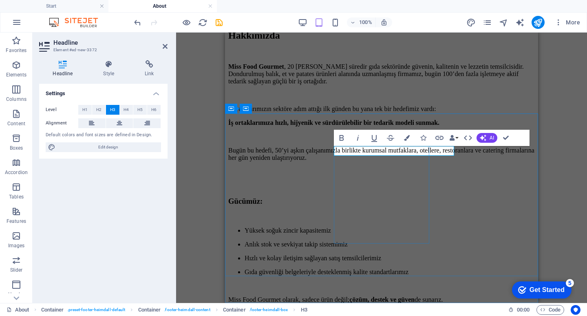
scroll to position [0, 0]
click at [100, 108] on span "H2" at bounding box center [98, 110] width 5 height 10
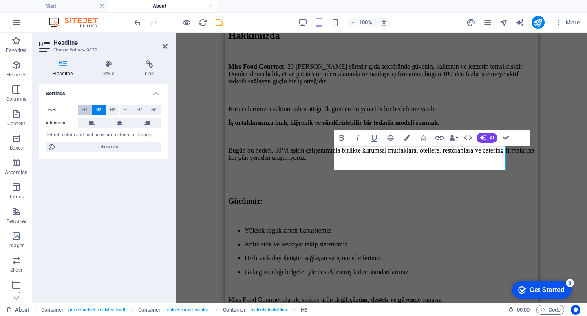
click at [82, 108] on span "H1" at bounding box center [84, 110] width 5 height 10
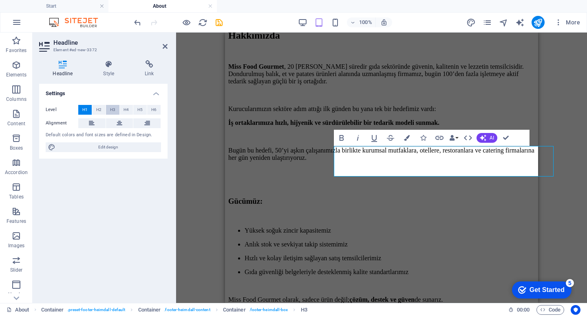
click at [118, 112] on button "H3" at bounding box center [112, 110] width 13 height 10
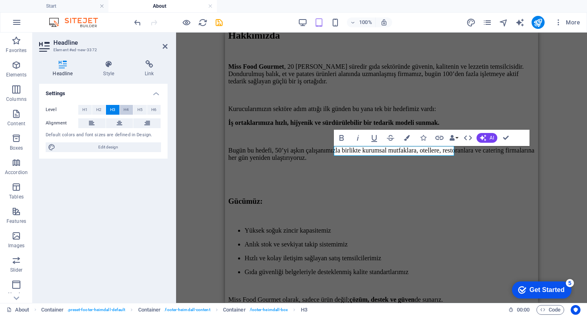
click at [127, 112] on span "H4" at bounding box center [125, 110] width 5 height 10
click at [139, 112] on span "H5" at bounding box center [139, 110] width 5 height 10
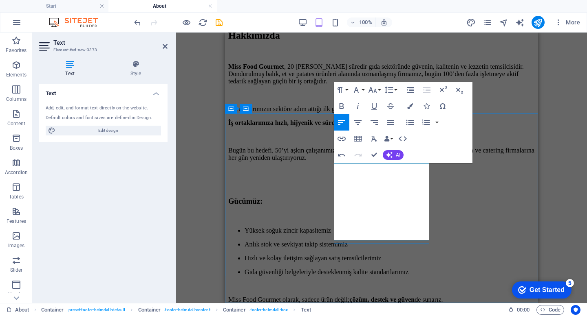
copy td "09:00 - 17:00"
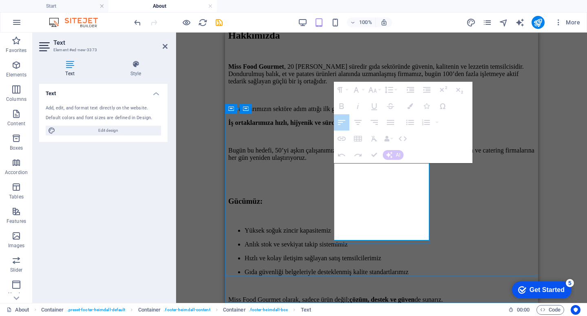
drag, startPoint x: 421, startPoint y: 235, endPoint x: 376, endPoint y: 233, distance: 44.8
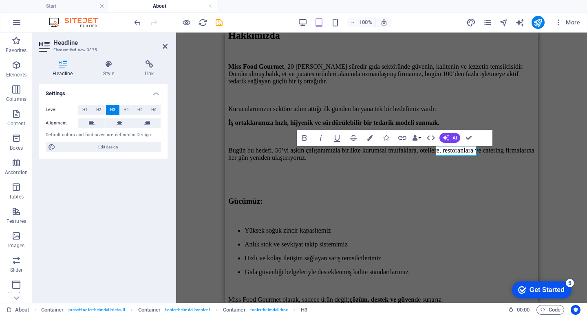
click at [586, 155] on div "H1 Banner Banner Container Reference Preset Image Container Preset Container Co…" at bounding box center [381, 168] width 411 height 271
click at [561, 173] on div "H1 Banner Banner Container Reference Preset Image Container Preset Container Co…" at bounding box center [381, 168] width 411 height 271
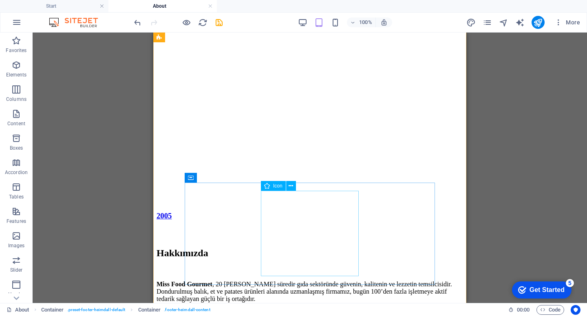
scroll to position [1152, 0]
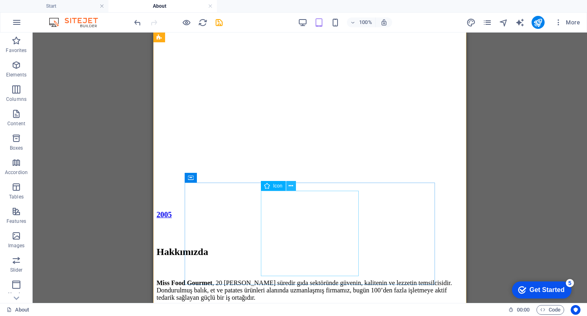
click at [290, 186] on icon at bounding box center [290, 186] width 4 height 9
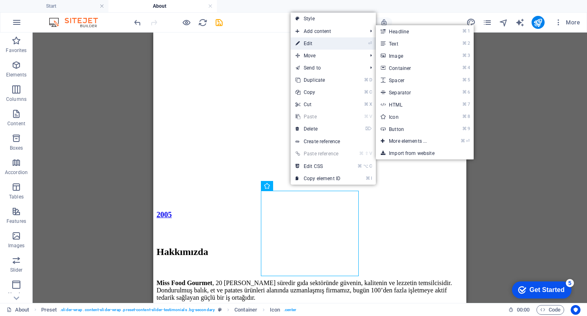
click at [340, 42] on link "⏎ Edit" at bounding box center [317, 43] width 55 height 12
select select "xMidYMid"
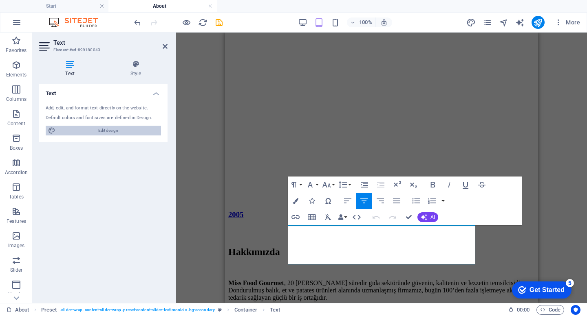
click at [99, 127] on span "Edit design" at bounding box center [108, 131] width 101 height 10
select select "px"
select select "300"
select select "px"
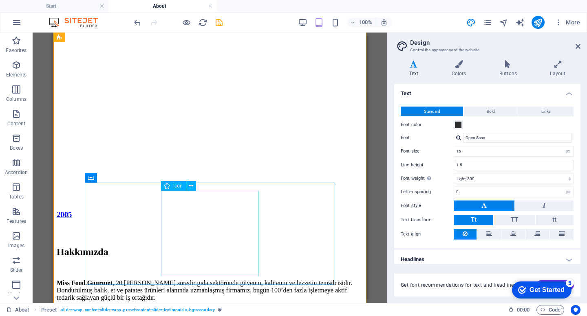
select select "xMidYMid"
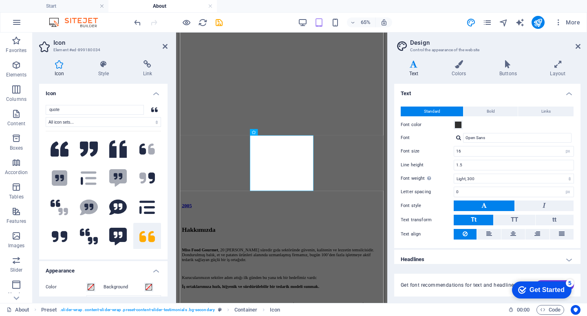
click at [162, 46] on header "Icon Element #ed-899180034" at bounding box center [103, 43] width 128 height 21
click at [163, 42] on h2 "Icon" at bounding box center [110, 42] width 114 height 7
click at [164, 47] on icon at bounding box center [165, 46] width 5 height 7
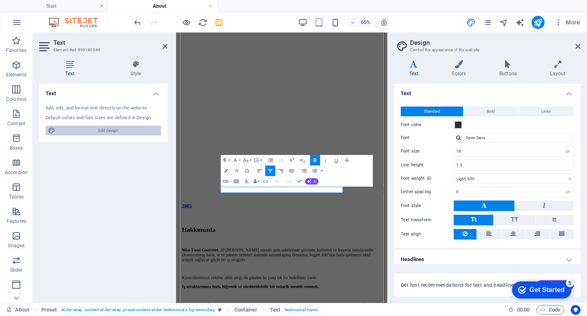
click at [89, 126] on span "Edit design" at bounding box center [108, 131] width 101 height 10
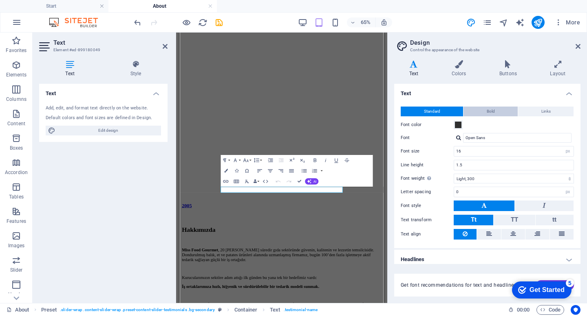
click at [501, 111] on button "Bold" at bounding box center [490, 112] width 54 height 10
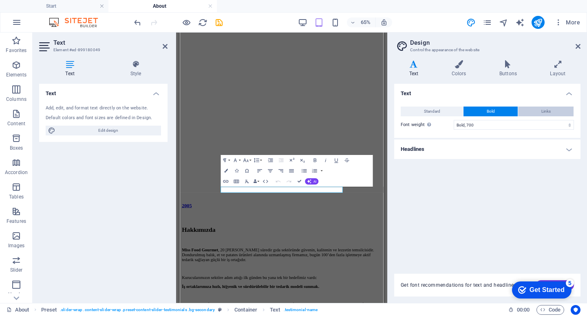
click at [545, 114] on span "Links" at bounding box center [545, 112] width 9 height 10
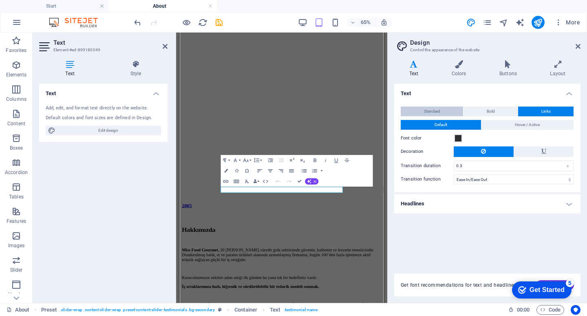
click at [436, 109] on span "Standard" at bounding box center [432, 112] width 16 height 10
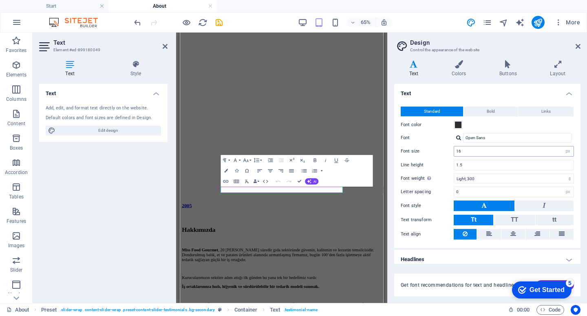
scroll to position [4, 0]
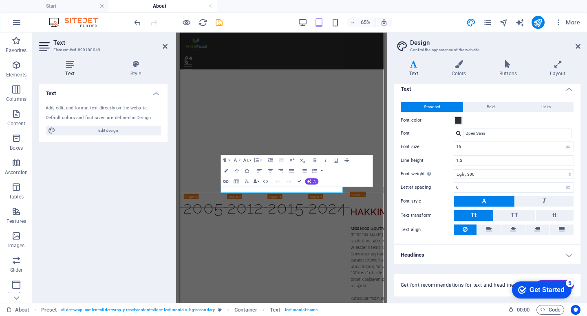
click at [495, 246] on h4 "Headlines" at bounding box center [487, 256] width 186 height 20
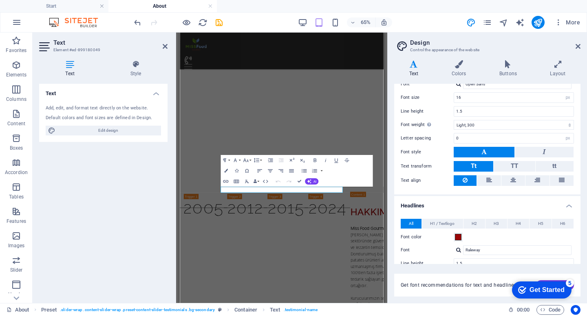
scroll to position [0, 0]
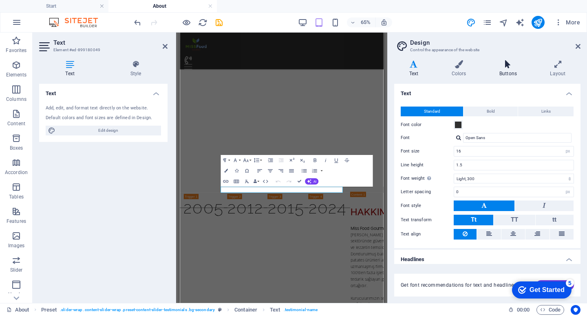
click at [498, 76] on h4 "Buttons" at bounding box center [509, 68] width 51 height 17
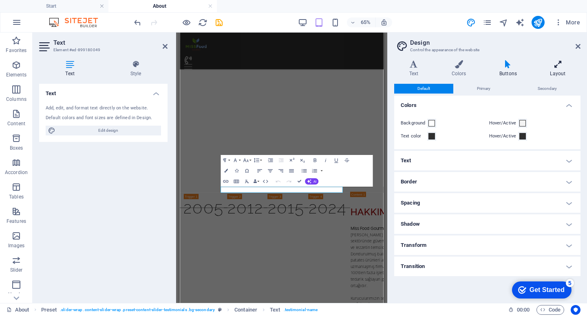
click at [548, 71] on h4 "Layout" at bounding box center [557, 68] width 45 height 17
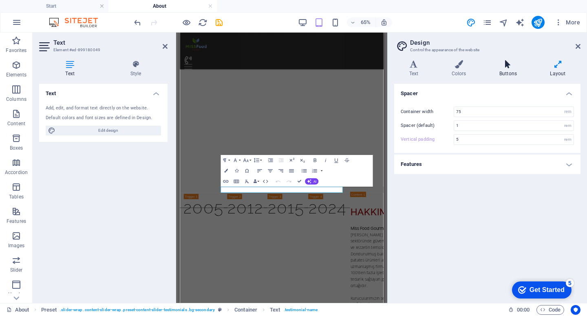
click at [512, 67] on icon at bounding box center [507, 64] width 47 height 8
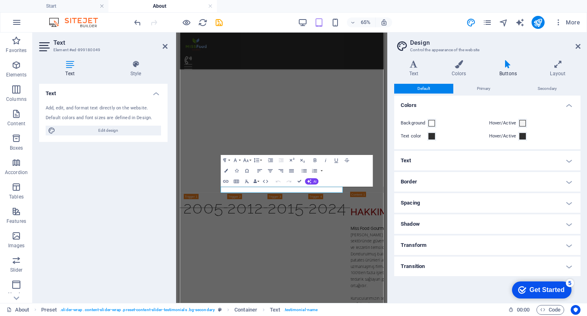
click at [497, 165] on h4 "Text" at bounding box center [487, 161] width 186 height 20
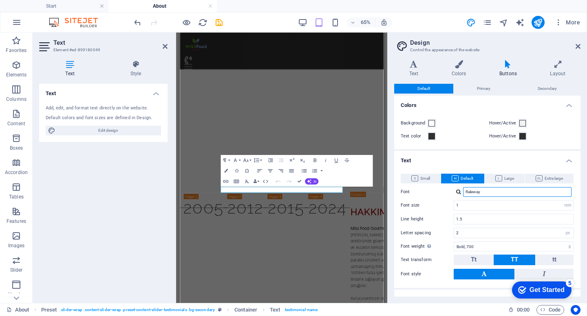
click at [498, 192] on input "Raleway" at bounding box center [517, 192] width 108 height 10
drag, startPoint x: 498, startPoint y: 193, endPoint x: 424, endPoint y: 193, distance: 74.5
click at [424, 193] on div "Font Raleway" at bounding box center [486, 192] width 173 height 10
click at [419, 179] on span "Small" at bounding box center [420, 179] width 19 height 10
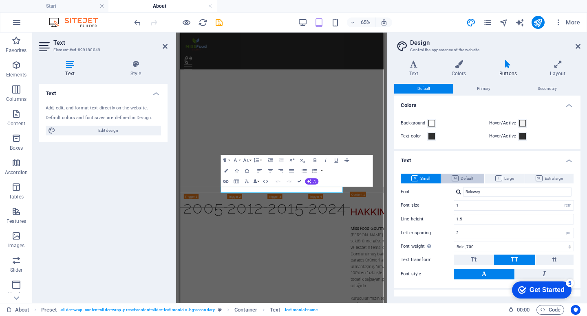
click at [451, 178] on icon at bounding box center [454, 179] width 7 height 6
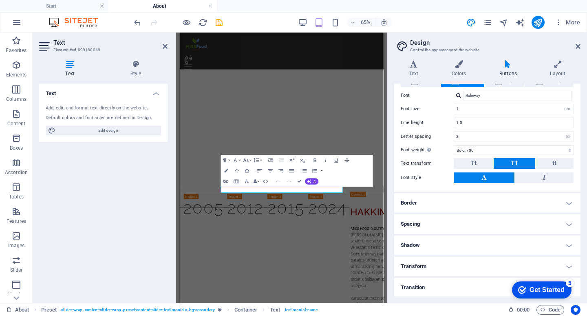
click at [453, 266] on h4 "Transform" at bounding box center [487, 267] width 186 height 20
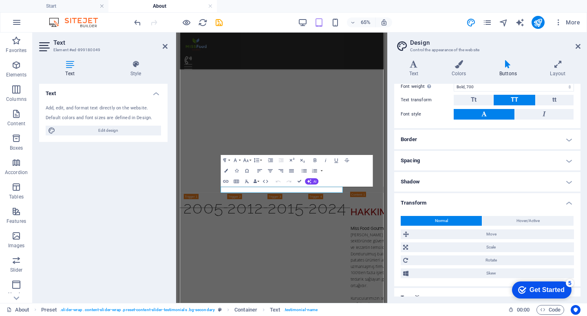
scroll to position [170, 0]
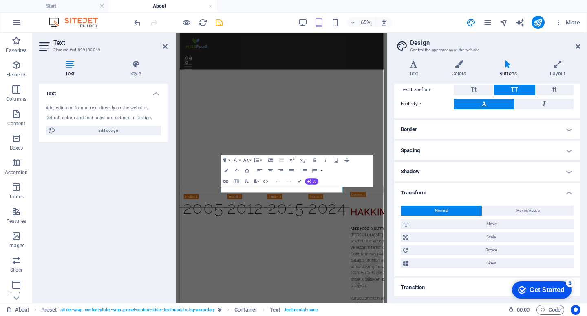
click at [454, 287] on h4 "Transition" at bounding box center [487, 288] width 186 height 20
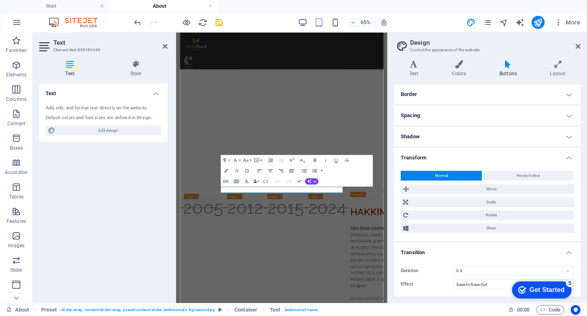
click at [580, 41] on aside "Design Control the appearance of the website Variants Text Colors Buttons Layou…" at bounding box center [487, 168] width 200 height 271
click at [578, 49] on icon at bounding box center [577, 46] width 5 height 7
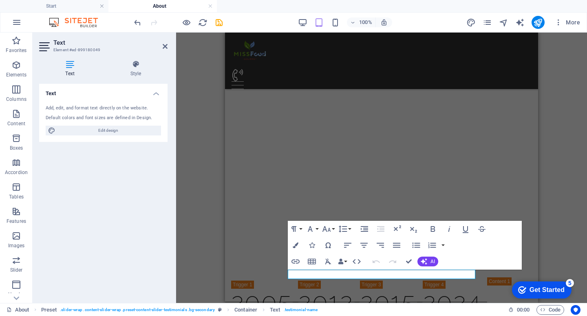
click at [555, 184] on div "H1 Banner Banner Container Reference Preset Image Container Preset Container Co…" at bounding box center [381, 168] width 411 height 271
click at [140, 76] on h4 "Style" at bounding box center [136, 68] width 64 height 17
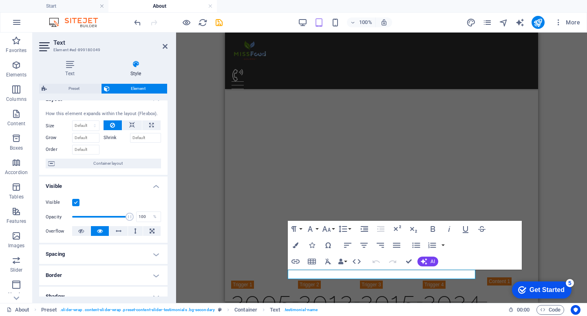
scroll to position [0, 0]
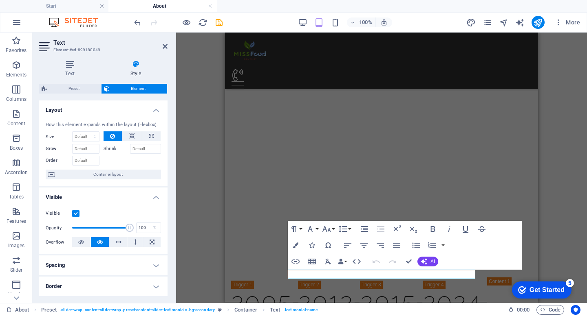
click at [170, 44] on aside "Text Element #ed-899180049 Text Style Text Add, edit, and format text directly …" at bounding box center [104, 168] width 143 height 271
click at [168, 44] on aside "Text Element #ed-899180049 Text Style Text Add, edit, and format text directly …" at bounding box center [104, 168] width 143 height 271
click at [162, 44] on h2 "Text" at bounding box center [110, 42] width 114 height 7
click at [167, 47] on aside "Text Element #ed-899180049 Text Style Text Add, edit, and format text directly …" at bounding box center [104, 168] width 143 height 271
click at [167, 47] on icon at bounding box center [165, 46] width 5 height 7
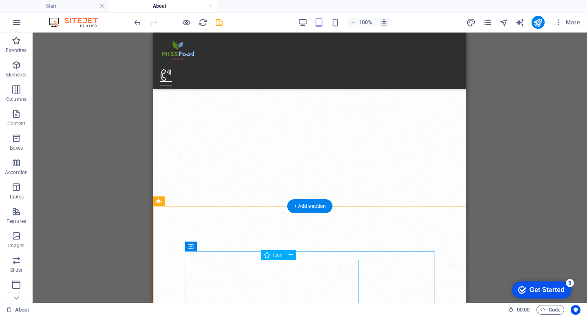
scroll to position [831, 0]
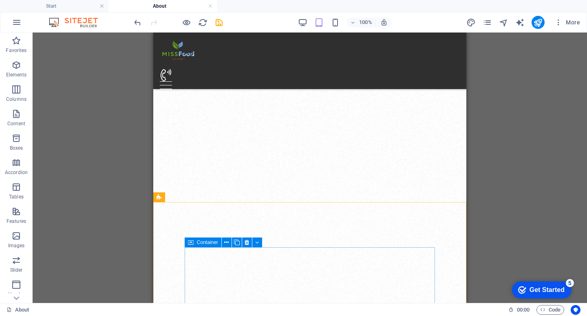
click at [212, 244] on span "Container" at bounding box center [207, 242] width 21 height 5
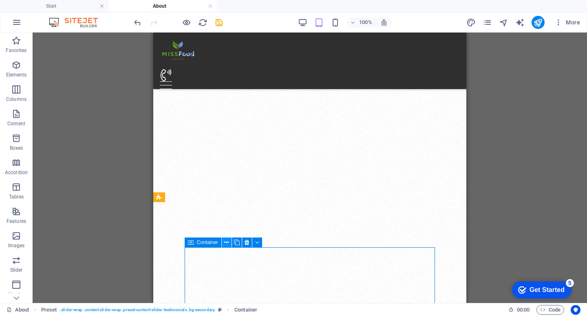
click at [225, 243] on icon at bounding box center [226, 243] width 4 height 9
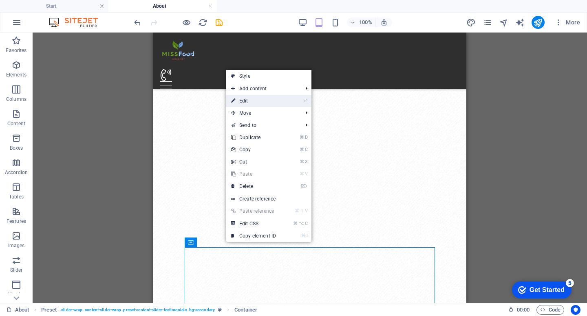
click at [262, 101] on link "⏎ Edit" at bounding box center [253, 101] width 55 height 12
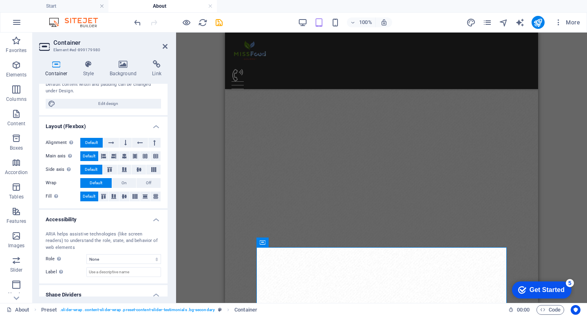
scroll to position [116, 0]
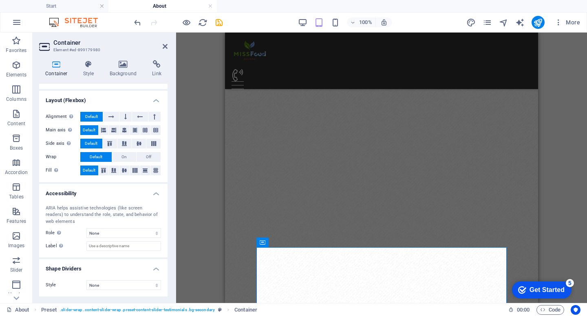
click at [160, 46] on header "Container Element #ed-899179980" at bounding box center [103, 43] width 128 height 21
click at [161, 45] on h2 "Container" at bounding box center [110, 42] width 114 height 7
click at [163, 45] on icon at bounding box center [165, 46] width 5 height 7
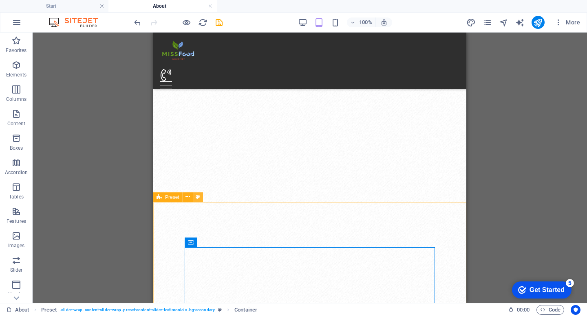
click at [198, 198] on icon at bounding box center [198, 197] width 4 height 9
select select "preset-content-slider-testimonials"
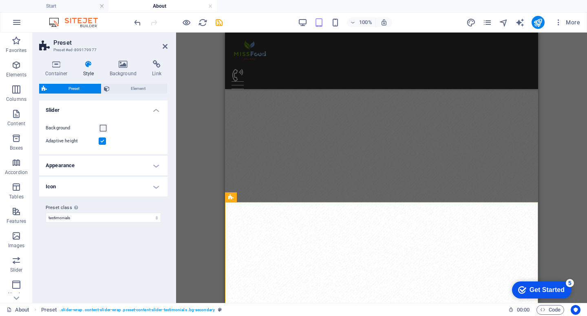
click at [101, 138] on label at bounding box center [102, 141] width 7 height 7
click at [0, 0] on input "Adaptive height" at bounding box center [0, 0] width 0 height 0
click at [103, 143] on label at bounding box center [102, 141] width 7 height 7
click at [0, 0] on input "Adaptive height" at bounding box center [0, 0] width 0 height 0
click at [119, 71] on h4 "Background" at bounding box center [124, 68] width 43 height 17
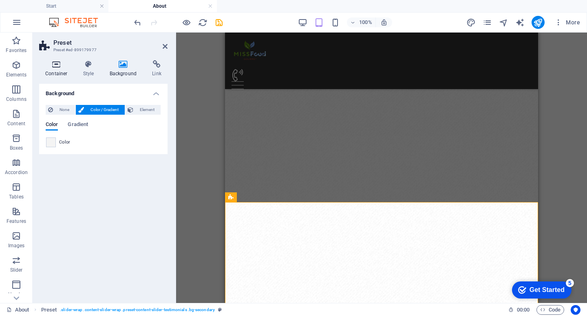
click at [65, 69] on h4 "Container" at bounding box center [58, 68] width 38 height 17
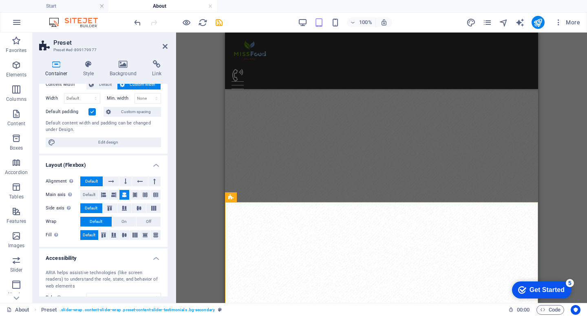
scroll to position [0, 0]
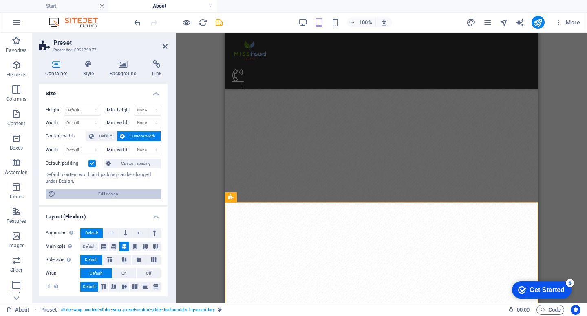
click at [105, 191] on span "Edit design" at bounding box center [108, 194] width 101 height 10
select select "rem"
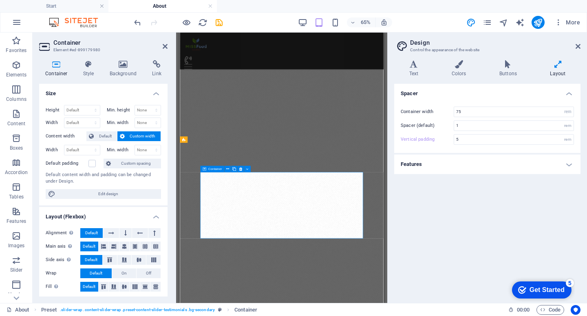
type input "5"
click at [579, 48] on icon at bounding box center [577, 46] width 5 height 7
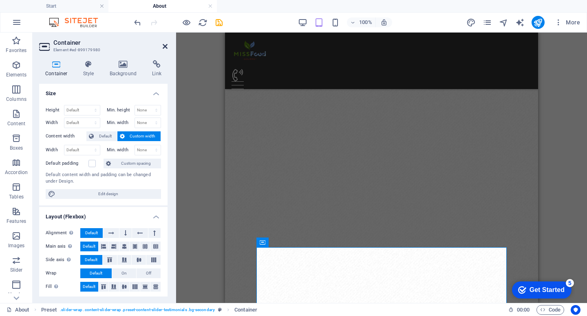
click at [165, 48] on icon at bounding box center [165, 46] width 5 height 7
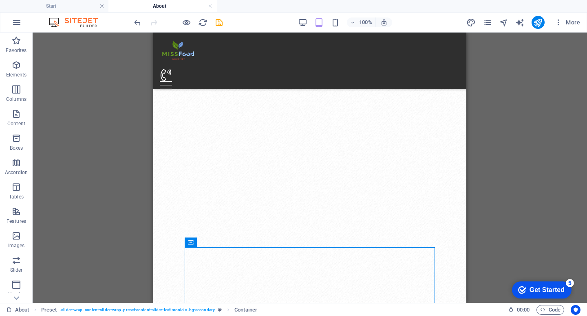
click at [119, 190] on div "Drag here to replace the existing content. Press “Ctrl” if you want to create a…" at bounding box center [310, 168] width 554 height 271
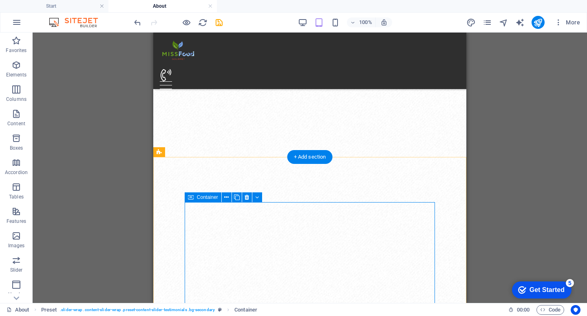
scroll to position [964, 0]
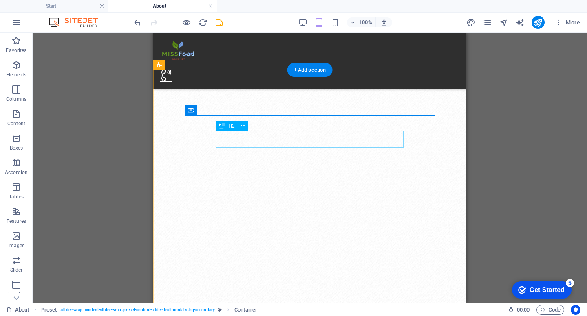
click at [241, 125] on icon at bounding box center [243, 126] width 4 height 9
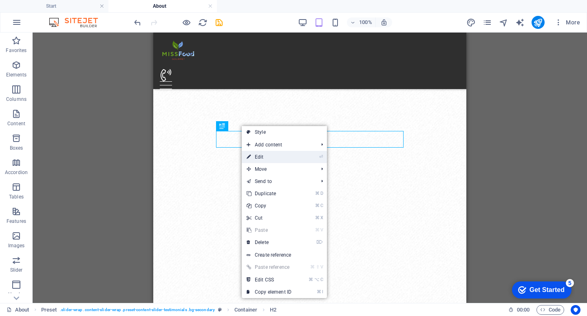
click at [256, 155] on link "⏎ Edit" at bounding box center [269, 157] width 55 height 12
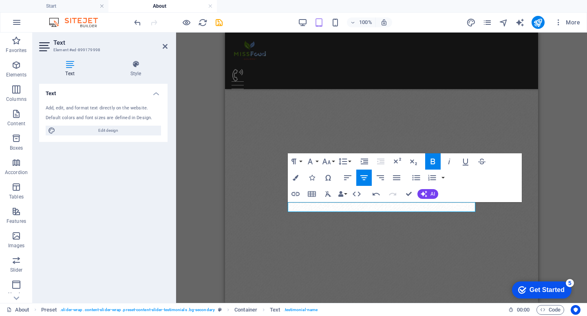
click at [564, 209] on div "H1 Banner Banner Container Reference Preset Image Container Preset Container Co…" at bounding box center [381, 168] width 411 height 271
click at [557, 174] on div "H1 Banner Banner Container Reference Preset Image Container Preset Container Co…" at bounding box center [381, 168] width 411 height 271
click at [164, 47] on icon at bounding box center [165, 46] width 5 height 7
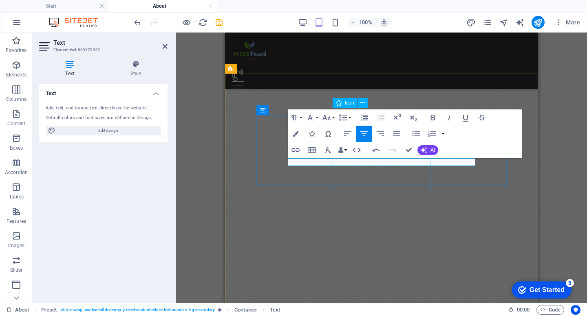
scroll to position [964, 0]
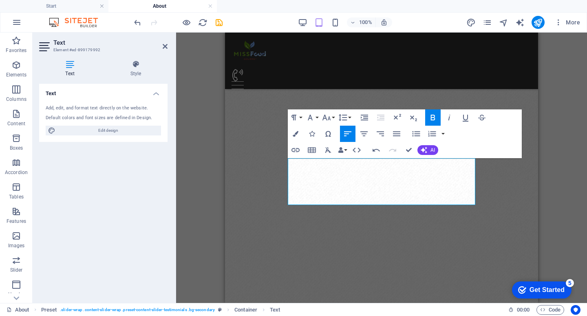
click at [550, 224] on div "Drag here to replace the existing content. Press “Ctrl” if you want to create a…" at bounding box center [381, 168] width 411 height 271
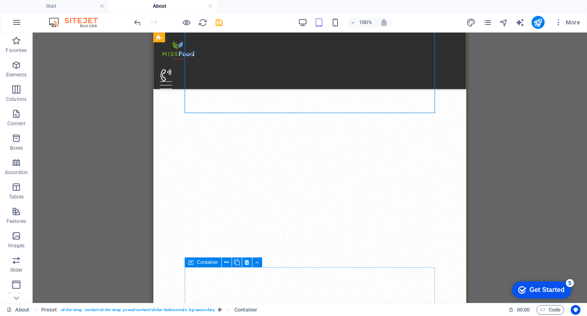
scroll to position [1076, 0]
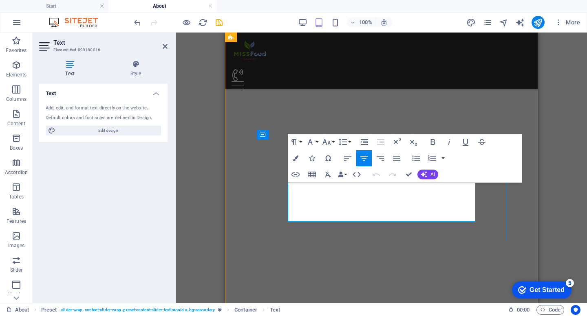
scroll to position [1078, 0]
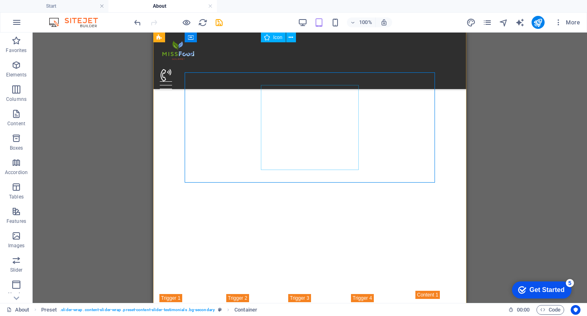
scroll to position [1118, 0]
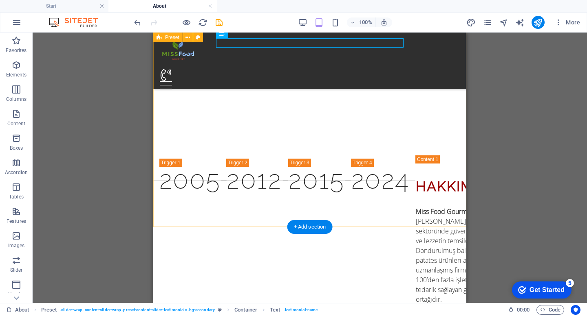
scroll to position [1274, 0]
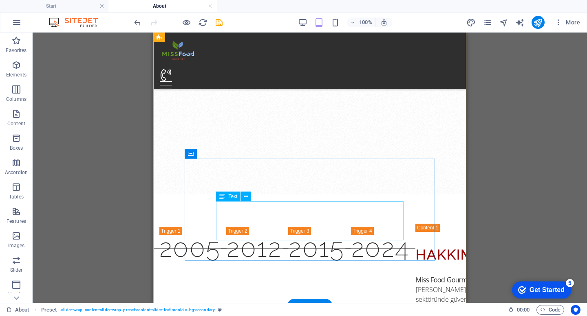
scroll to position [1214, 0]
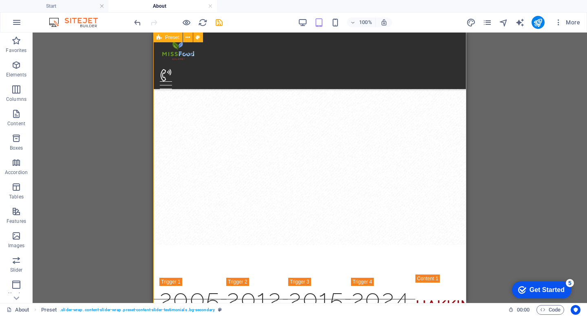
scroll to position [1160, 0]
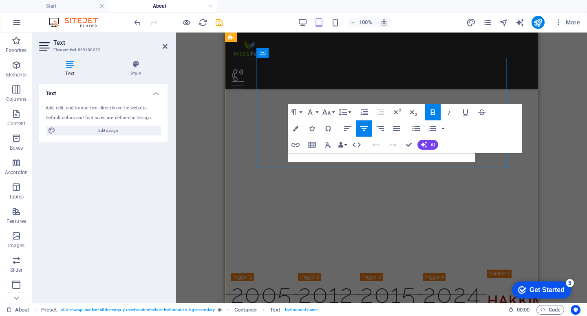
click at [367, 128] on icon "button" at bounding box center [364, 129] width 10 height 10
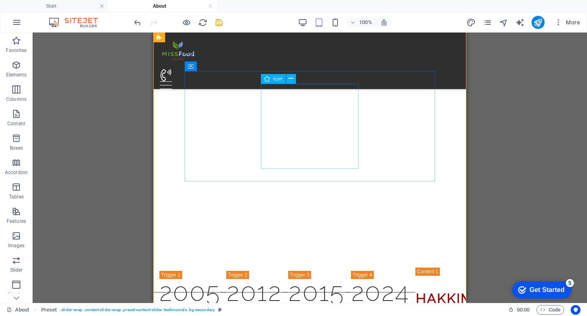
scroll to position [1174, 0]
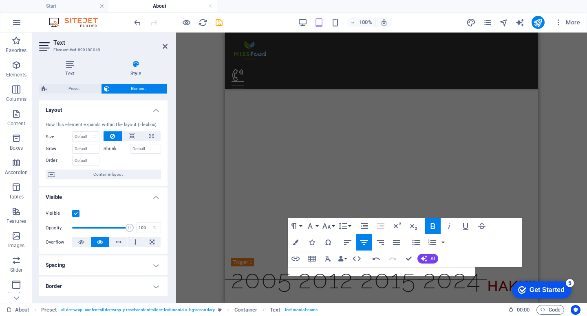
click at [566, 181] on div "H1 Banner Banner Container Reference Preset Image Container Preset Container Co…" at bounding box center [381, 168] width 411 height 271
click at [564, 181] on div "H1 Banner Banner Container Reference Preset Image Container Preset Container Co…" at bounding box center [381, 168] width 411 height 271
click at [162, 45] on h2 "Text" at bounding box center [110, 42] width 114 height 7
click at [165, 47] on icon at bounding box center [165, 46] width 5 height 7
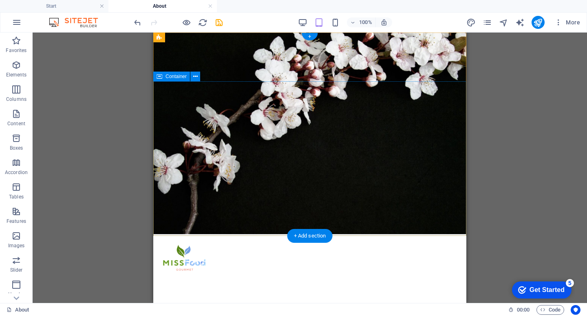
scroll to position [0, 0]
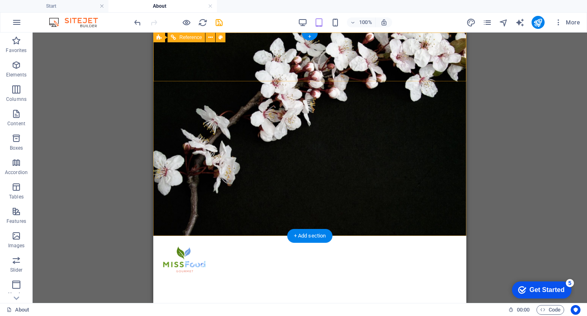
click at [448, 297] on div at bounding box center [310, 301] width 300 height 8
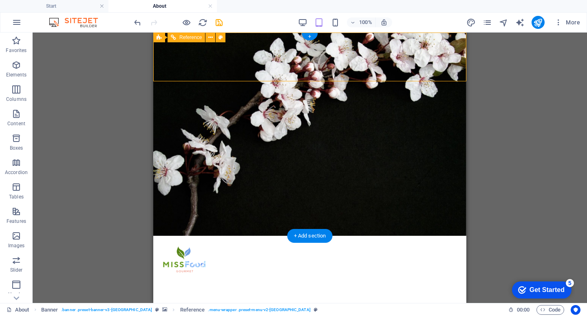
click at [450, 297] on div at bounding box center [310, 301] width 300 height 8
click at [485, 29] on div "100% More" at bounding box center [293, 23] width 586 height 20
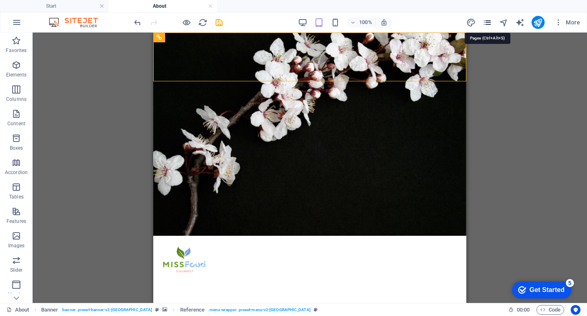
click at [488, 24] on icon "pages" at bounding box center [486, 22] width 9 height 9
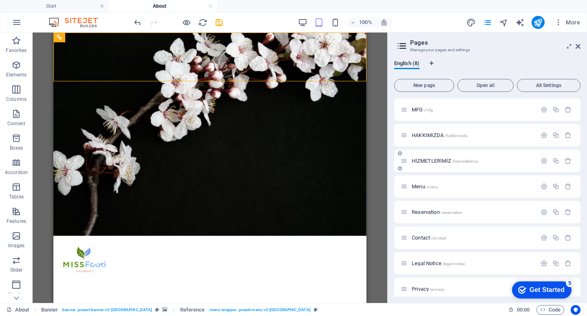
click at [404, 163] on icon at bounding box center [403, 161] width 7 height 7
click at [439, 162] on span "HİZMETLERİMİZ /hizmetlerimiz" at bounding box center [444, 161] width 66 height 6
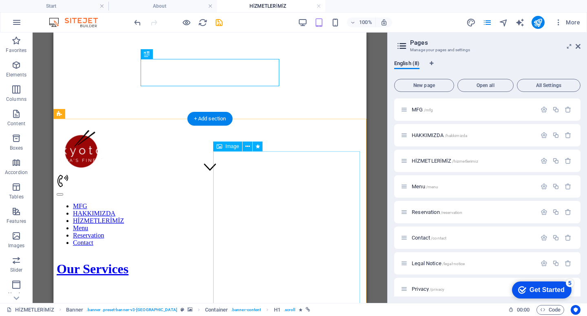
scroll to position [117, 0]
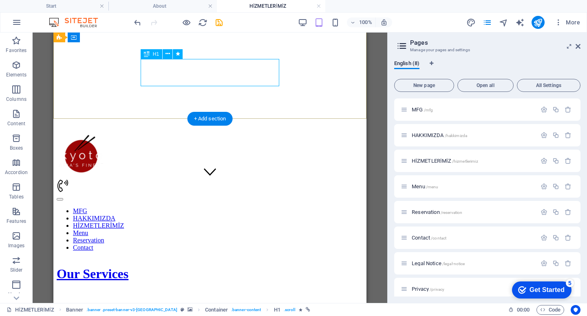
click at [234, 267] on div "Our Services" at bounding box center [210, 274] width 306 height 15
click at [257, 267] on div "Our Services" at bounding box center [210, 274] width 306 height 15
click at [265, 267] on div "Our Services" at bounding box center [210, 274] width 306 height 15
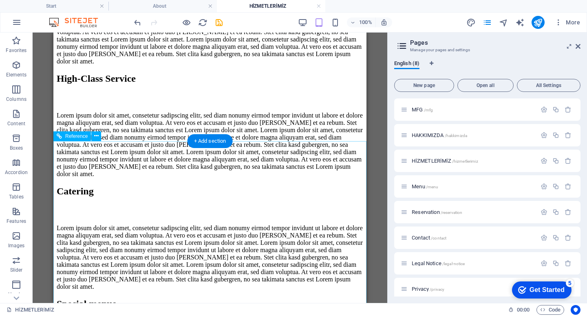
scroll to position [1004, 0]
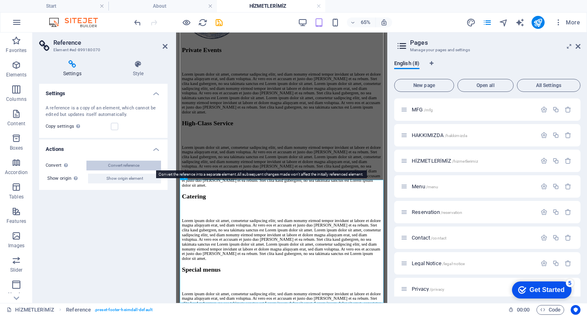
click at [131, 164] on span "Convert reference" at bounding box center [123, 166] width 31 height 10
select select "footer"
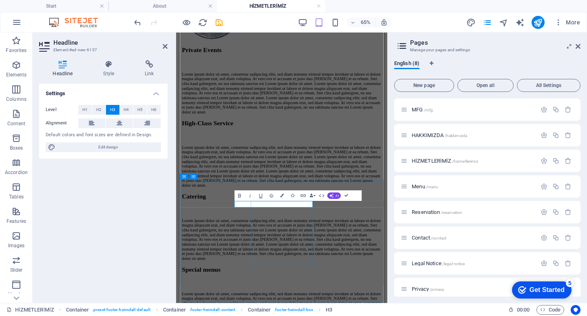
scroll to position [0, 12]
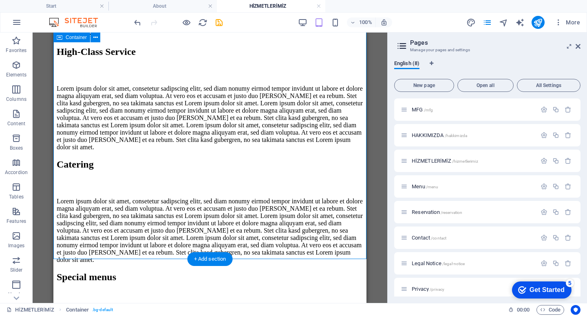
scroll to position [1004, 0]
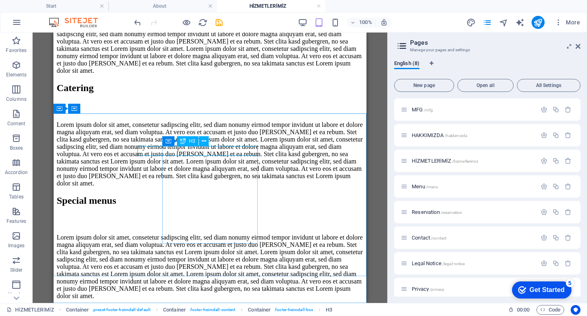
click at [190, 141] on span "H3" at bounding box center [192, 141] width 6 height 5
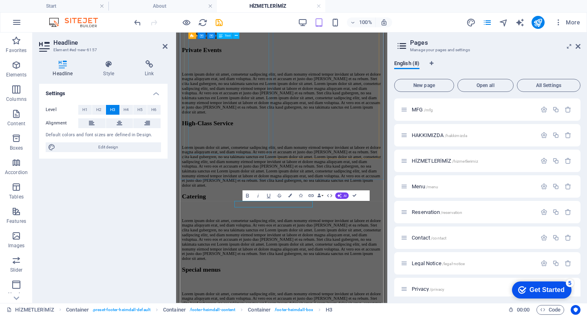
scroll to position [0, 0]
click at [123, 109] on button "H4" at bounding box center [126, 110] width 13 height 10
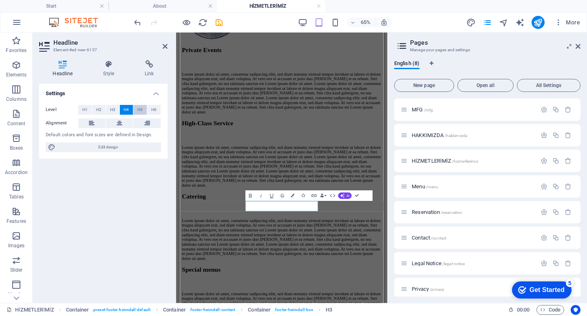
click at [137, 110] on span "H5" at bounding box center [139, 110] width 5 height 10
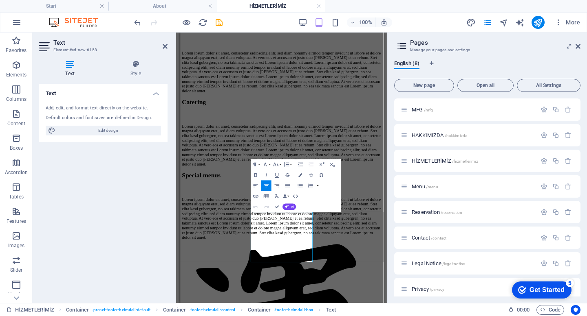
scroll to position [858, 0]
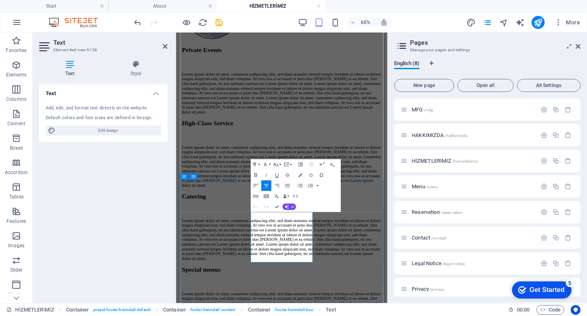
drag, startPoint x: 314, startPoint y: 314, endPoint x: 280, endPoint y: 315, distance: 33.8
drag, startPoint x: 378, startPoint y: 315, endPoint x: 337, endPoint y: 314, distance: 40.3
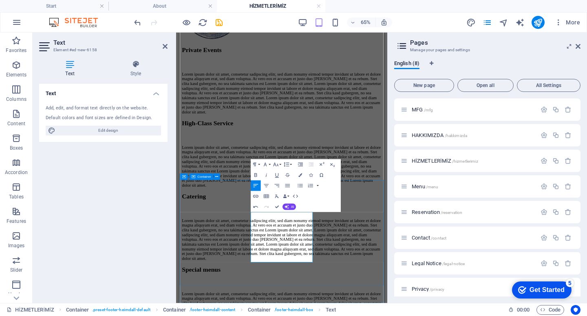
copy td "09:00 - 17:00"
drag, startPoint x: 488, startPoint y: 255, endPoint x: 333, endPoint y: 325, distance: 170.5
drag, startPoint x: 338, startPoint y: 323, endPoint x: 371, endPoint y: 368, distance: 55.6
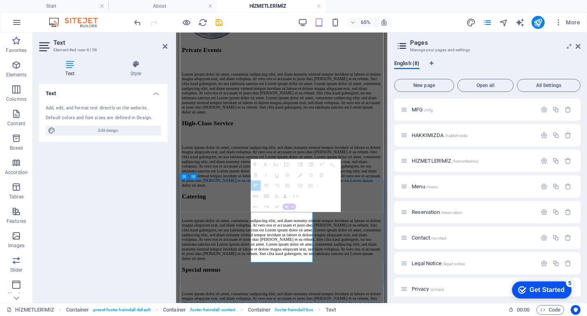
drag, startPoint x: 376, startPoint y: 327, endPoint x: 337, endPoint y: 323, distance: 38.9
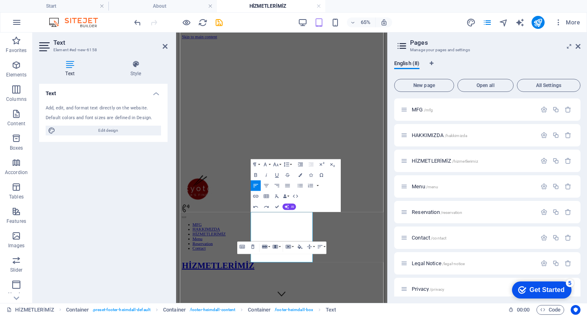
scroll to position [858, 0]
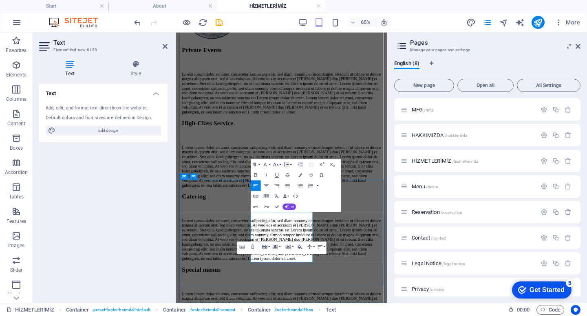
drag, startPoint x: 376, startPoint y: 328, endPoint x: 335, endPoint y: 322, distance: 42.0
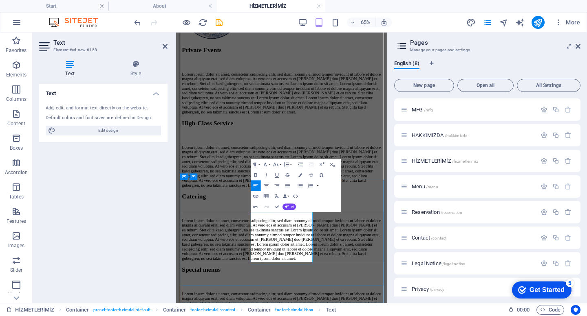
copy td "09:00 - 17:00"
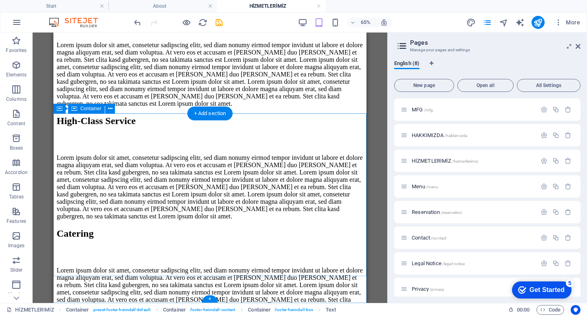
scroll to position [1004, 0]
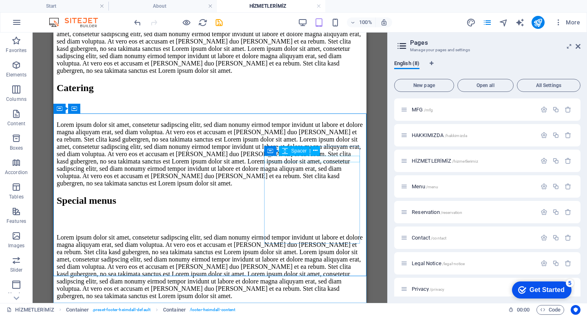
click at [305, 149] on span "Spacer" at bounding box center [298, 151] width 15 height 5
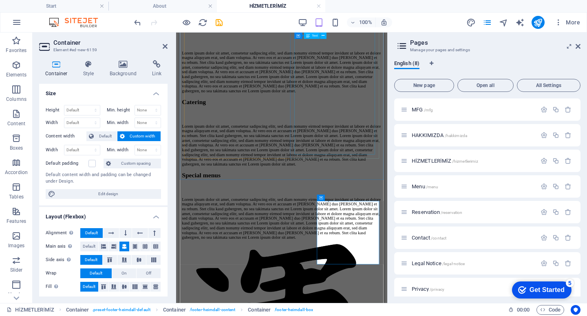
scroll to position [858, 0]
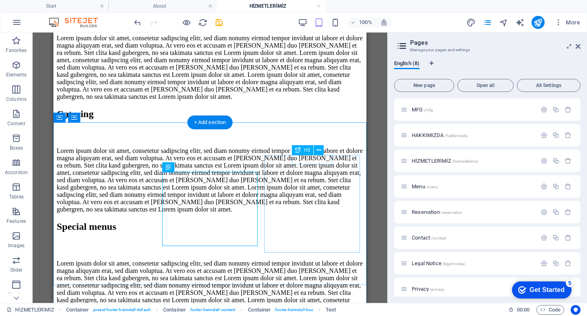
scroll to position [1004, 0]
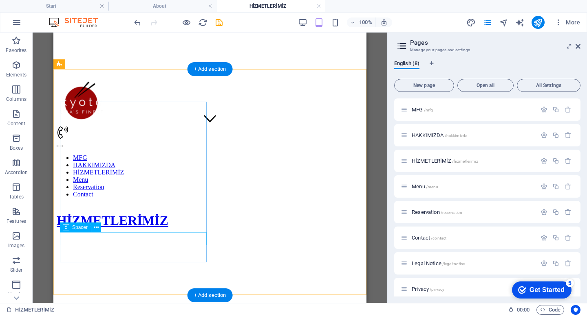
scroll to position [173, 0]
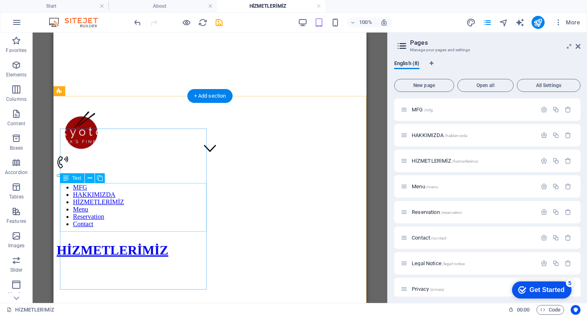
scroll to position [141, 0]
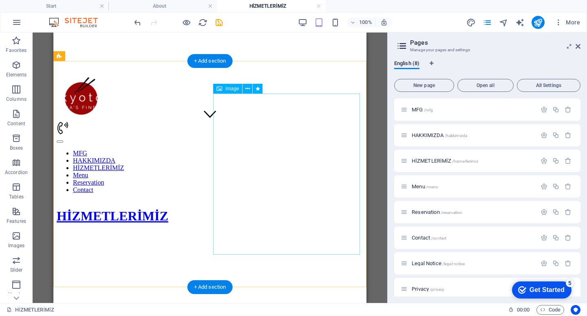
scroll to position [174, 0]
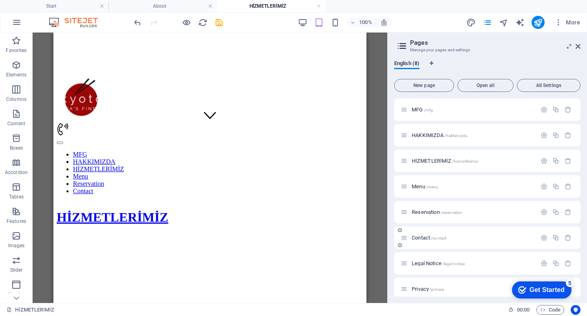
click at [437, 236] on span "/contact" at bounding box center [438, 238] width 15 height 4
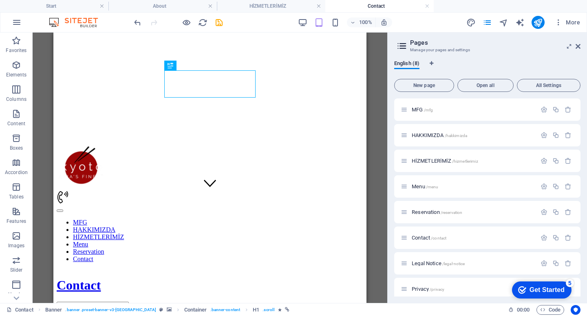
scroll to position [114, 0]
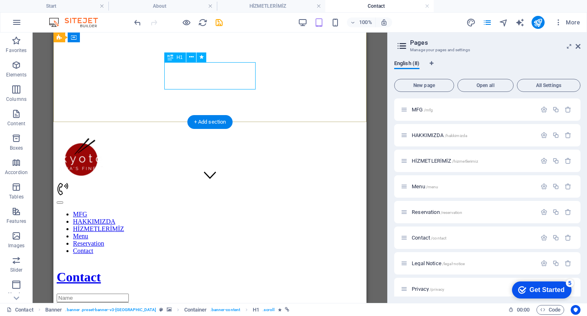
click at [236, 270] on div "Contact" at bounding box center [210, 277] width 306 height 15
click at [237, 270] on div "Contact" at bounding box center [210, 277] width 306 height 15
click at [238, 270] on div "Contact" at bounding box center [210, 277] width 306 height 15
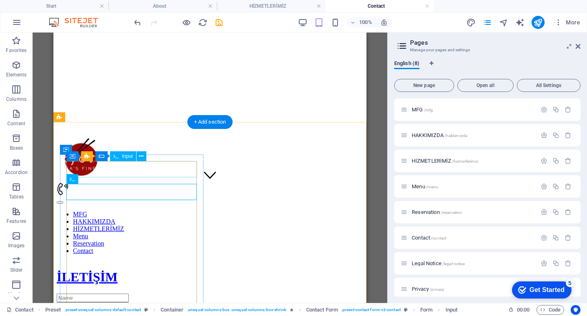
click at [123, 294] on div at bounding box center [210, 298] width 306 height 9
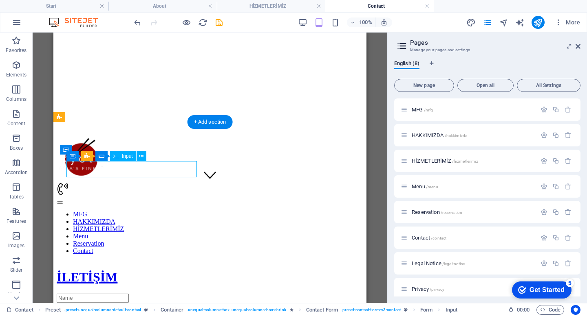
click at [100, 294] on div at bounding box center [210, 298] width 306 height 9
click at [97, 294] on div at bounding box center [210, 298] width 306 height 9
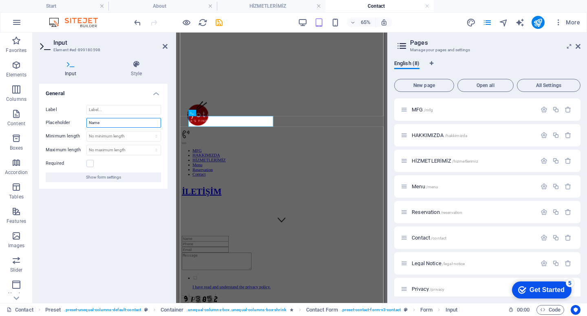
click at [137, 120] on input "Name" at bounding box center [123, 123] width 75 height 10
type input "N"
type input "İsim"
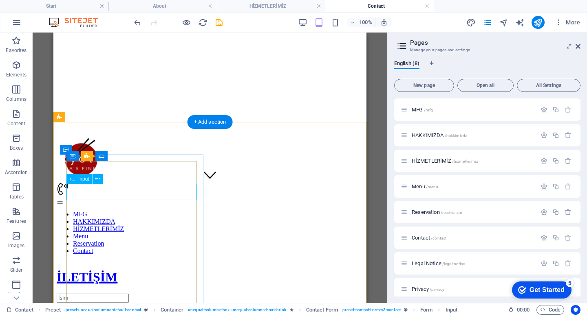
click at [107, 303] on div at bounding box center [210, 307] width 306 height 9
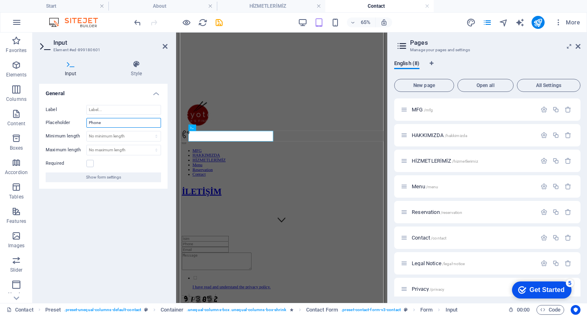
click at [116, 124] on input "Phone" at bounding box center [123, 123] width 75 height 10
type input "P"
type input "Telefon numarası"
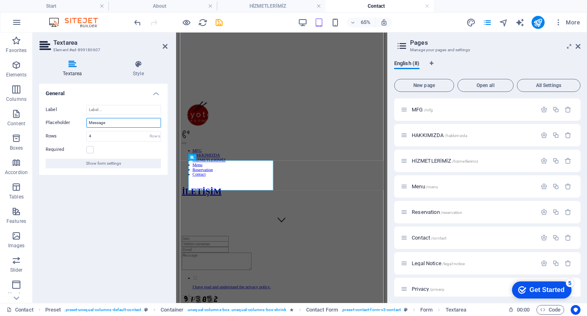
click at [123, 123] on input "Message" at bounding box center [123, 123] width 75 height 10
drag, startPoint x: 123, startPoint y: 123, endPoint x: 94, endPoint y: 123, distance: 28.9
click at [94, 123] on input "Message" at bounding box center [123, 123] width 75 height 10
type input "Mesajınız"
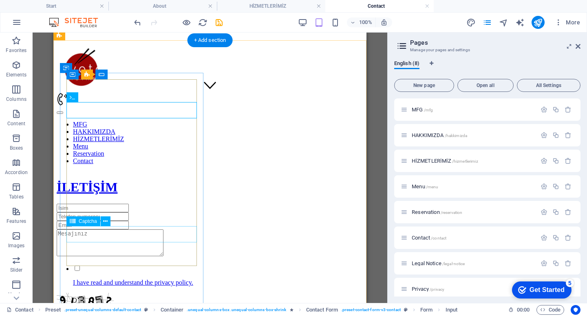
scroll to position [206, 0]
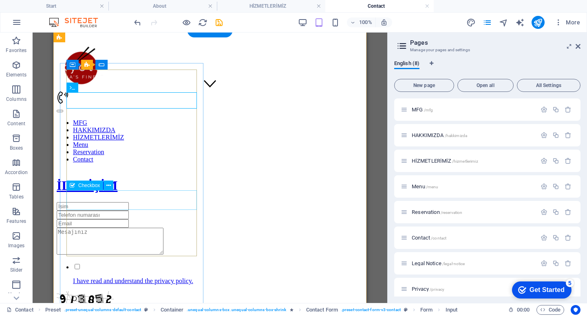
click at [119, 263] on div "I have read and understand the privacy policy." at bounding box center [210, 274] width 306 height 22
click at [114, 263] on div "I have read and understand the privacy policy." at bounding box center [210, 274] width 306 height 22
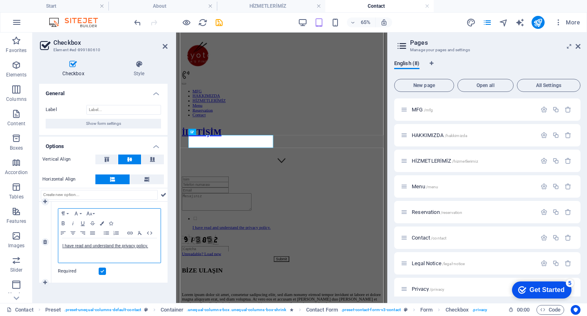
click at [149, 247] on p "I have read and understand the privacy policy." at bounding box center [109, 246] width 94 height 7
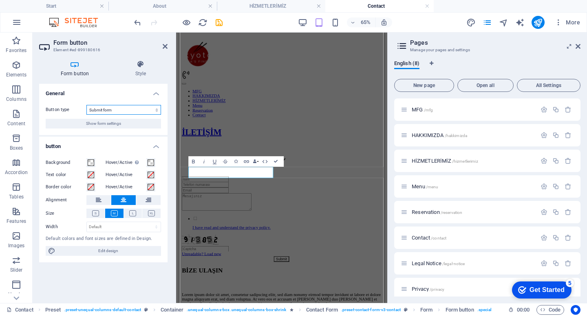
click at [121, 106] on select "Submit form Reset form No action" at bounding box center [123, 110] width 75 height 10
click at [164, 49] on icon at bounding box center [165, 46] width 5 height 7
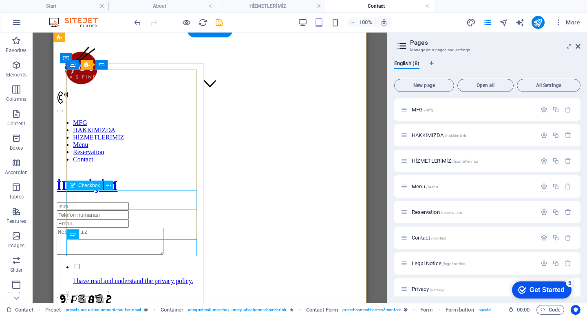
click at [137, 263] on div "I have read and understand the privacy policy." at bounding box center [210, 274] width 306 height 22
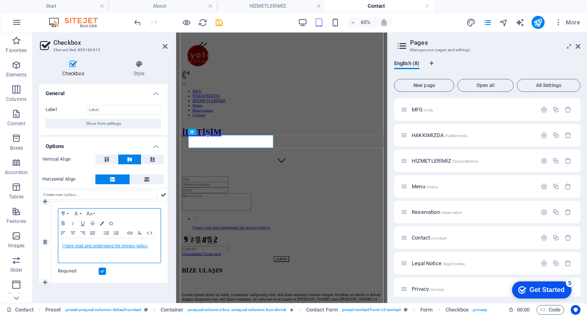
click at [141, 247] on link "I have read and understand the privacy policy." at bounding box center [105, 246] width 86 height 4
copy link "I have read and understand the privacy policy."
click at [151, 246] on p "I have read and understand the privacy policy." at bounding box center [109, 246] width 94 height 7
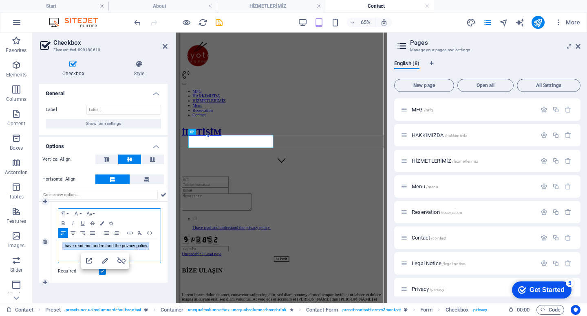
drag, startPoint x: 151, startPoint y: 246, endPoint x: 63, endPoint y: 242, distance: 88.1
click at [63, 242] on div "I have read and understand the privacy policy." at bounding box center [109, 251] width 102 height 24
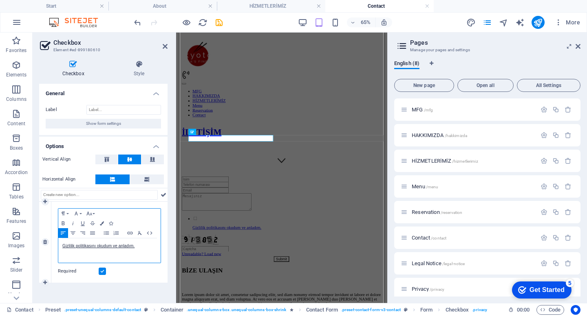
scroll to position [0, 0]
click at [164, 47] on icon at bounding box center [165, 46] width 5 height 7
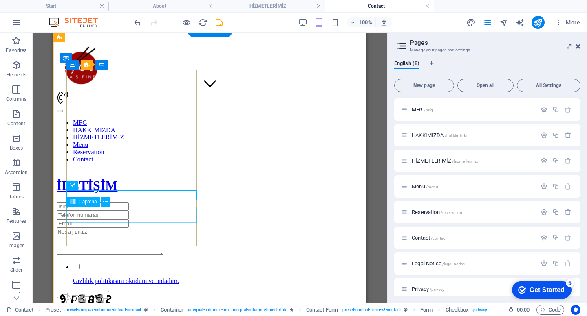
click at [155, 292] on div "Unreadable? Load new" at bounding box center [210, 309] width 306 height 34
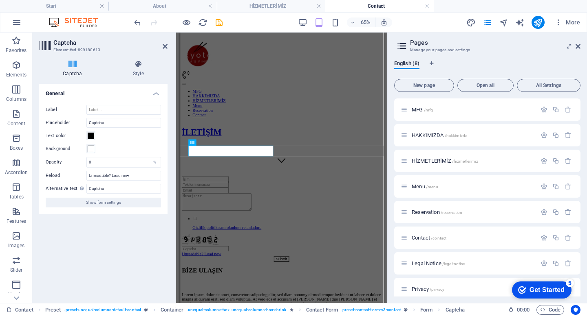
click at [155, 215] on div "Captcha Element #ed-899180613 Captcha Style Turnstile Turnstile by Cloudfare is…" at bounding box center [210, 168] width 354 height 271
click at [117, 120] on input "Captcha" at bounding box center [123, 123] width 75 height 10
drag, startPoint x: 117, startPoint y: 120, endPoint x: 96, endPoint y: 120, distance: 20.8
click at [96, 120] on input "Captcha" at bounding box center [123, 123] width 75 height 10
type input "k"
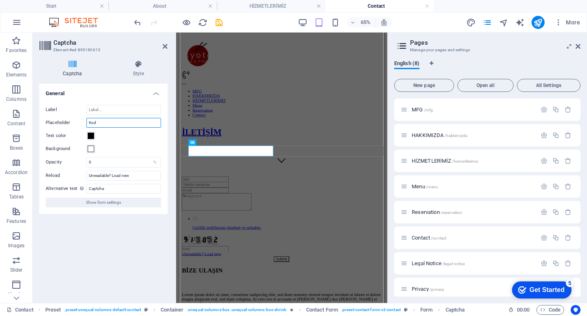
type input "Kod"
click at [113, 257] on div "Turnstile Turnstile by Cloudfare is a third-party integration that offers acces…" at bounding box center [103, 190] width 128 height 213
click at [215, 316] on div "Gizlilik politikasını okudum ve anladım. Unreadable? Load new Submit" at bounding box center [336, 320] width 306 height 132
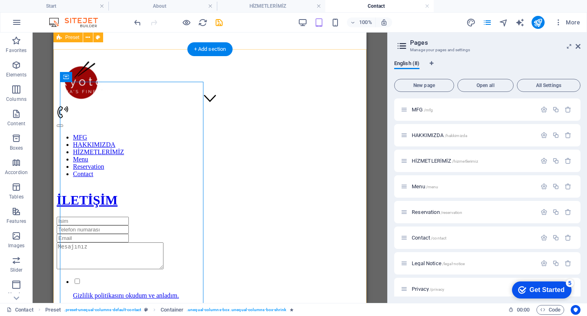
scroll to position [174, 0]
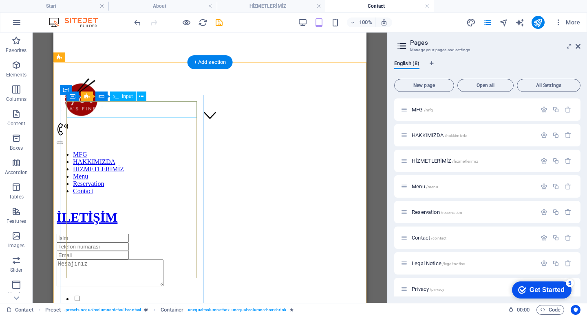
click at [152, 234] on div at bounding box center [210, 238] width 306 height 9
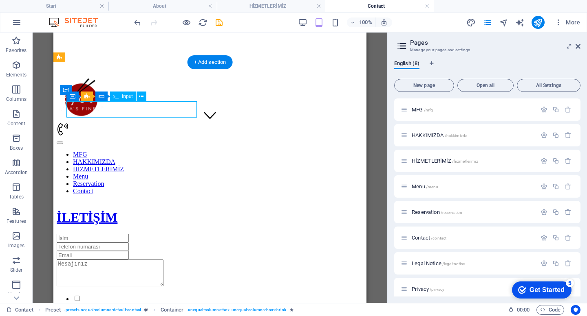
click at [152, 234] on div at bounding box center [210, 238] width 306 height 9
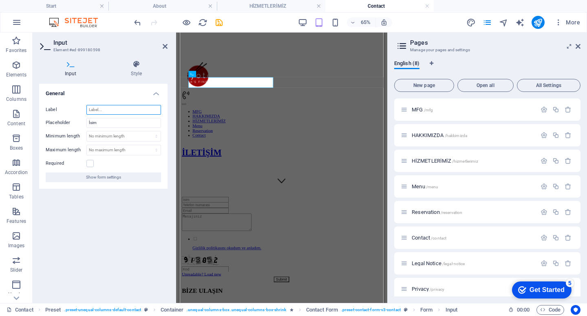
click at [154, 113] on input "Label" at bounding box center [123, 110] width 75 height 10
click at [154, 126] on input "İsim" at bounding box center [123, 123] width 75 height 10
type input "İsim Soyisim"
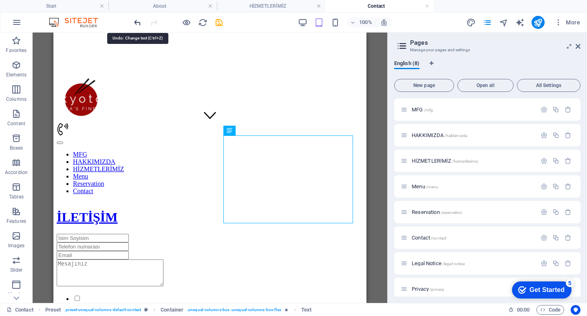
click at [137, 20] on icon "undo" at bounding box center [137, 22] width 9 height 9
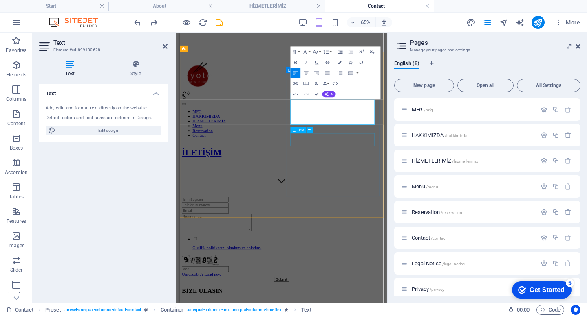
scroll to position [632, 1]
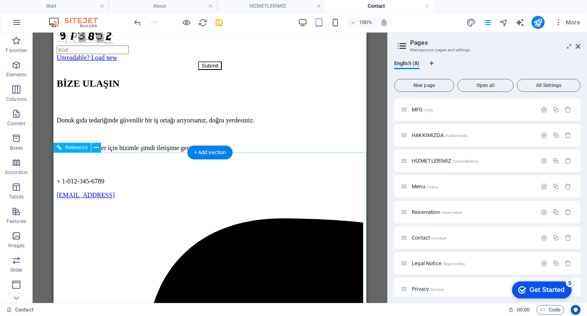
scroll to position [482, 0]
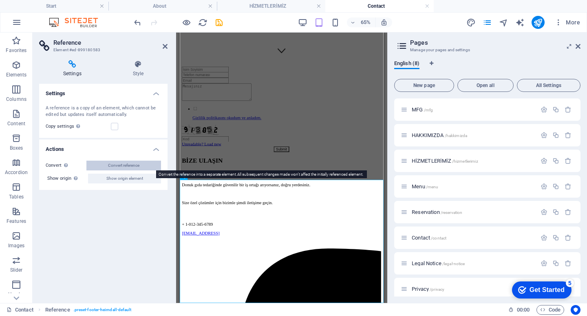
click at [141, 169] on button "Convert reference" at bounding box center [123, 166] width 75 height 10
select select "footer"
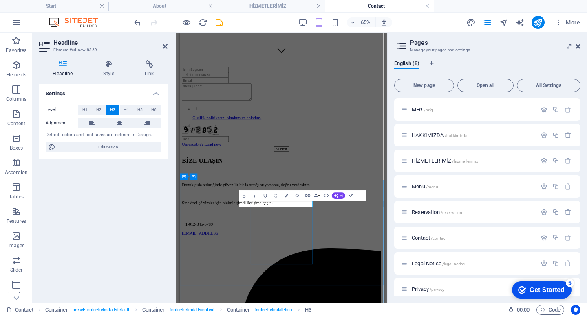
scroll to position [0, 25]
click at [139, 111] on span "H5" at bounding box center [139, 110] width 5 height 10
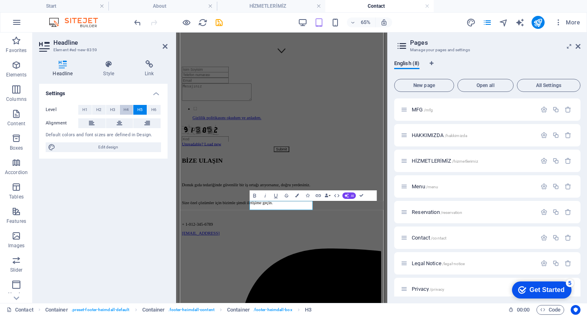
click at [129, 110] on button "H4" at bounding box center [126, 110] width 13 height 10
click at [143, 111] on button "H5" at bounding box center [139, 110] width 13 height 10
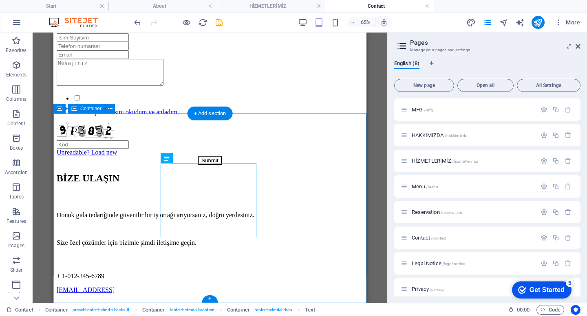
scroll to position [521, 0]
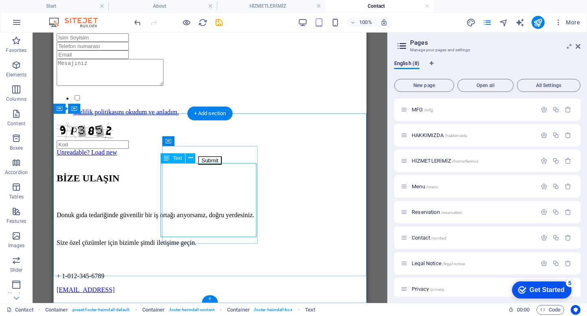
scroll to position [0, 0]
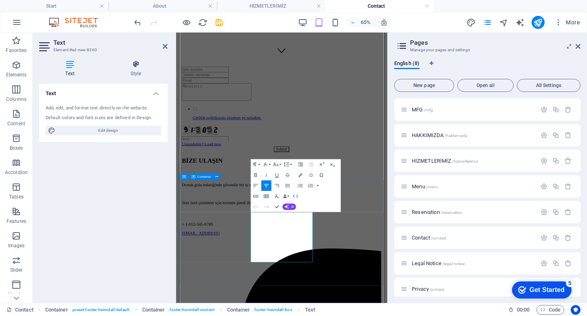
drag, startPoint x: 315, startPoint y: 316, endPoint x: 282, endPoint y: 312, distance: 32.8
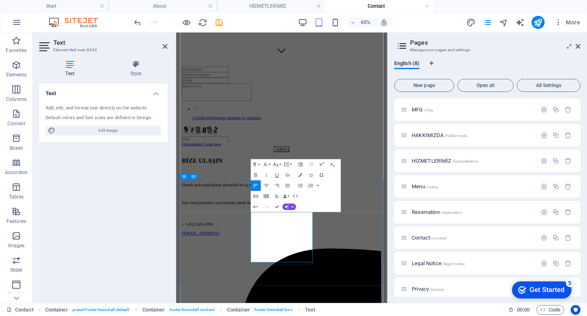
copy td "09:00 - 17:00"
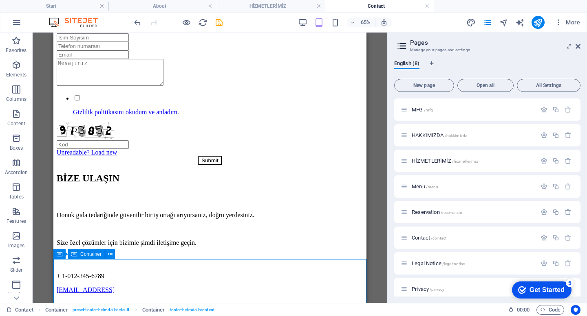
scroll to position [521, 0]
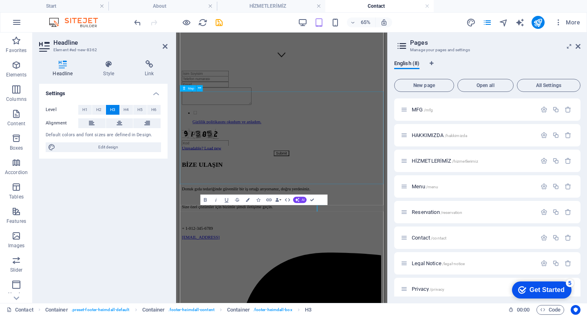
scroll to position [375, 0]
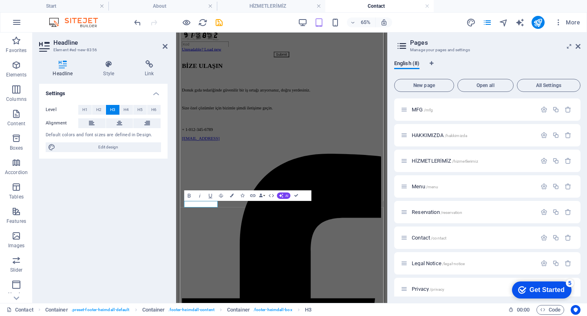
scroll to position [375, 0]
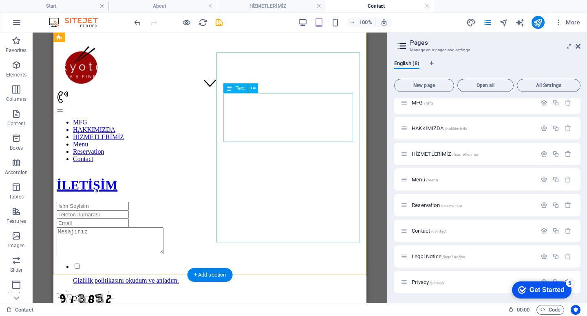
scroll to position [217, 0]
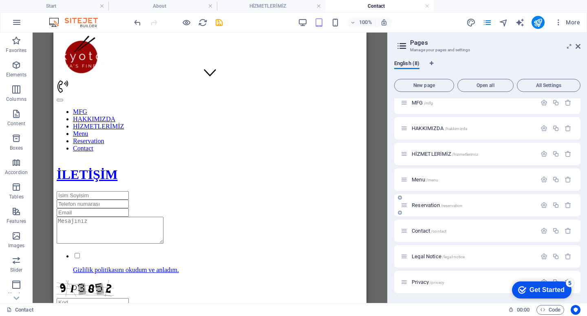
click at [441, 206] on span "/reservation" at bounding box center [451, 206] width 22 height 4
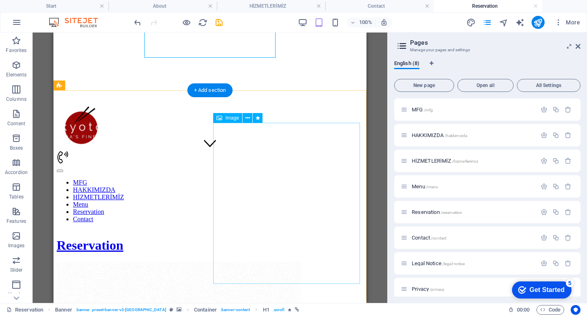
scroll to position [168, 0]
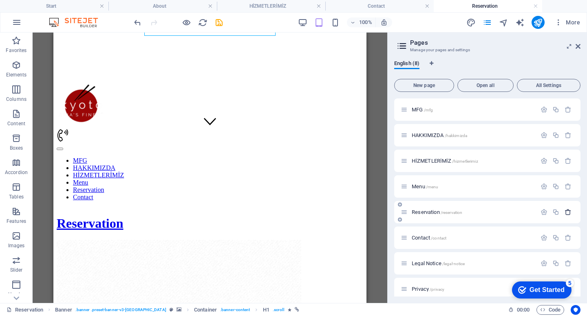
click at [564, 214] on icon "button" at bounding box center [567, 212] width 7 height 7
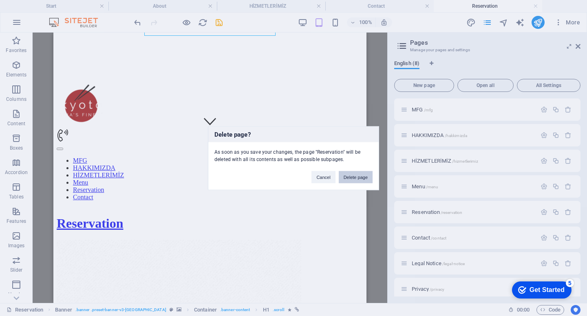
click at [362, 178] on button "Delete page" at bounding box center [355, 177] width 34 height 12
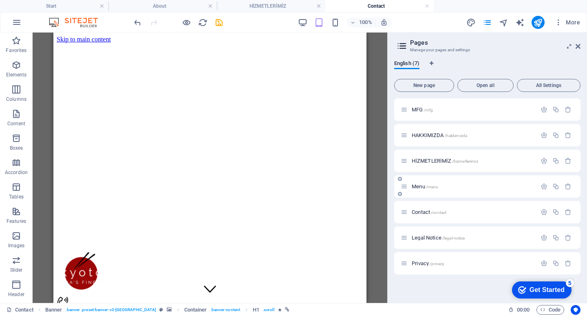
scroll to position [217, 0]
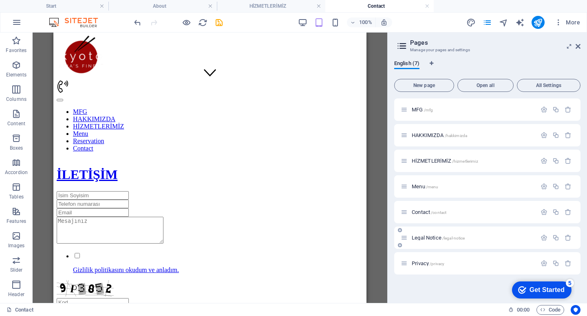
click at [507, 241] on div "Legal Notice /legal-notice" at bounding box center [468, 237] width 136 height 9
click at [459, 238] on span "/legal-notice" at bounding box center [453, 238] width 23 height 4
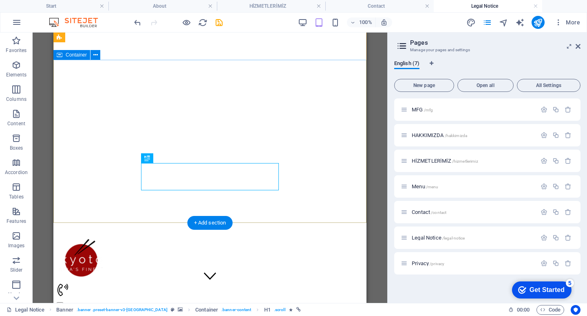
scroll to position [0, 0]
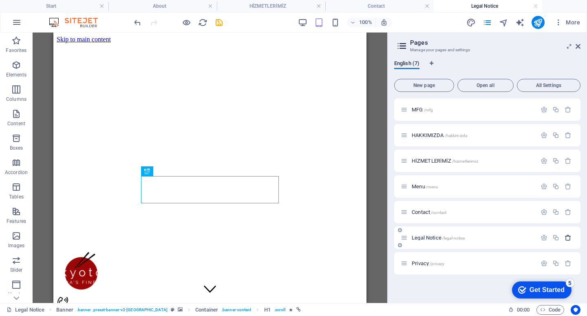
click at [569, 238] on icon "button" at bounding box center [567, 238] width 7 height 7
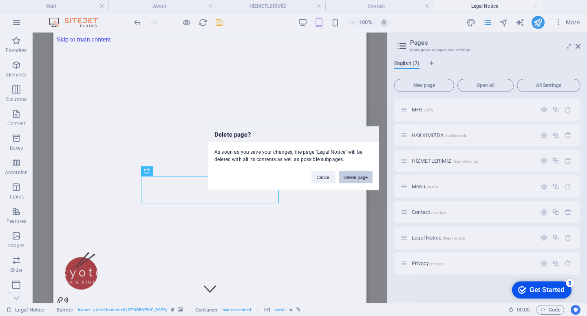
click at [358, 182] on button "Delete page" at bounding box center [355, 177] width 34 height 12
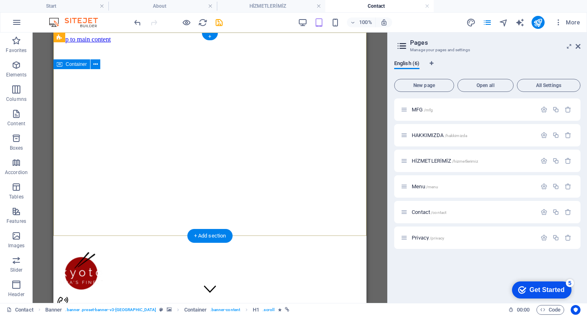
scroll to position [217, 0]
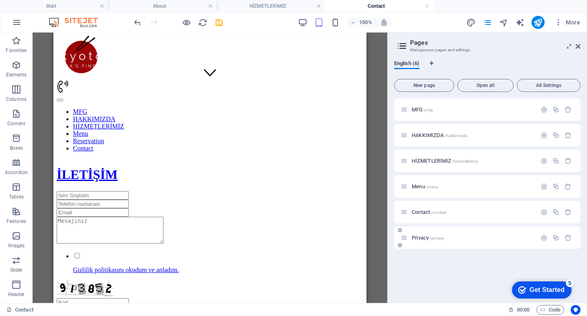
click at [456, 242] on div "Privacy /privacy" at bounding box center [468, 237] width 136 height 9
click at [439, 238] on span "/privacy" at bounding box center [436, 238] width 15 height 4
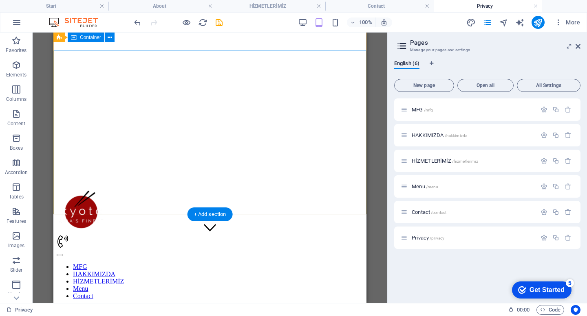
scroll to position [0, 0]
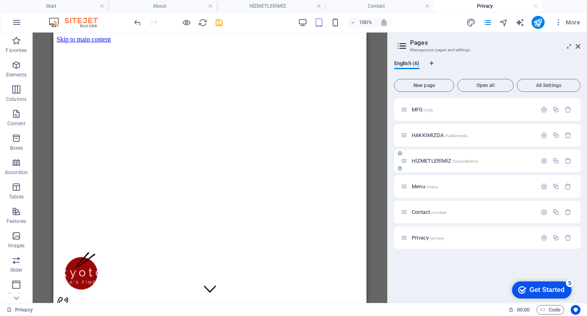
click at [490, 160] on p "HİZMETLERİMİZ /hizmetlerimiz" at bounding box center [472, 160] width 122 height 5
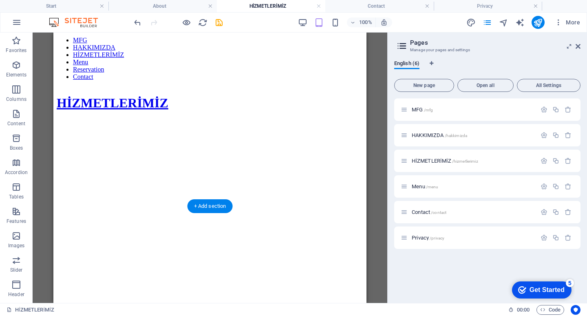
scroll to position [309, 0]
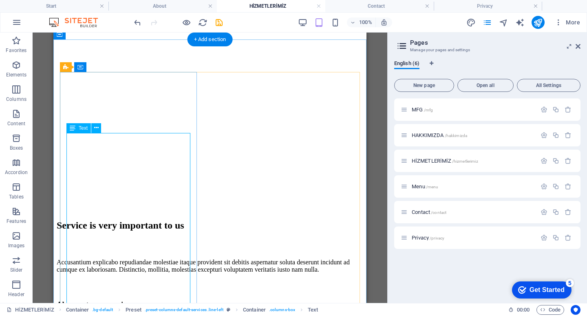
scroll to position [426, 0]
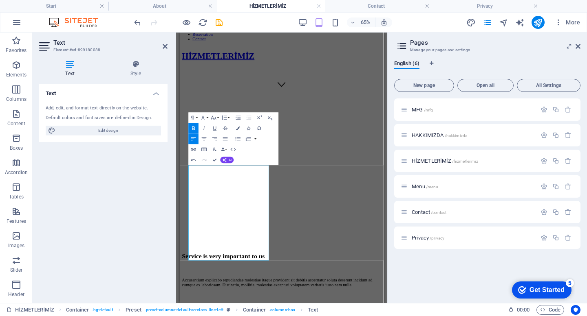
scroll to position [315, 0]
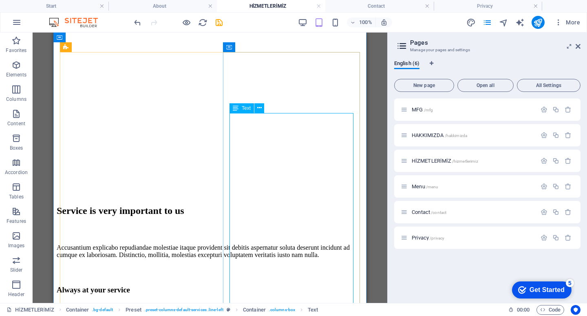
scroll to position [436, 0]
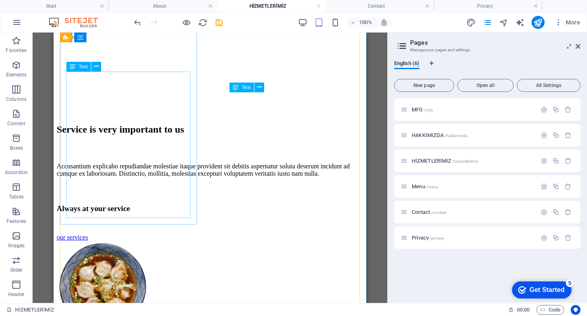
scroll to position [558, 0]
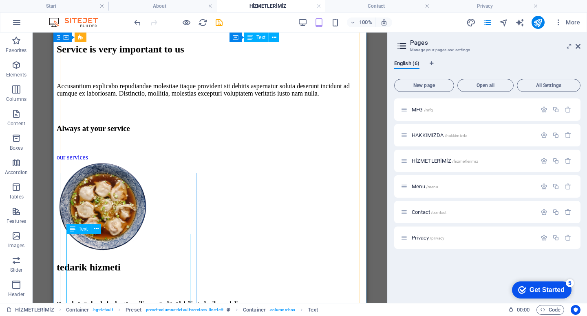
scroll to position [683, 0]
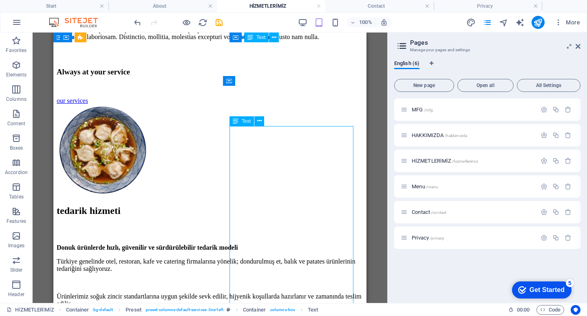
scroll to position [659, 0]
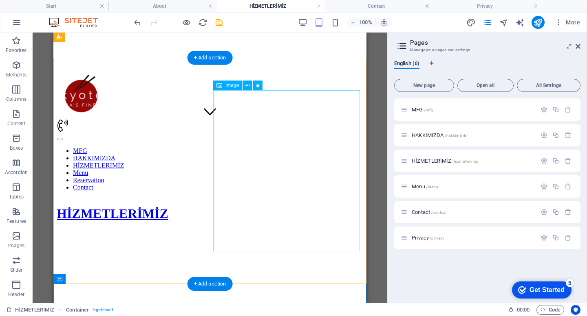
scroll to position [175, 0]
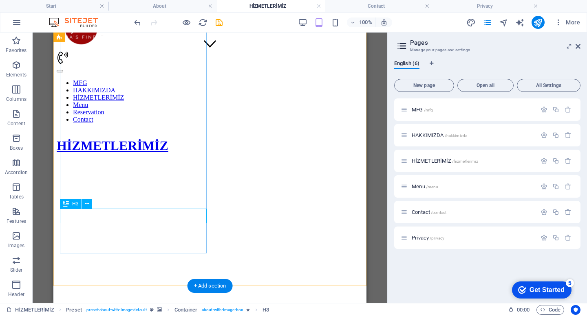
scroll to position [247, 0]
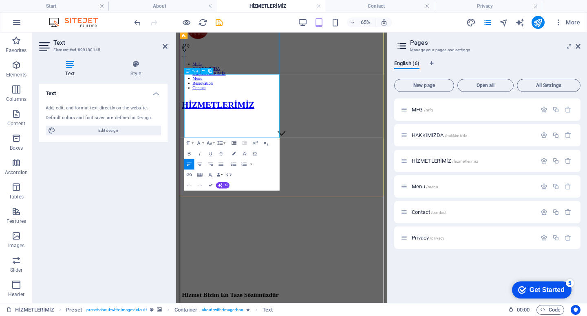
drag, startPoint x: 232, startPoint y: 189, endPoint x: 190, endPoint y: 175, distance: 44.1
click at [210, 155] on icon "button" at bounding box center [210, 154] width 7 height 7
click at [209, 154] on icon "button" at bounding box center [210, 154] width 7 height 7
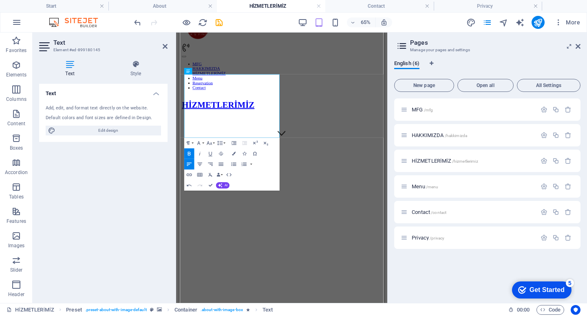
click at [187, 154] on icon "button" at bounding box center [189, 154] width 7 height 7
click at [201, 154] on icon "button" at bounding box center [199, 154] width 7 height 7
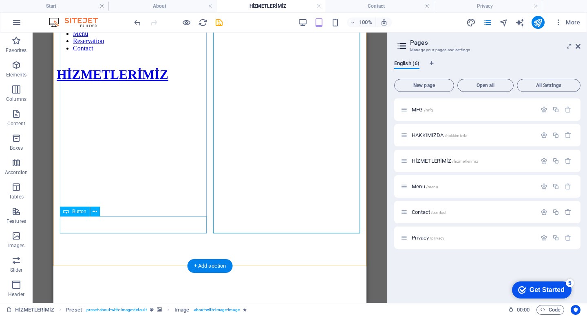
scroll to position [319, 0]
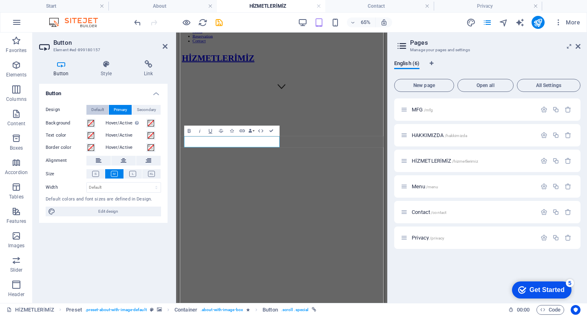
click at [100, 112] on span "Default" at bounding box center [97, 110] width 13 height 10
click at [117, 110] on span "Primary" at bounding box center [120, 110] width 13 height 10
click at [133, 112] on button "Secondary" at bounding box center [146, 110] width 29 height 10
click at [134, 211] on span "Edit design" at bounding box center [108, 212] width 101 height 10
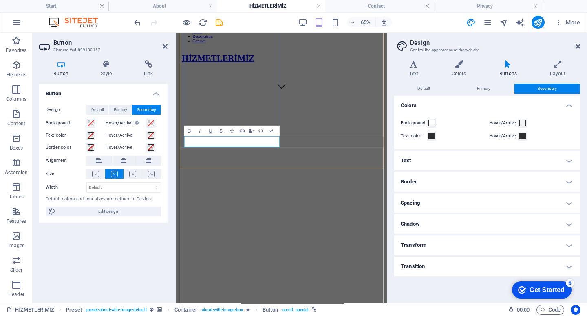
click at [135, 213] on span "Edit design" at bounding box center [108, 212] width 101 height 10
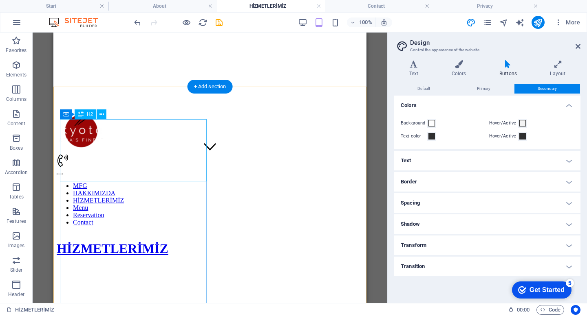
scroll to position [153, 0]
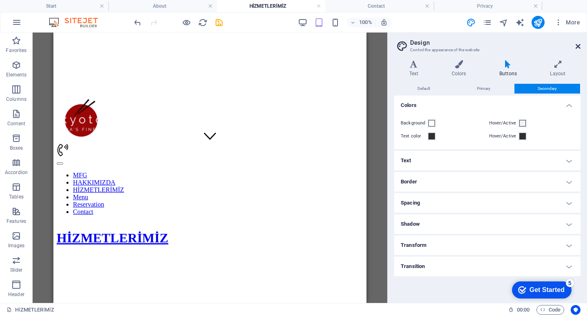
click at [578, 46] on icon at bounding box center [577, 46] width 5 height 7
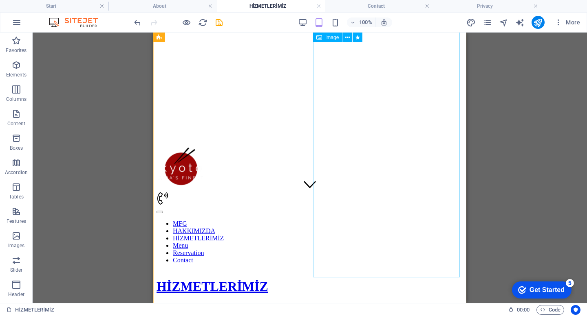
scroll to position [0, 0]
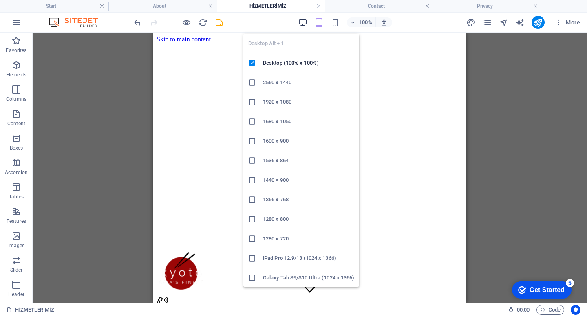
click at [305, 26] on icon "button" at bounding box center [302, 22] width 9 height 9
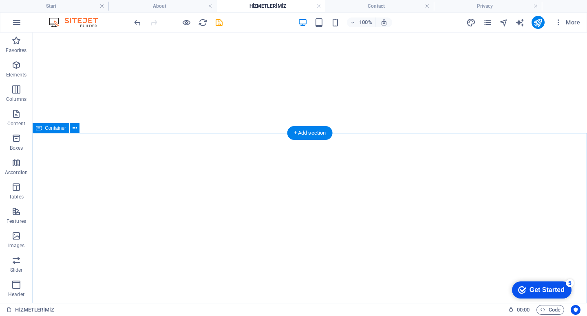
scroll to position [425, 0]
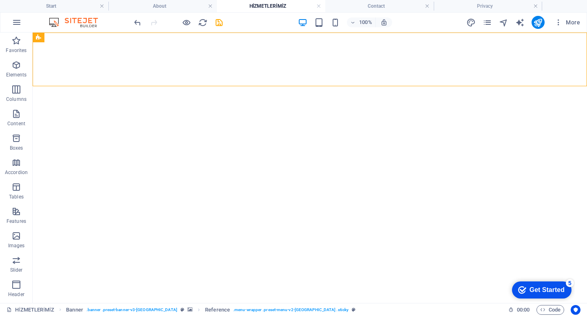
click at [485, 25] on icon "pages" at bounding box center [486, 22] width 9 height 9
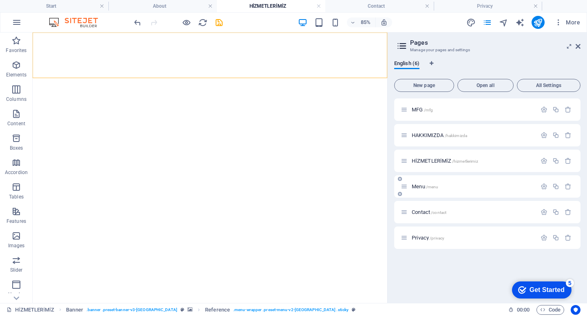
click at [486, 185] on p "Menu /menu" at bounding box center [472, 186] width 122 height 5
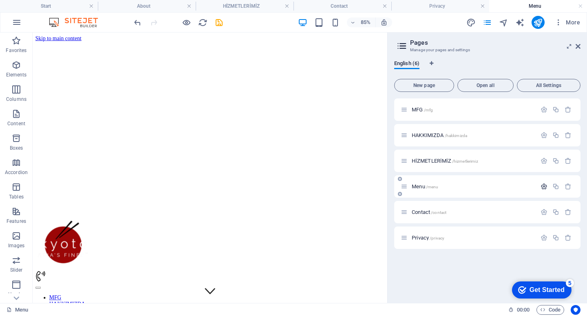
click at [547, 189] on icon "button" at bounding box center [543, 186] width 7 height 7
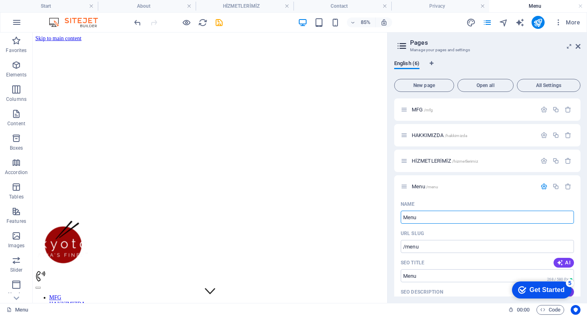
drag, startPoint x: 478, startPoint y: 216, endPoint x: 387, endPoint y: 212, distance: 90.5
click at [387, 212] on aside "Pages Manage your pages and settings English (6) New page Open all All Settings…" at bounding box center [487, 168] width 200 height 271
type input "ÜRÜ"
type input "/ue"
type input "Ü"
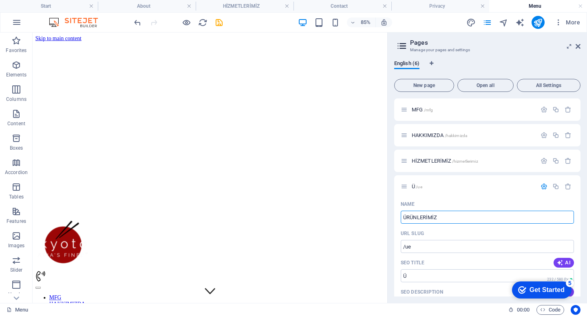
type input "ÜRÜNLERİMİZ"
type input "/uerunlerimiz"
type input "ÜRÜNLERİMİZ"
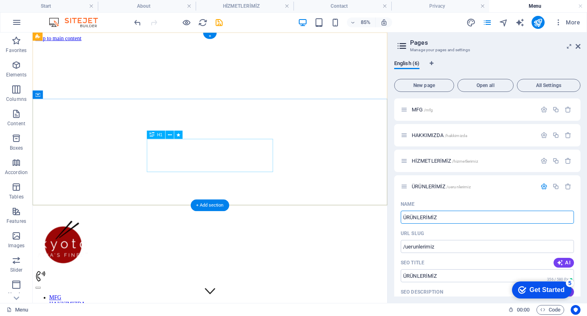
type input "ÜRÜNLERİMİZ"
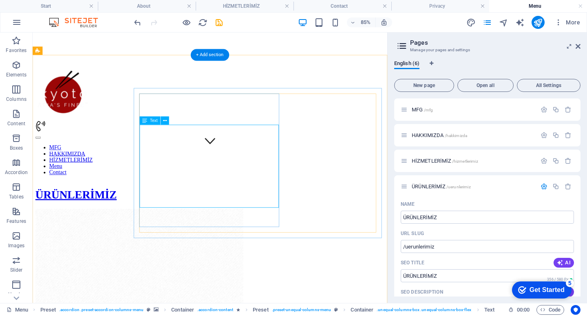
scroll to position [177, 0]
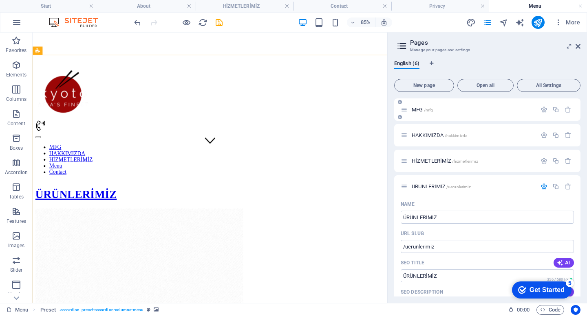
click at [463, 114] on div "MFG /mfg" at bounding box center [468, 109] width 136 height 9
click at [477, 115] on div "MFG /mfg" at bounding box center [487, 110] width 186 height 22
click at [576, 48] on icon at bounding box center [577, 46] width 5 height 7
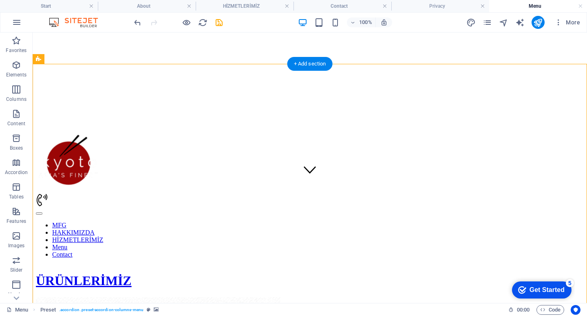
scroll to position [0, 0]
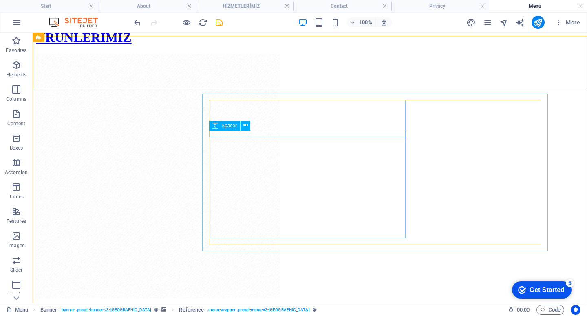
scroll to position [355, 0]
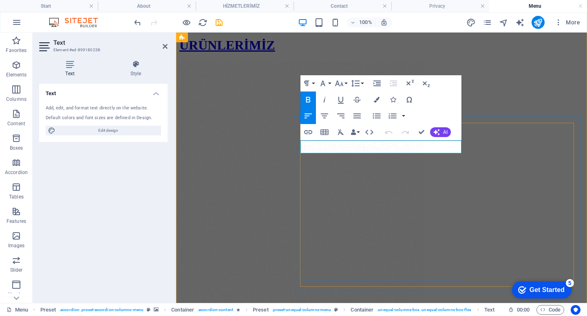
drag, startPoint x: 360, startPoint y: 145, endPoint x: 296, endPoint y: 143, distance: 64.0
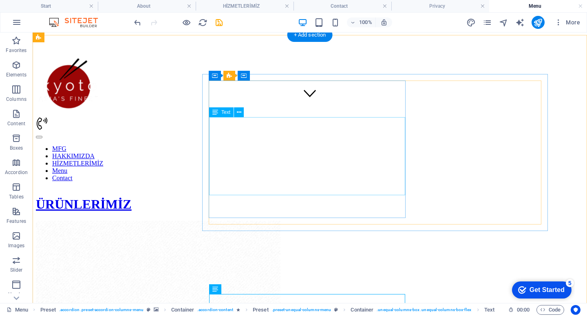
scroll to position [195, 0]
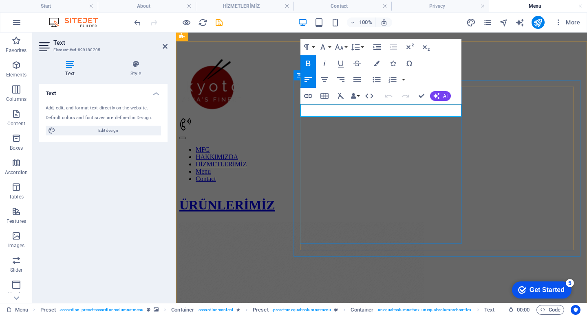
drag, startPoint x: 365, startPoint y: 109, endPoint x: 305, endPoint y: 107, distance: 59.9
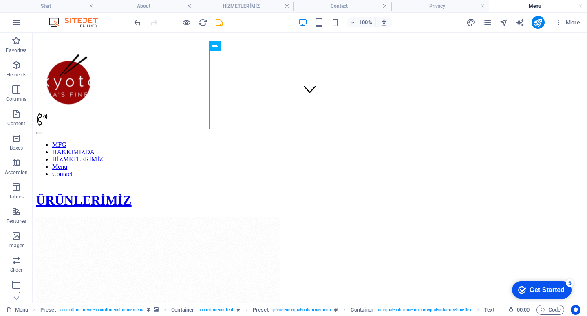
scroll to position [192, 0]
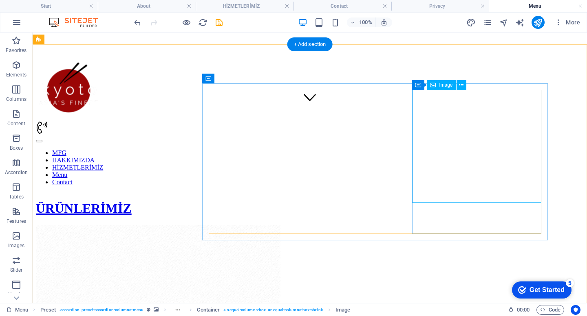
select select "%"
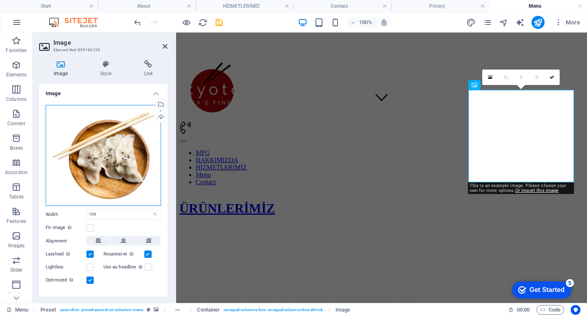
click at [126, 160] on div "Drag files here, click to choose files or select files from Files or our free s…" at bounding box center [103, 155] width 115 height 101
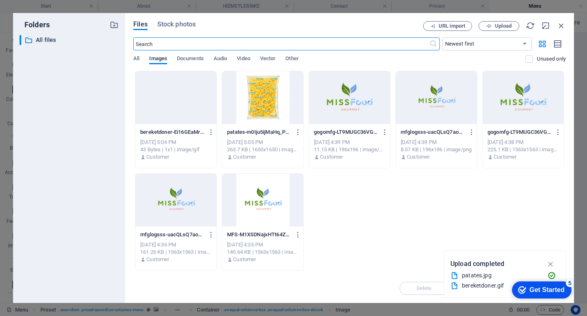
click at [276, 89] on div at bounding box center [262, 97] width 81 height 53
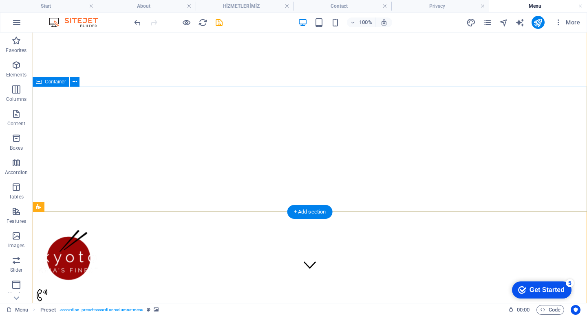
scroll to position [24, 0]
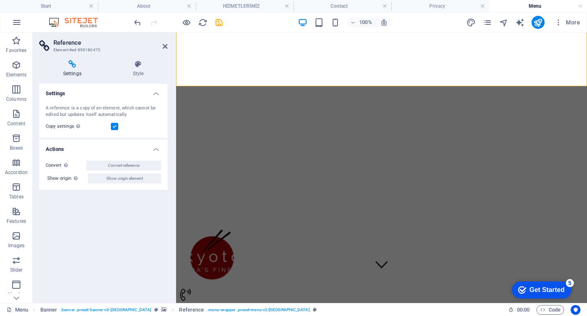
click at [162, 44] on h2 "Reference" at bounding box center [110, 42] width 114 height 7
click at [166, 47] on icon at bounding box center [165, 46] width 5 height 7
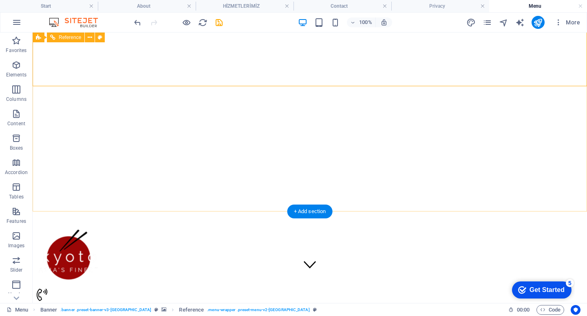
click at [89, 222] on div at bounding box center [309, 255] width 547 height 67
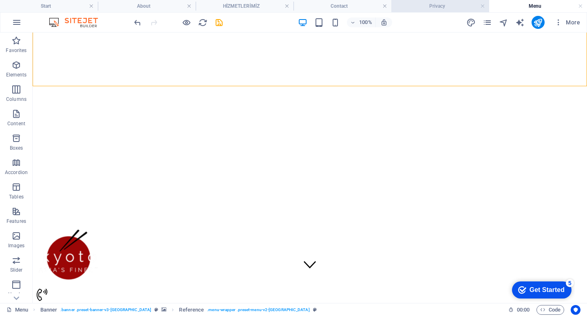
click at [450, 8] on h4 "Privacy" at bounding box center [440, 6] width 98 height 9
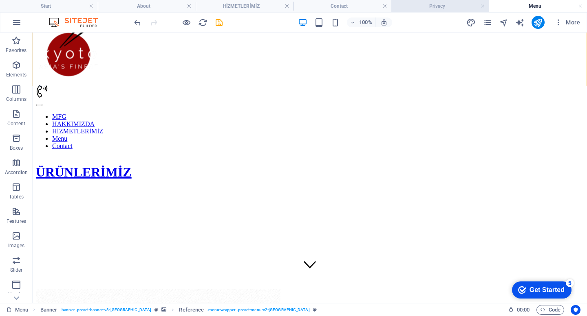
scroll to position [0, 0]
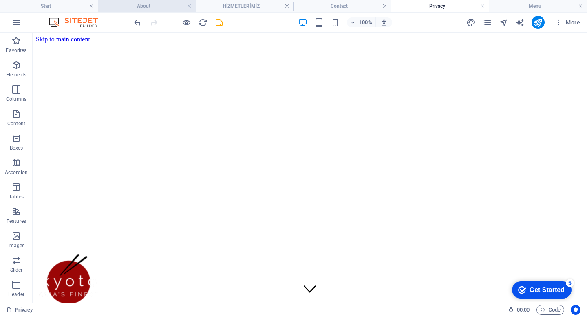
click at [148, 9] on h4 "About" at bounding box center [147, 6] width 98 height 9
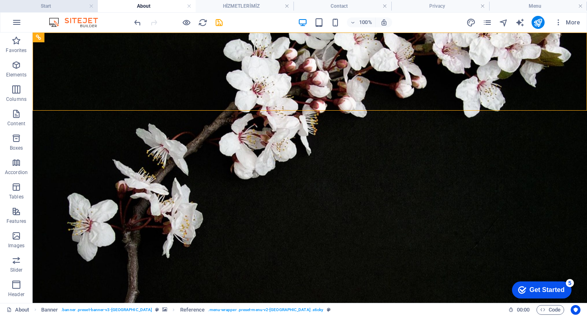
click at [57, 3] on h4 "Start" at bounding box center [49, 6] width 98 height 9
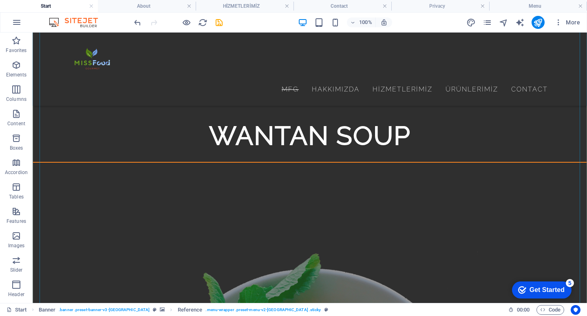
scroll to position [2989, 0]
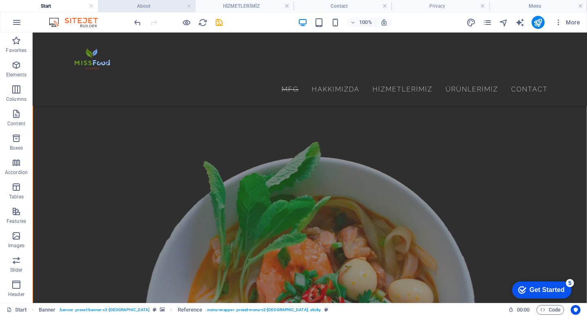
click at [139, 6] on h4 "About" at bounding box center [147, 6] width 98 height 9
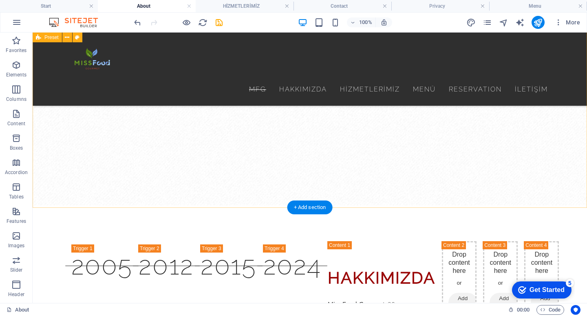
scroll to position [1501, 0]
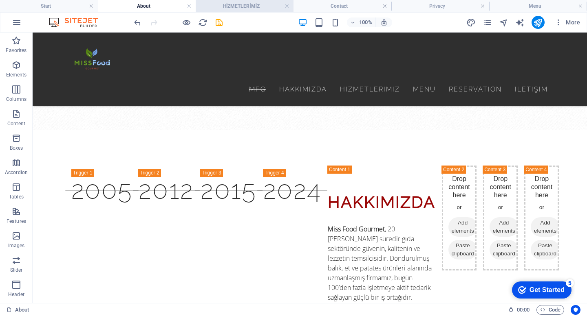
click at [257, 6] on h4 "HİZMETLERİMİZ" at bounding box center [245, 6] width 98 height 9
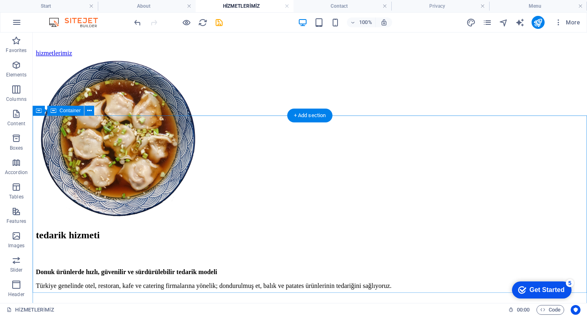
scroll to position [917, 0]
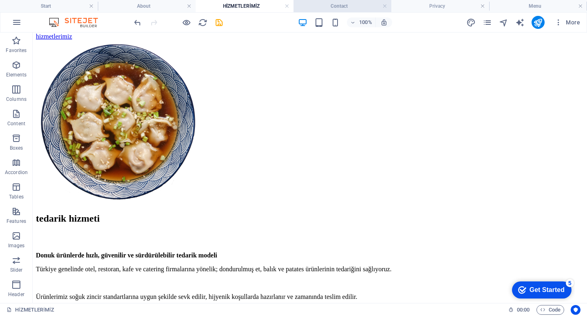
click at [332, 8] on h4 "Contact" at bounding box center [342, 6] width 98 height 9
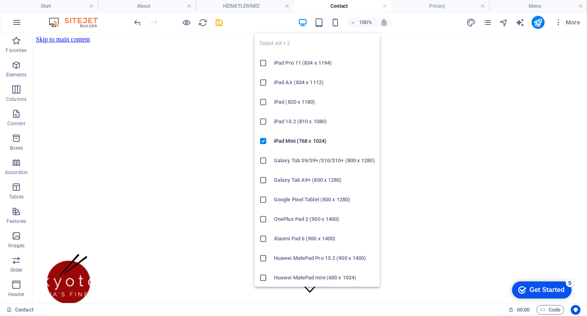
scroll to position [40, 0]
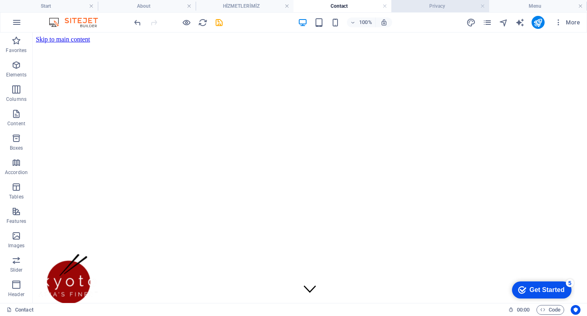
click at [446, 8] on h4 "Privacy" at bounding box center [440, 6] width 98 height 9
click at [40, 7] on h4 "Start" at bounding box center [49, 6] width 98 height 9
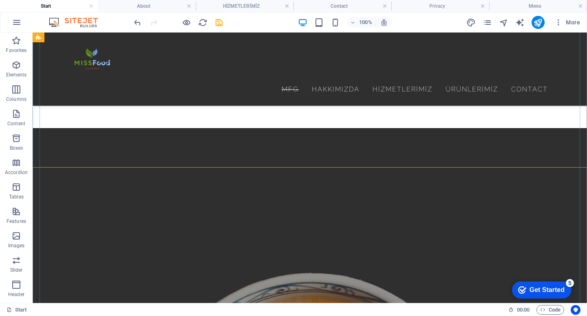
scroll to position [1708, 0]
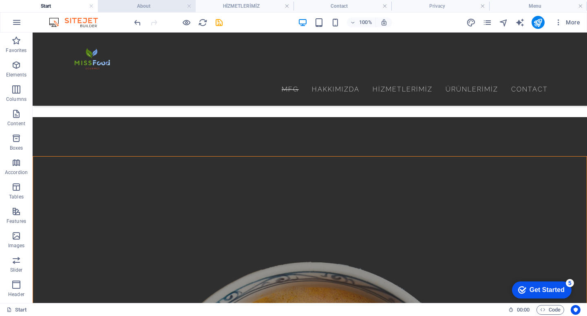
click at [161, 6] on h4 "About" at bounding box center [147, 6] width 98 height 9
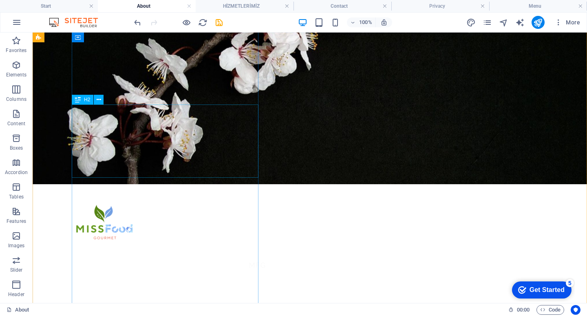
scroll to position [0, 0]
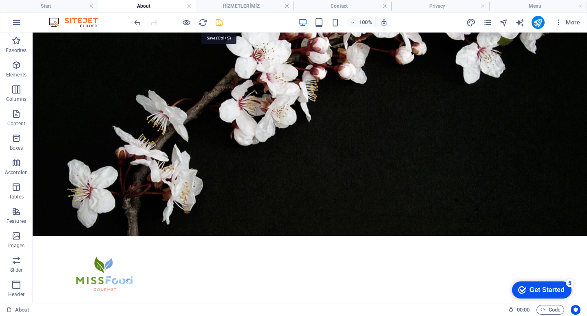
click at [221, 22] on icon "save" at bounding box center [218, 22] width 9 height 9
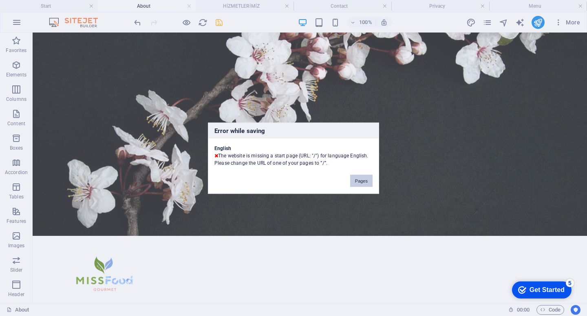
click at [365, 180] on button "Pages" at bounding box center [361, 181] width 22 height 12
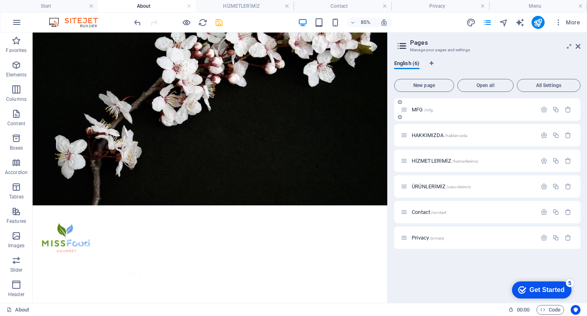
click at [461, 114] on div "MFG /mfg" at bounding box center [487, 110] width 186 height 22
click at [485, 138] on p "HAKKIMIZDA /hakkimizda" at bounding box center [472, 135] width 122 height 5
click at [547, 135] on icon "button" at bounding box center [543, 135] width 7 height 7
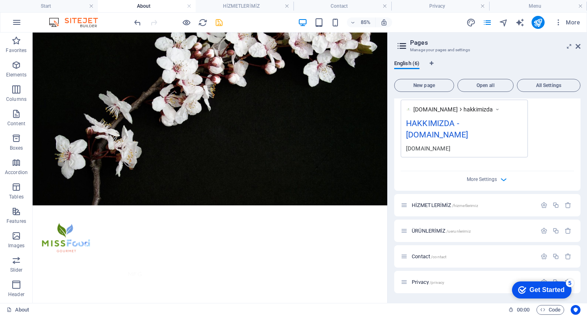
scroll to position [246, 0]
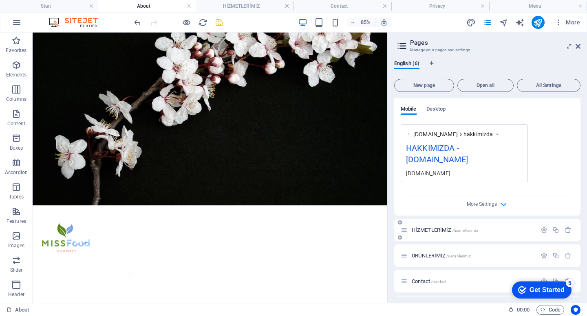
click at [534, 233] on div "HİZMETLERİMİZ /hizmetlerimiz" at bounding box center [487, 230] width 186 height 22
click at [541, 234] on div at bounding box center [556, 230] width 36 height 9
click at [541, 231] on icon "button" at bounding box center [543, 230] width 7 height 7
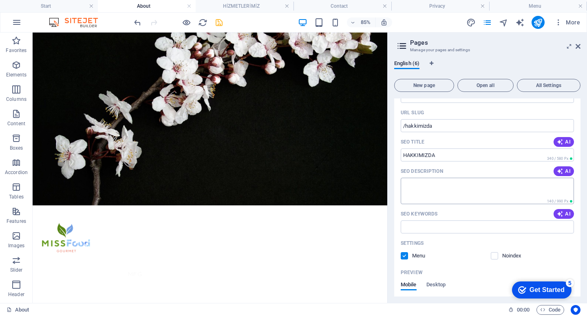
scroll to position [0, 0]
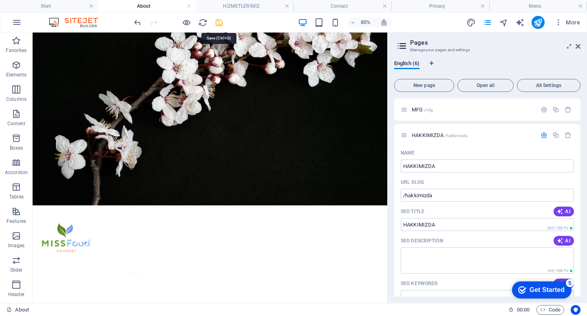
click at [215, 22] on icon "save" at bounding box center [218, 22] width 9 height 9
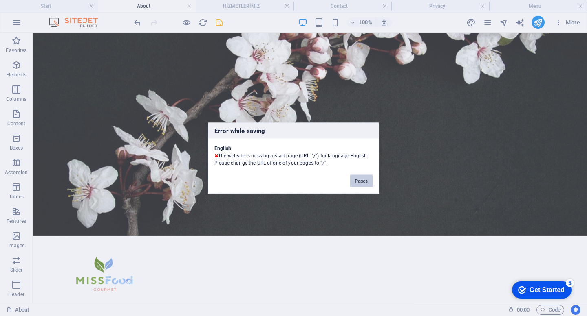
click at [365, 180] on button "Pages" at bounding box center [361, 181] width 22 height 12
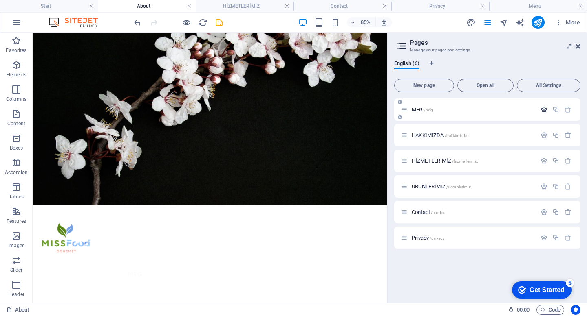
click at [545, 110] on icon "button" at bounding box center [543, 109] width 7 height 7
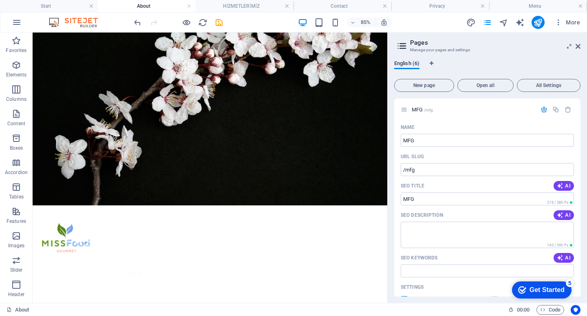
click at [408, 61] on span "English (6)" at bounding box center [406, 64] width 25 height 11
click at [434, 64] on div "English (6)" at bounding box center [487, 67] width 186 height 15
click at [433, 63] on icon "Language Tabs" at bounding box center [431, 63] width 4 height 5
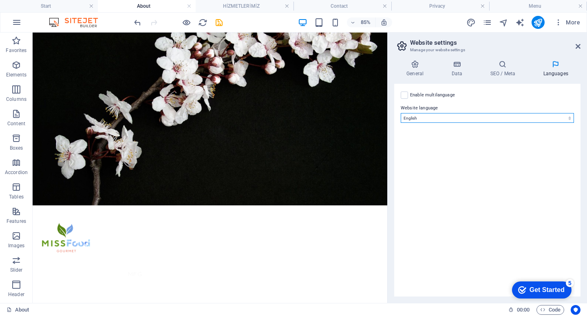
click at [415, 115] on select "Abkhazian Afar Afrikaans Akan Albanian Amharic Arabic Aragonese Armenian Assame…" at bounding box center [486, 118] width 173 height 10
click at [412, 68] on icon at bounding box center [415, 64] width 42 height 8
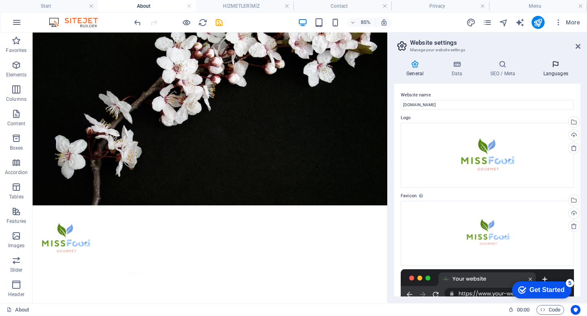
click at [560, 64] on icon at bounding box center [555, 64] width 50 height 8
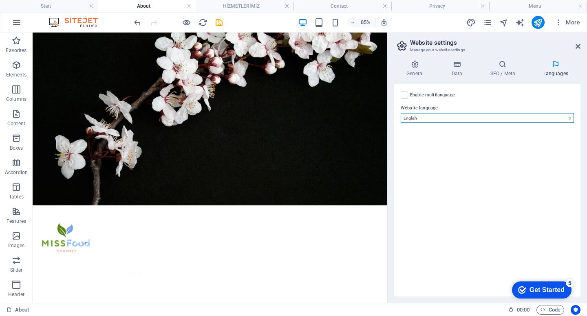
click at [521, 114] on select "Abkhazian Afar Afrikaans Akan Albanian Amharic Arabic Aragonese Armenian Assame…" at bounding box center [486, 118] width 173 height 10
select select "165"
click at [400, 113] on select "Abkhazian Afar Afrikaans Akan Albanian Amharic Arabic Aragonese Armenian Assame…" at bounding box center [486, 118] width 173 height 10
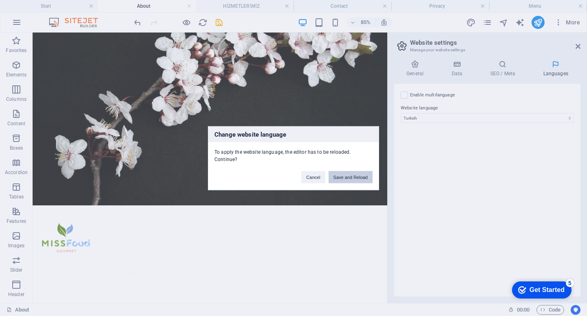
click at [363, 180] on button "Save and Reload" at bounding box center [350, 177] width 44 height 12
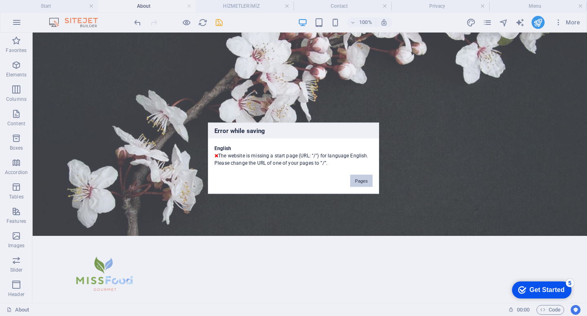
click at [365, 182] on button "Pages" at bounding box center [361, 181] width 22 height 12
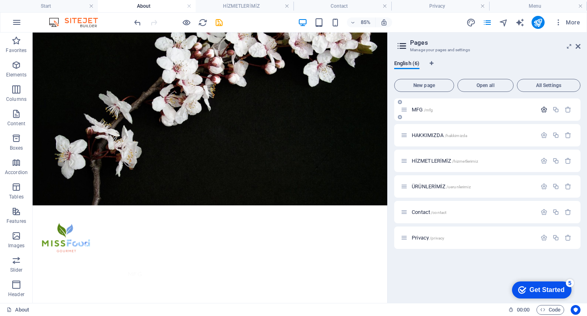
click at [545, 112] on icon "button" at bounding box center [543, 109] width 7 height 7
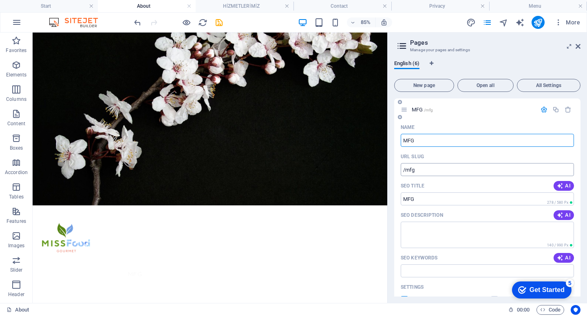
click at [406, 168] on input "/mfg" at bounding box center [486, 169] width 173 height 13
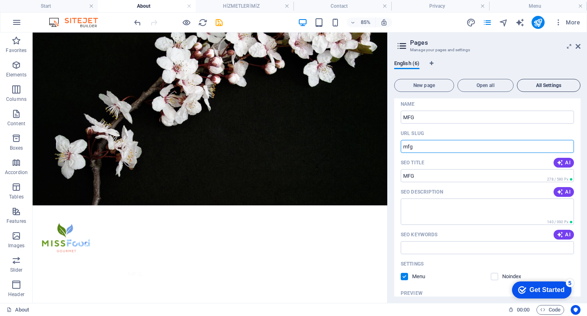
type input "mfg"
click at [564, 82] on button "All Settings" at bounding box center [548, 85] width 64 height 13
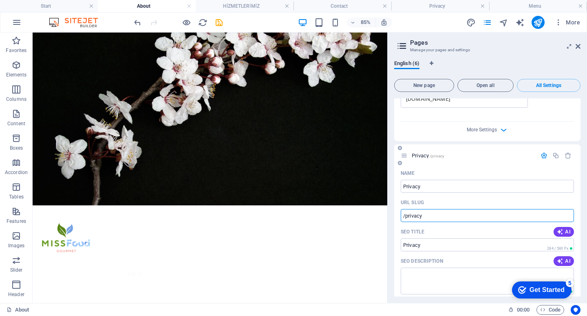
click at [406, 222] on input "/privacy" at bounding box center [486, 215] width 173 height 13
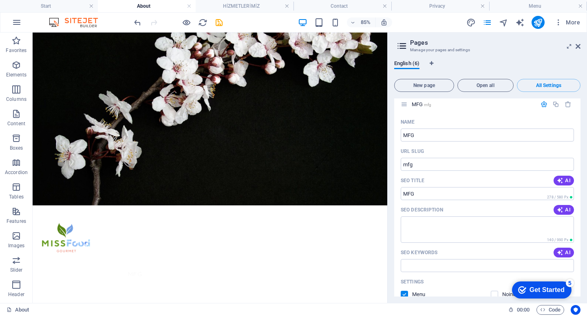
scroll to position [0, 0]
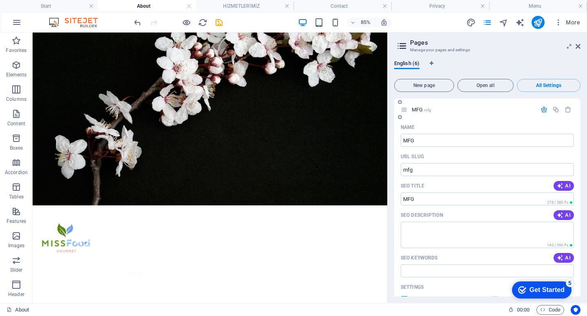
type input "privacy"
click at [540, 111] on icon "button" at bounding box center [543, 109] width 7 height 7
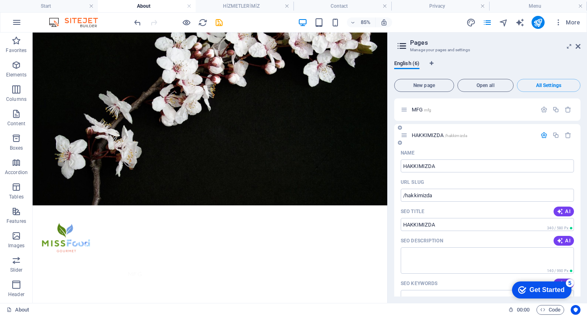
click at [545, 130] on div "HAKKIMIZDA /hakkimizda" at bounding box center [487, 135] width 186 height 22
click at [545, 134] on icon "button" at bounding box center [543, 135] width 7 height 7
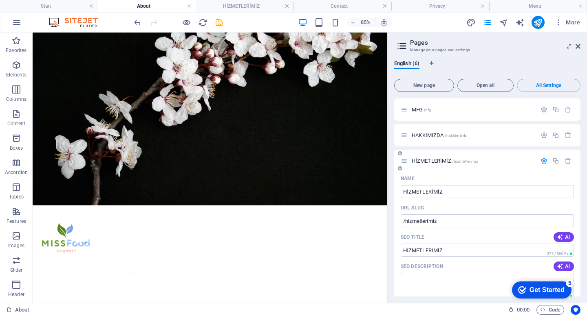
click at [540, 161] on icon "button" at bounding box center [543, 161] width 7 height 7
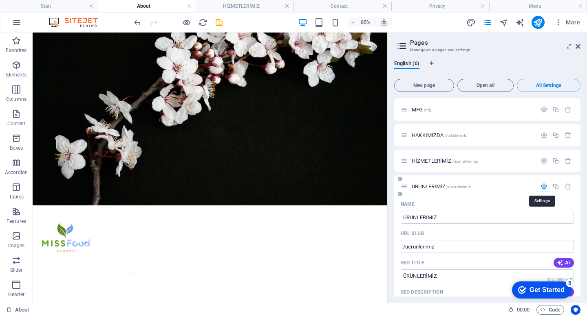
click at [540, 186] on icon "button" at bounding box center [543, 186] width 7 height 7
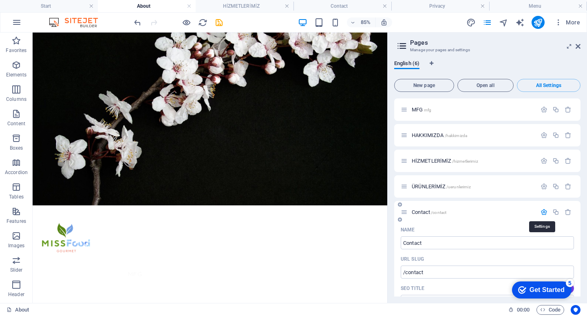
click at [540, 213] on icon "button" at bounding box center [543, 212] width 7 height 7
click at [541, 237] on icon "button" at bounding box center [543, 238] width 7 height 7
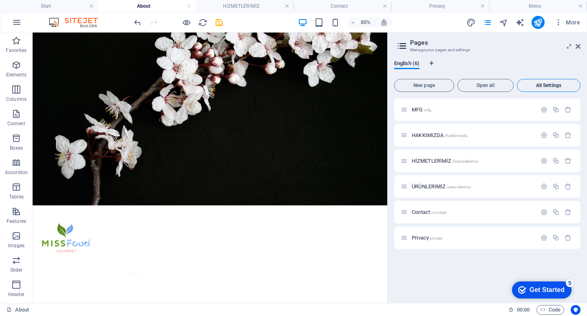
click at [536, 88] on button "All Settings" at bounding box center [548, 85] width 64 height 13
click at [404, 63] on span "English (6)" at bounding box center [406, 64] width 25 height 11
click at [405, 64] on span "English (6)" at bounding box center [406, 64] width 25 height 11
click at [405, 38] on header "Pages Manage your pages and settings" at bounding box center [487, 43] width 185 height 21
click at [405, 42] on icon at bounding box center [401, 45] width 12 height 11
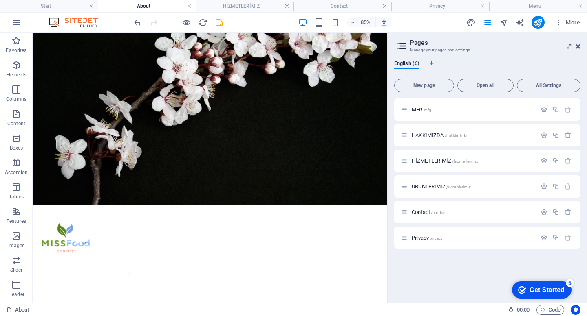
click at [404, 45] on icon at bounding box center [401, 45] width 12 height 11
click at [547, 91] on button "All Settings" at bounding box center [548, 85] width 64 height 13
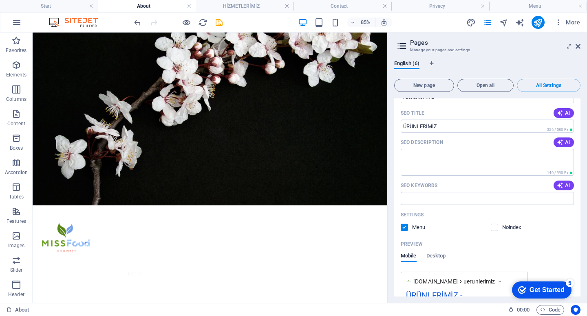
scroll to position [920, 0]
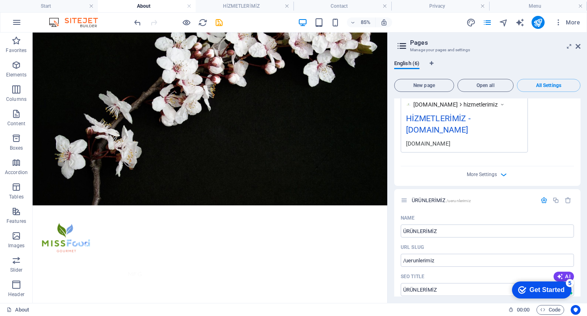
click at [436, 63] on div "English (6)" at bounding box center [487, 67] width 186 height 15
click at [433, 63] on icon "Language Tabs" at bounding box center [431, 63] width 4 height 5
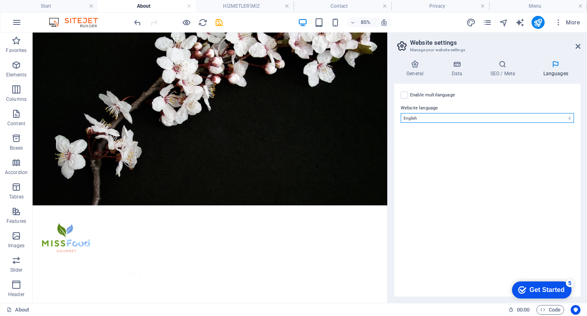
click at [454, 116] on select "Abkhazian Afar Afrikaans Akan Albanian Amharic Arabic Aragonese Armenian Assame…" at bounding box center [486, 118] width 173 height 10
select select "165"
click at [400, 113] on select "Abkhazian Afar Afrikaans Akan Albanian Amharic Arabic Aragonese Armenian Assame…" at bounding box center [486, 118] width 173 height 10
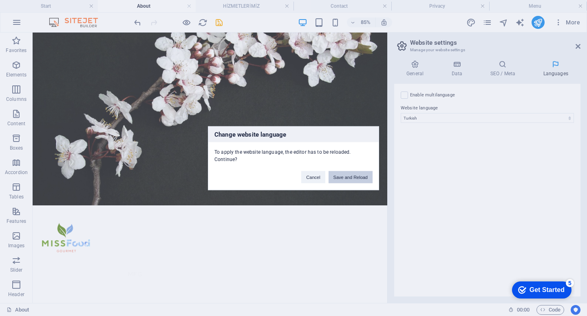
click at [339, 181] on button "Save and Reload" at bounding box center [350, 177] width 44 height 12
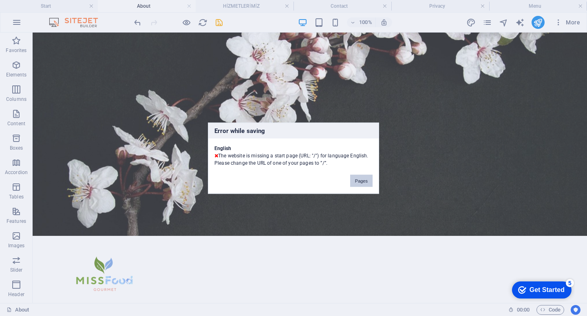
click at [358, 178] on button "Pages" at bounding box center [361, 181] width 22 height 12
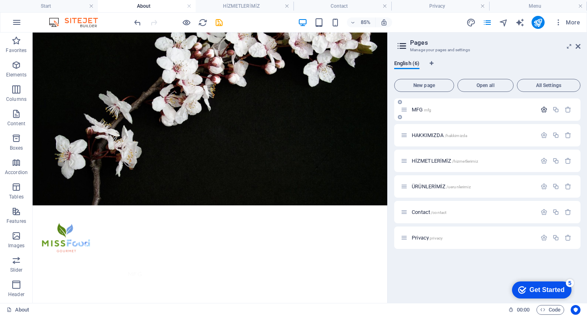
click at [546, 111] on icon "button" at bounding box center [543, 109] width 7 height 7
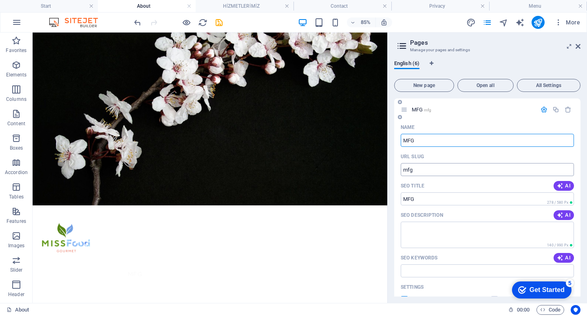
click at [480, 170] on input "mfg" at bounding box center [486, 169] width 173 height 13
type input "m"
type input "j"
type input "/home"
click at [488, 193] on input "SEO Title" at bounding box center [486, 199] width 173 height 13
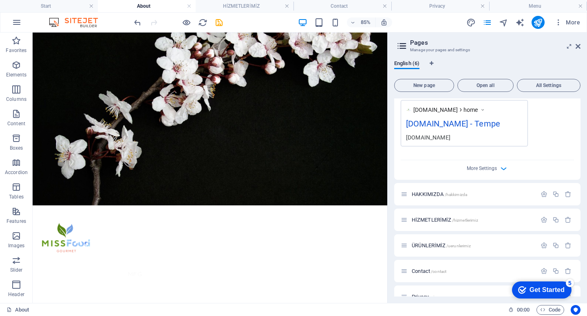
scroll to position [245, 0]
click at [540, 196] on icon "button" at bounding box center [543, 193] width 7 height 7
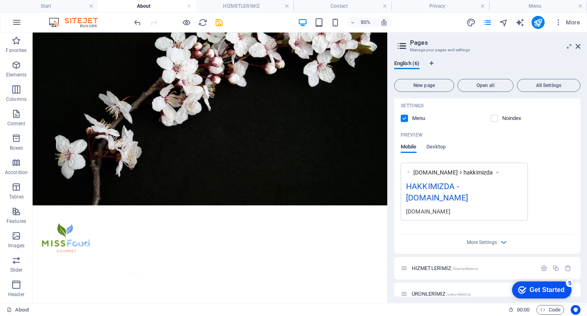
scroll to position [574, 0]
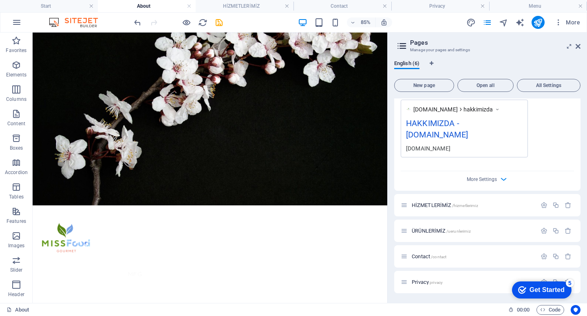
click at [219, 28] on div at bounding box center [177, 22] width 91 height 13
click at [220, 24] on icon "save" at bounding box center [218, 22] width 9 height 9
